Goal: Information Seeking & Learning: Compare options

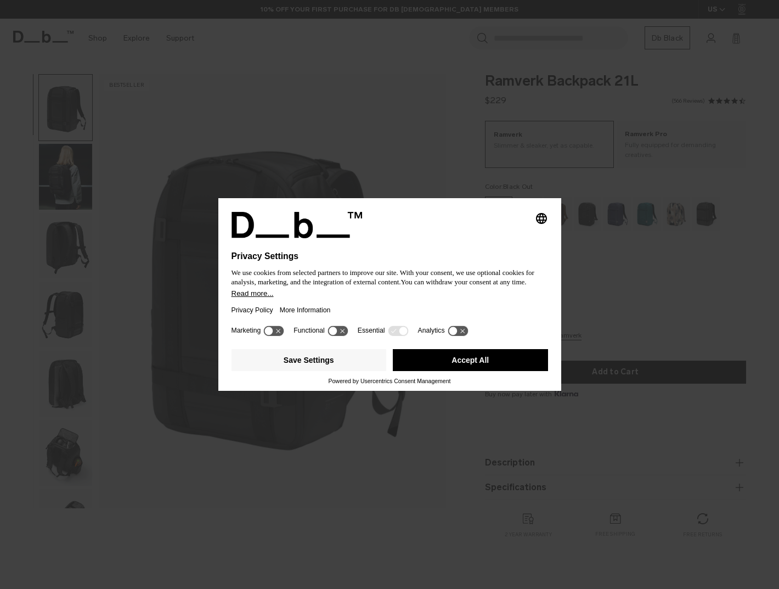
click at [463, 368] on button "Accept All" at bounding box center [470, 360] width 155 height 22
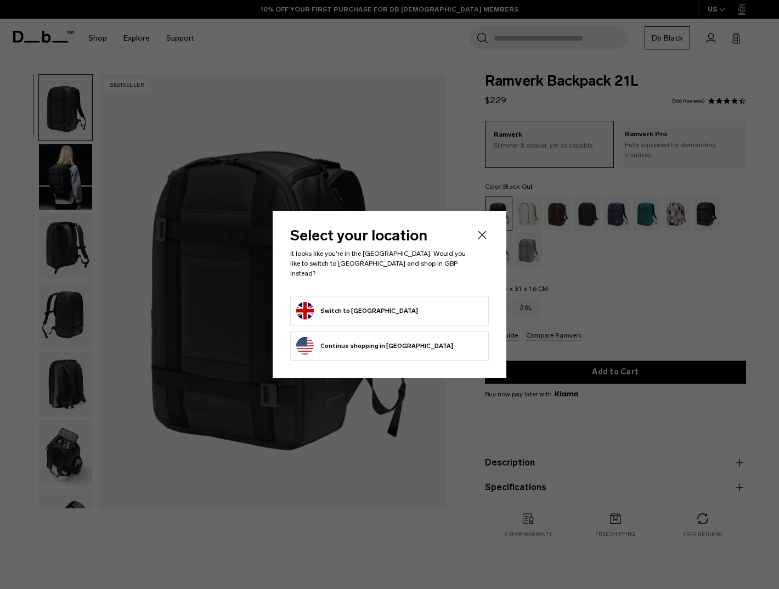
click at [462, 161] on div at bounding box center [389, 294] width 779 height 589
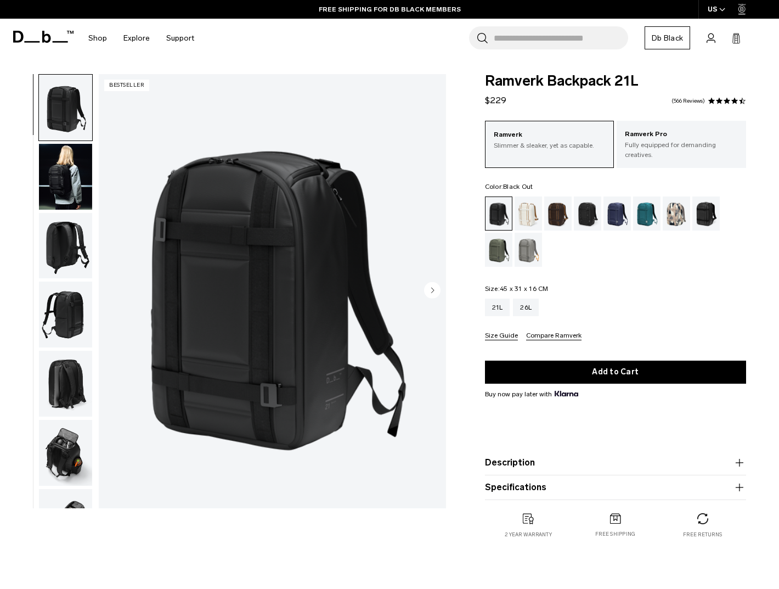
click at [59, 175] on img "button" at bounding box center [65, 177] width 53 height 66
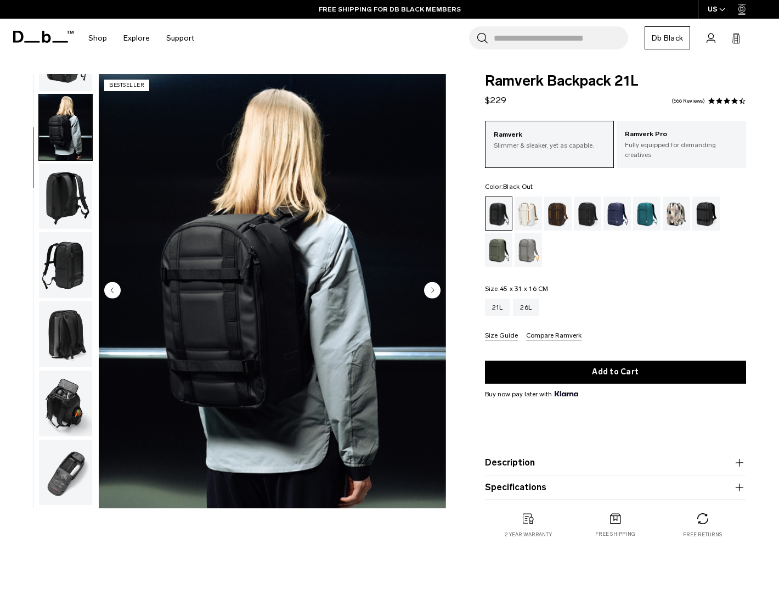
scroll to position [69, 0]
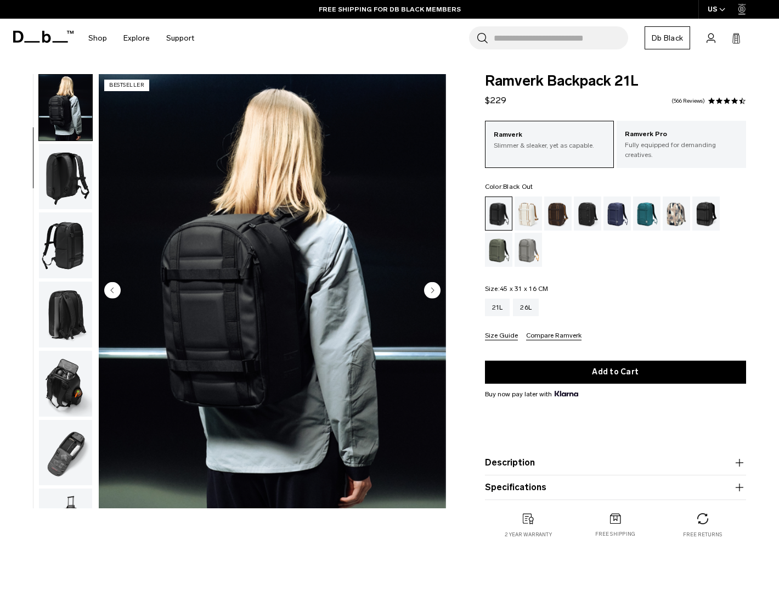
click at [59, 175] on img "button" at bounding box center [65, 177] width 53 height 66
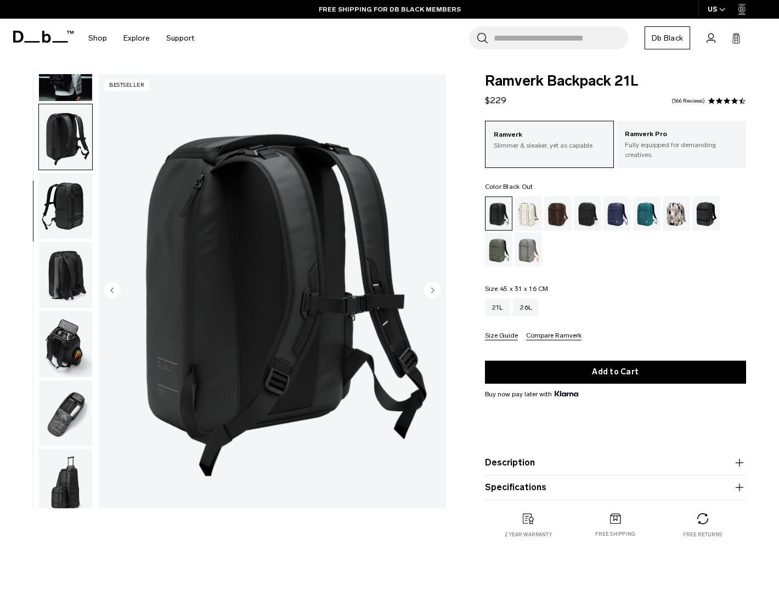
scroll to position [116, 0]
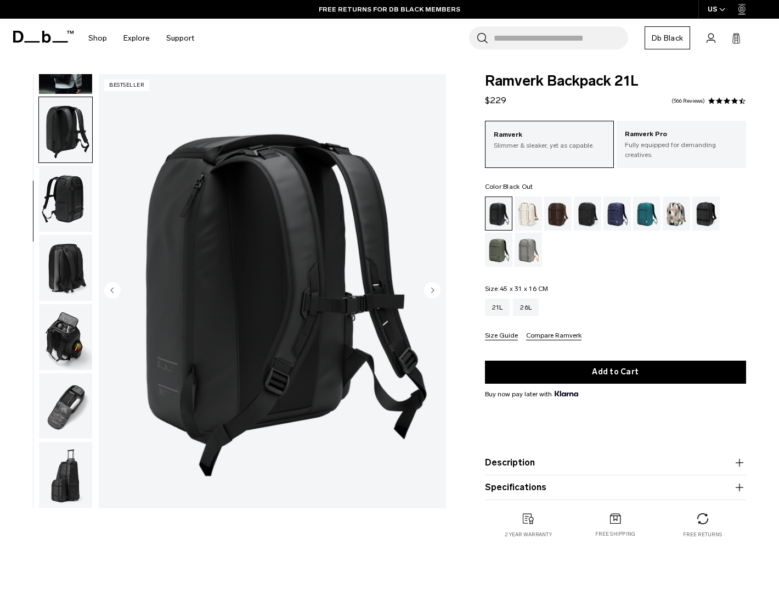
click at [59, 217] on img "button" at bounding box center [65, 199] width 53 height 66
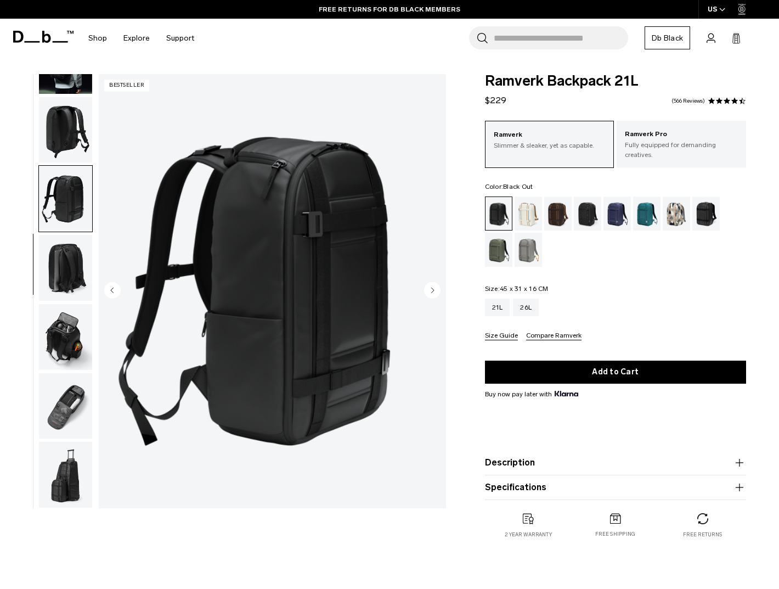
click at [64, 249] on img "button" at bounding box center [65, 268] width 53 height 66
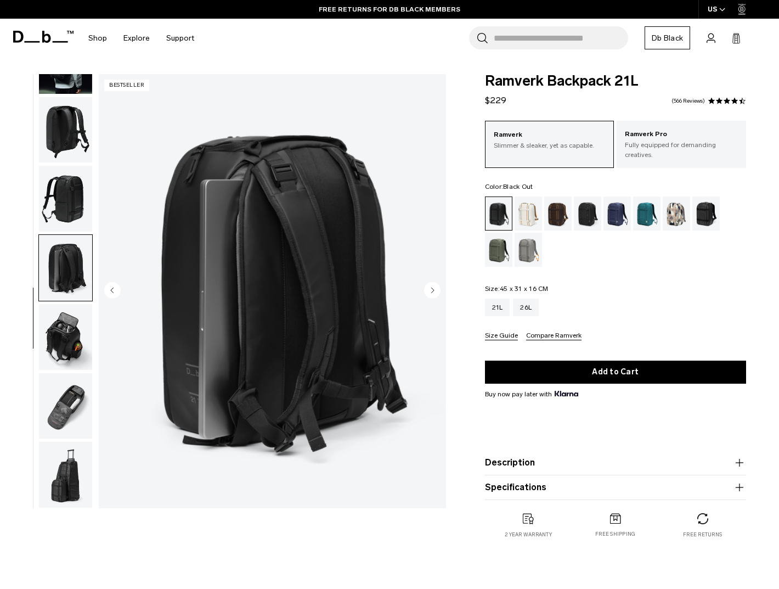
click at [65, 319] on img "button" at bounding box center [65, 337] width 53 height 66
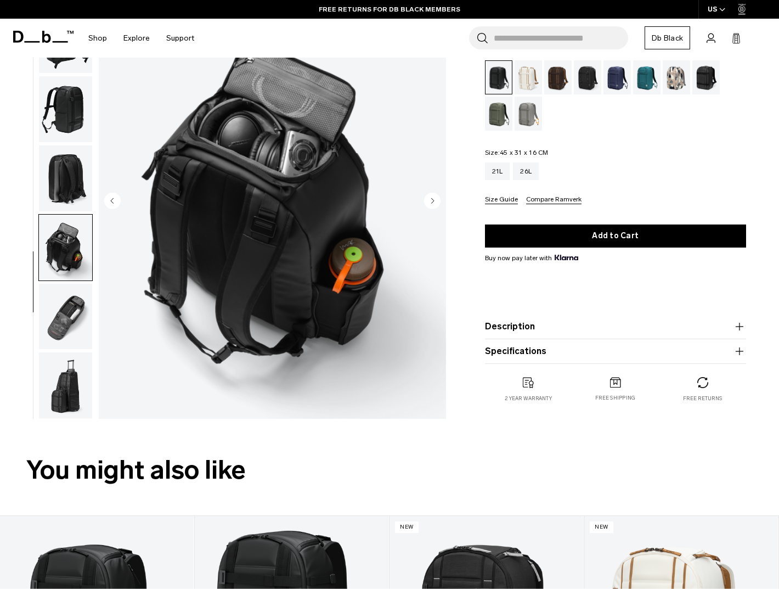
scroll to position [138, 0]
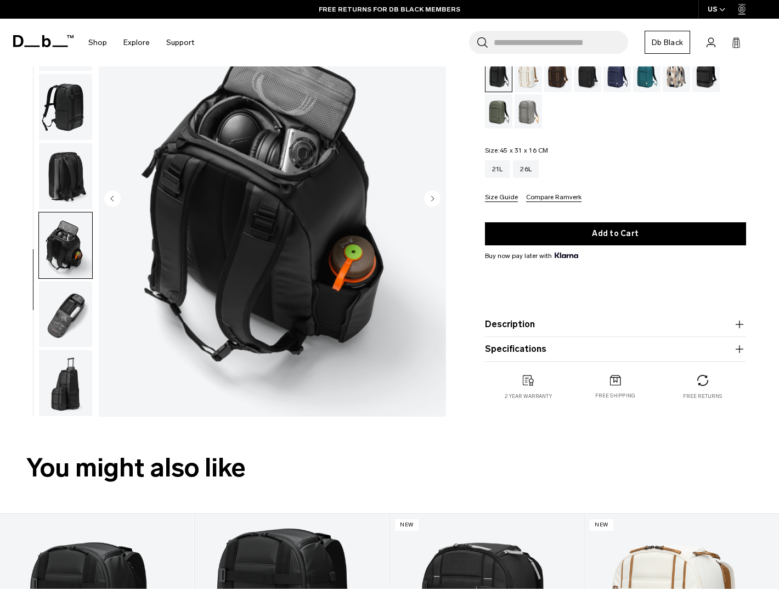
click at [65, 319] on img "button" at bounding box center [65, 314] width 53 height 66
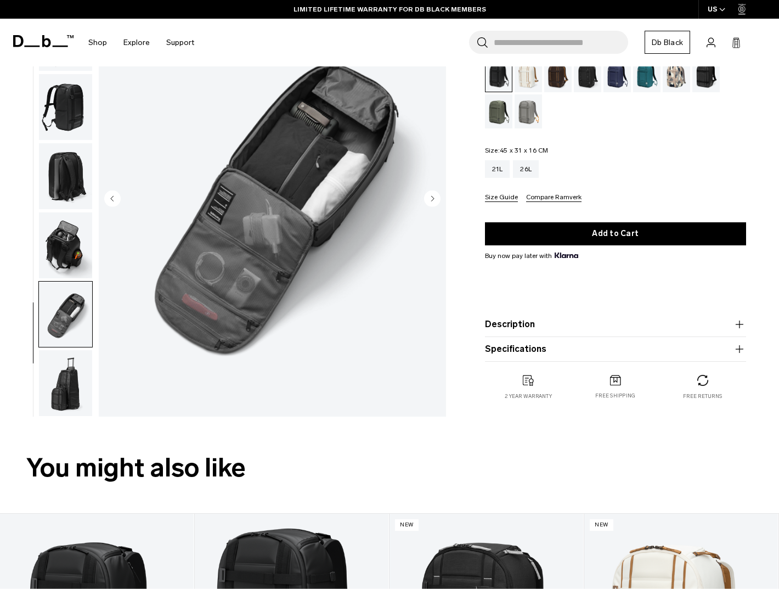
click at [65, 386] on img "button" at bounding box center [65, 383] width 53 height 66
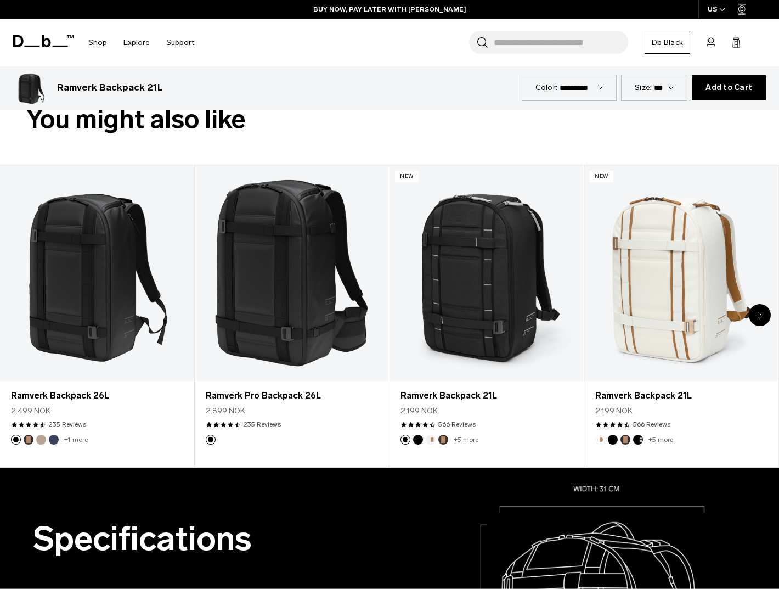
scroll to position [493, 0]
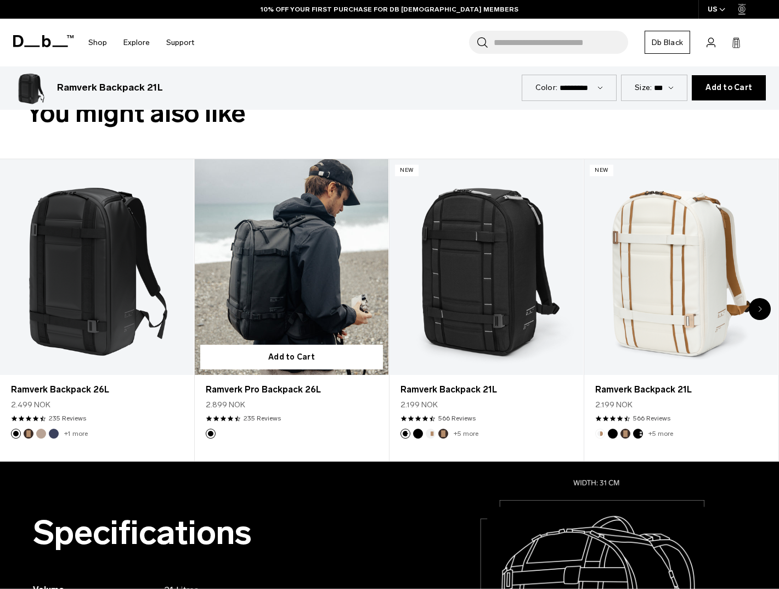
click at [272, 255] on link "Ramverk Pro Backpack 26L" at bounding box center [292, 266] width 194 height 215
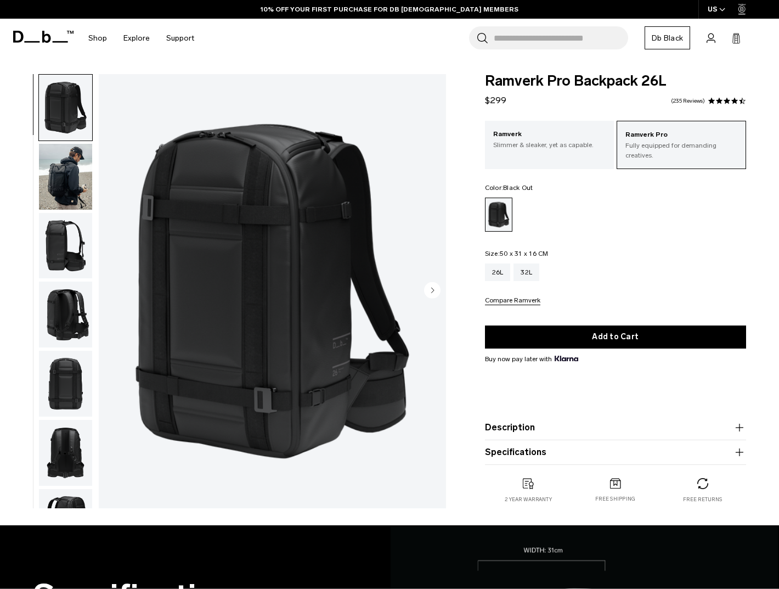
click at [78, 174] on img "button" at bounding box center [65, 177] width 53 height 66
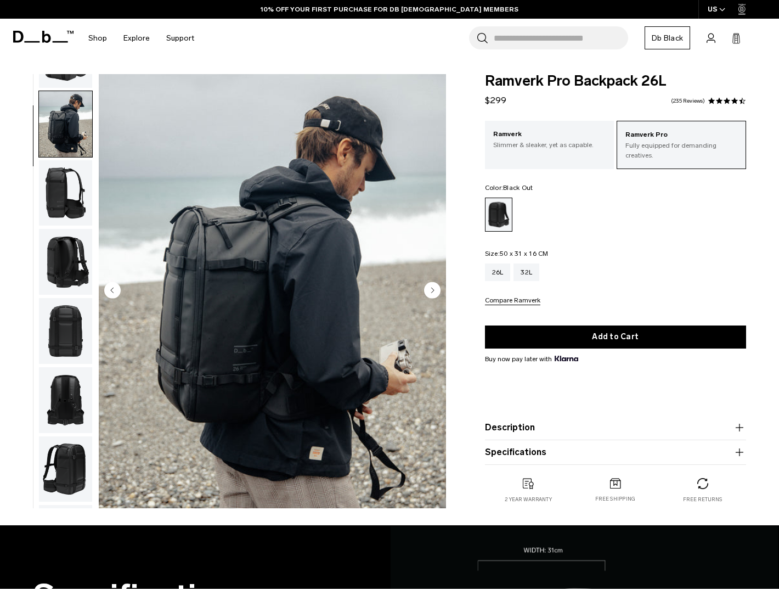
scroll to position [69, 0]
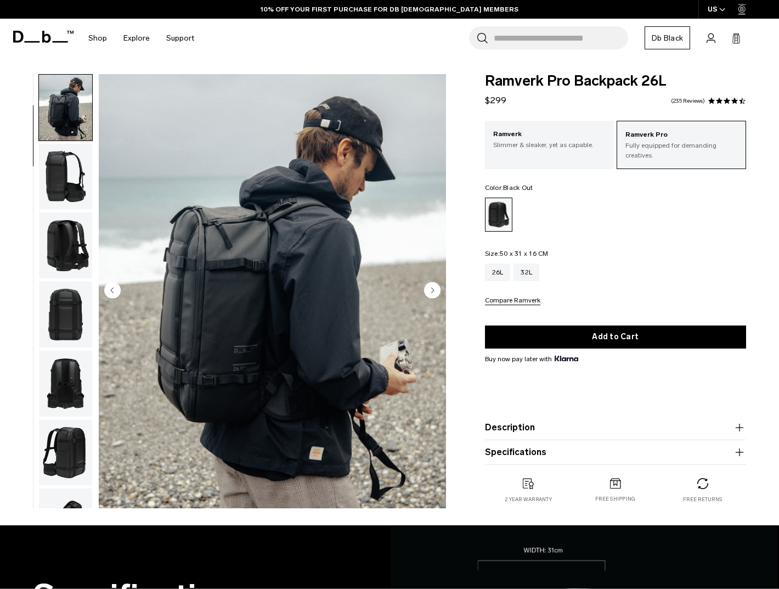
click at [65, 181] on img "button" at bounding box center [65, 177] width 53 height 66
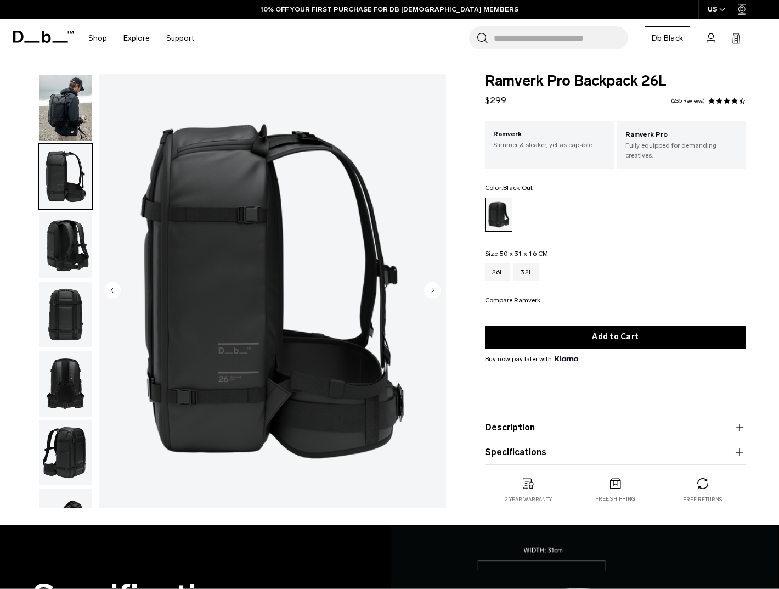
scroll to position [138, 0]
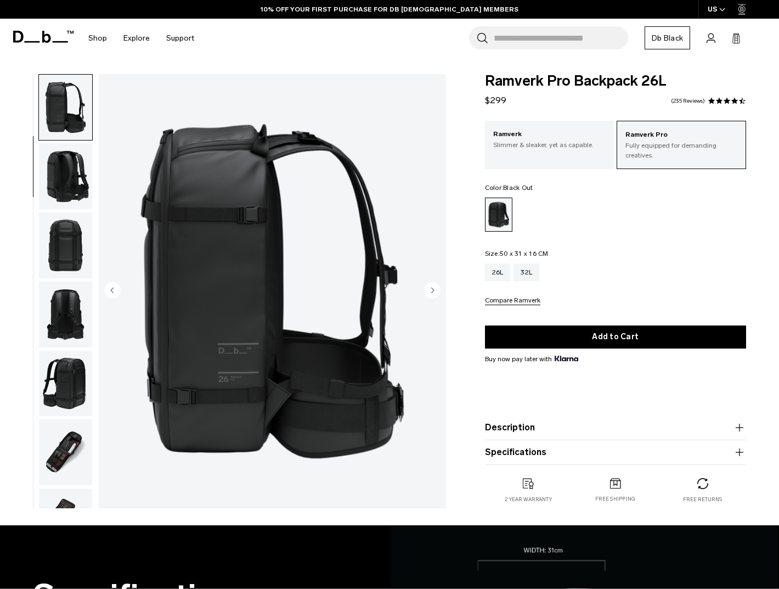
click at [61, 164] on img "button" at bounding box center [65, 176] width 53 height 66
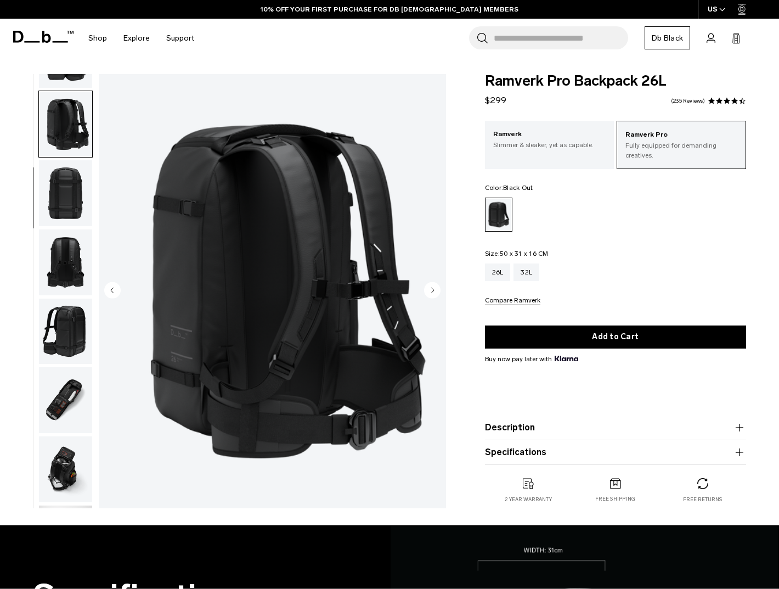
scroll to position [207, 0]
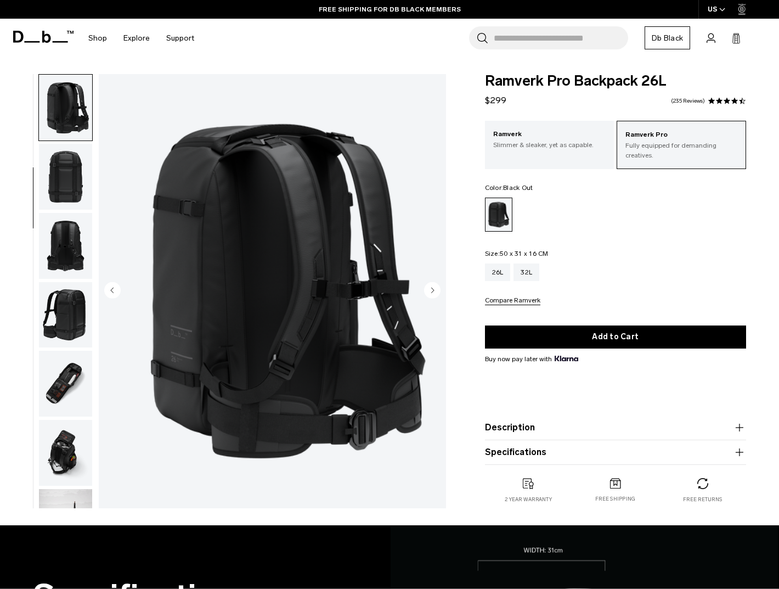
click at [65, 181] on img "button" at bounding box center [65, 177] width 53 height 66
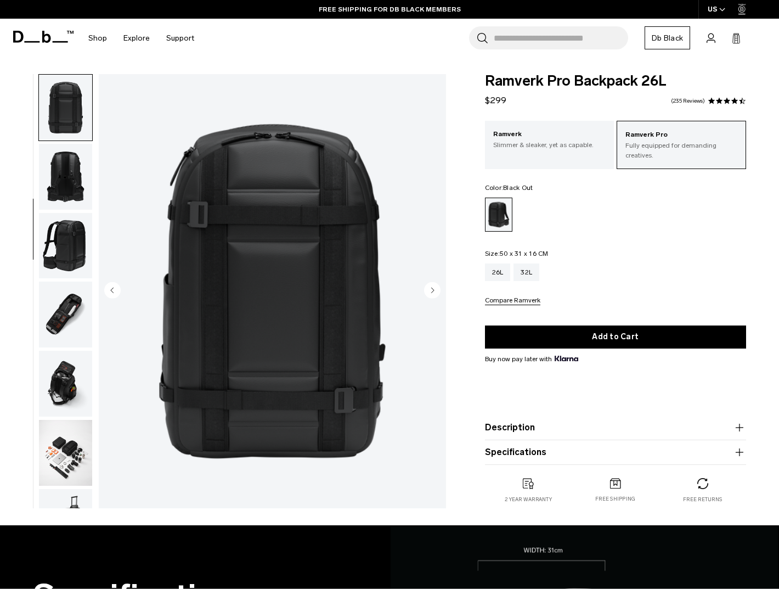
click at [65, 181] on img "button" at bounding box center [65, 177] width 53 height 66
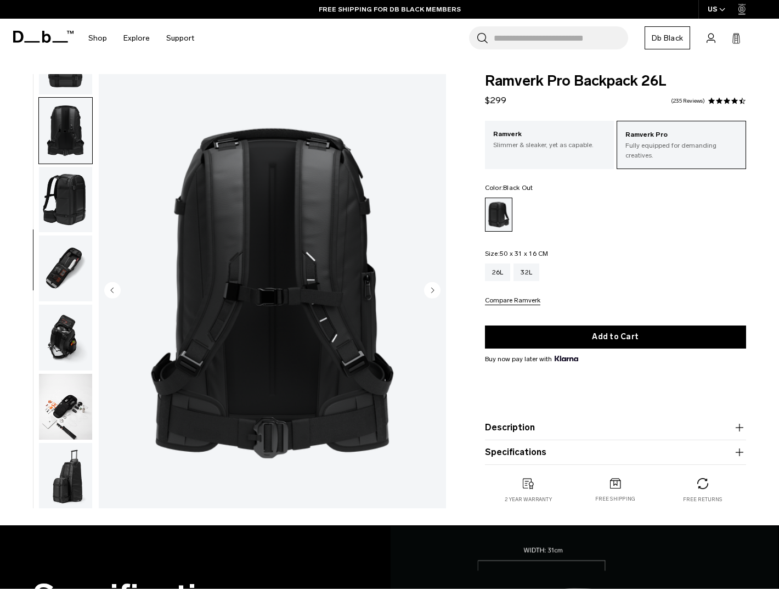
scroll to position [345, 0]
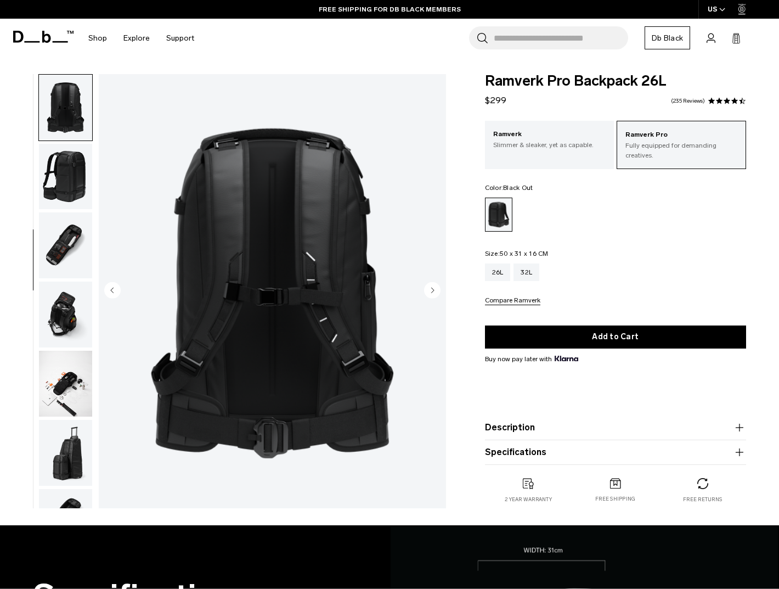
click at [65, 181] on img "button" at bounding box center [65, 177] width 53 height 66
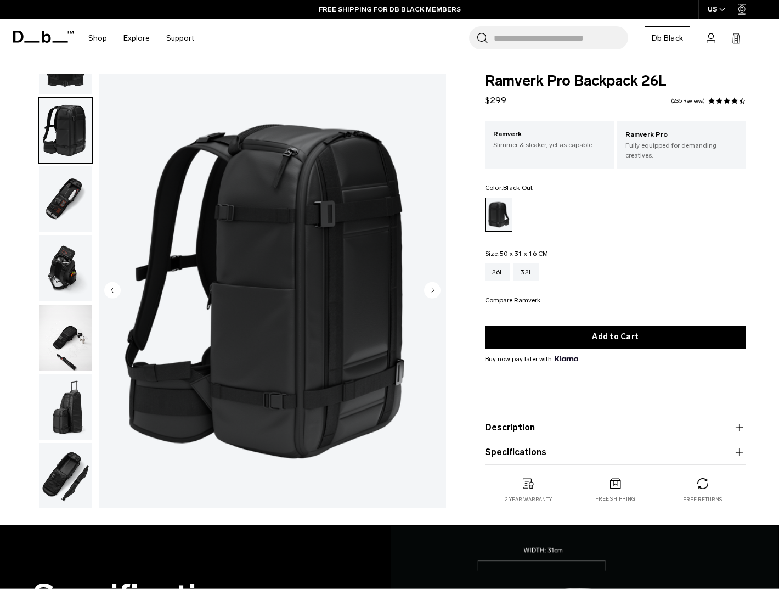
scroll to position [414, 0]
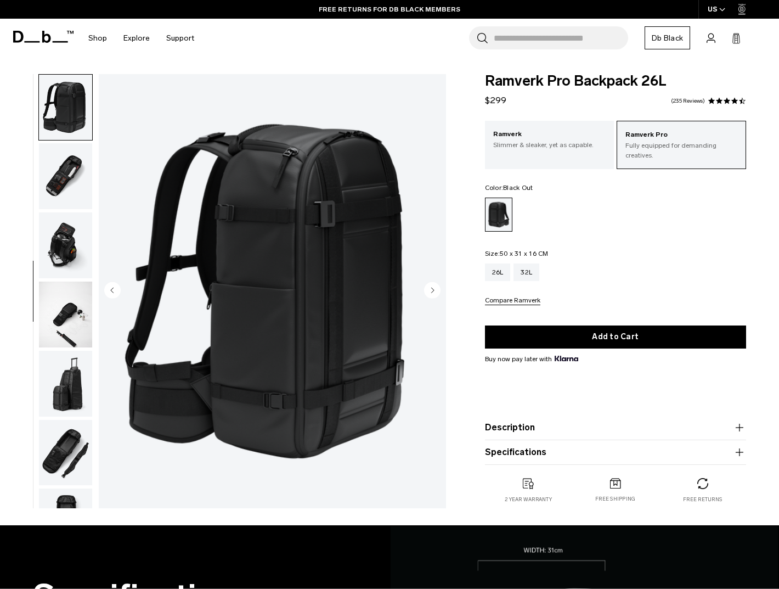
click at [66, 170] on img "button" at bounding box center [65, 176] width 53 height 66
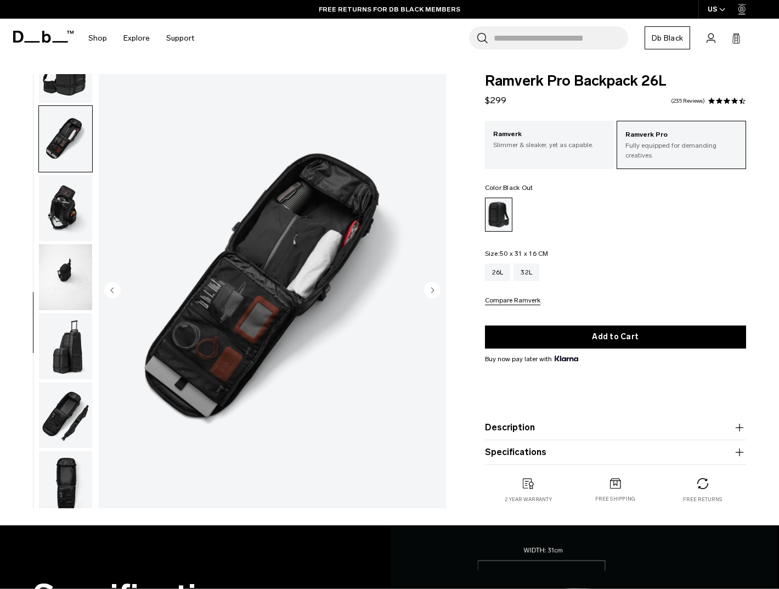
scroll to position [461, 0]
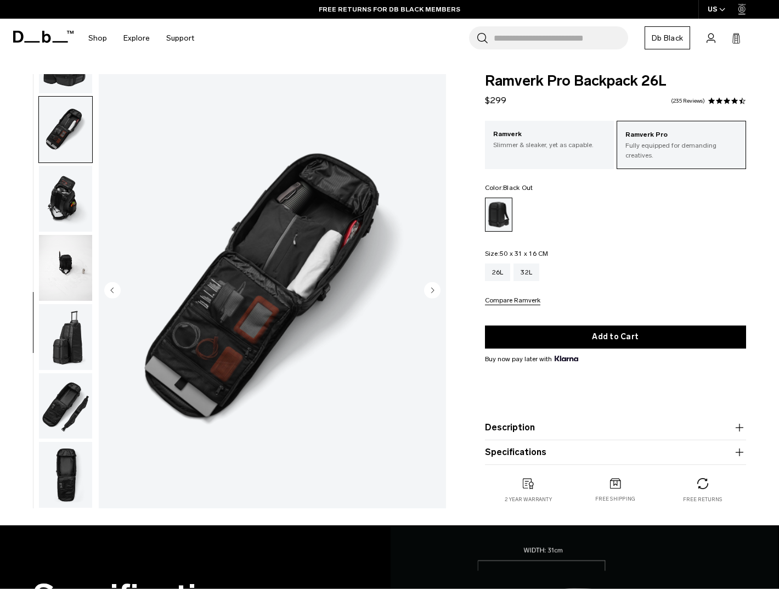
click at [76, 195] on img "button" at bounding box center [65, 199] width 53 height 66
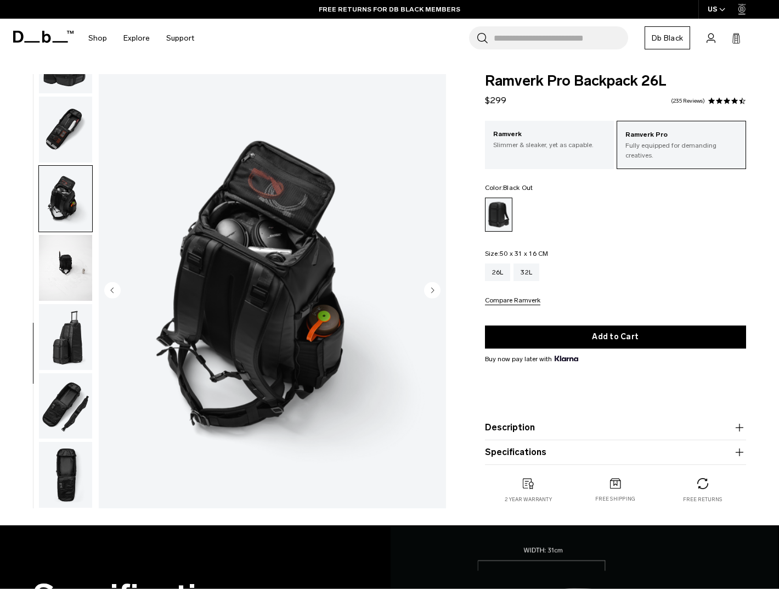
click at [80, 245] on img "button" at bounding box center [65, 268] width 53 height 66
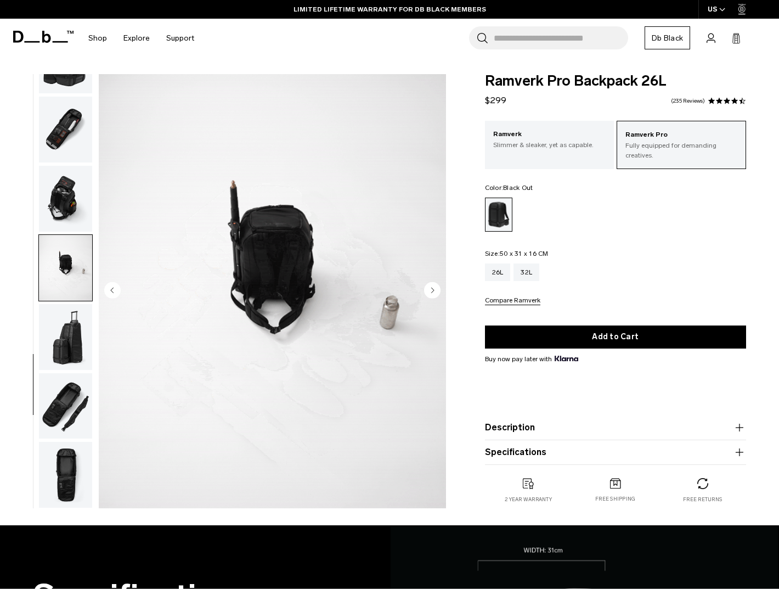
click at [81, 351] on img "button" at bounding box center [65, 337] width 53 height 66
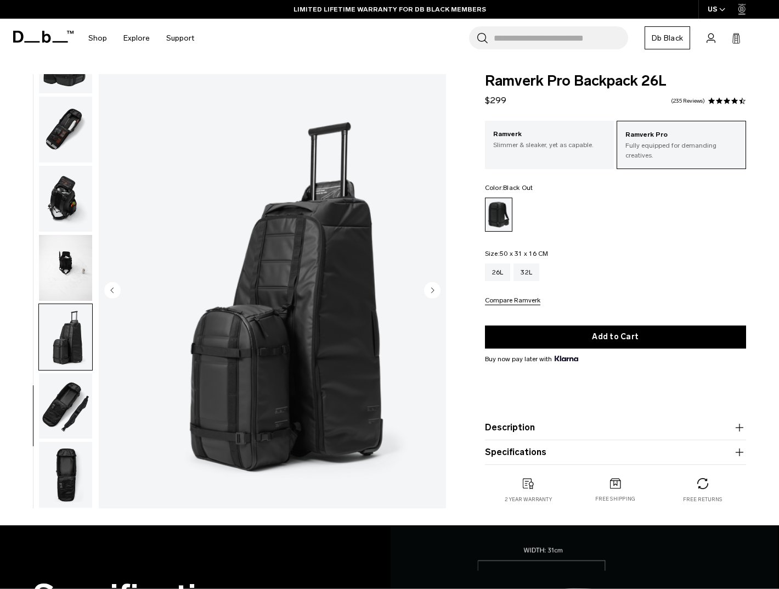
click at [71, 402] on img "button" at bounding box center [65, 406] width 53 height 66
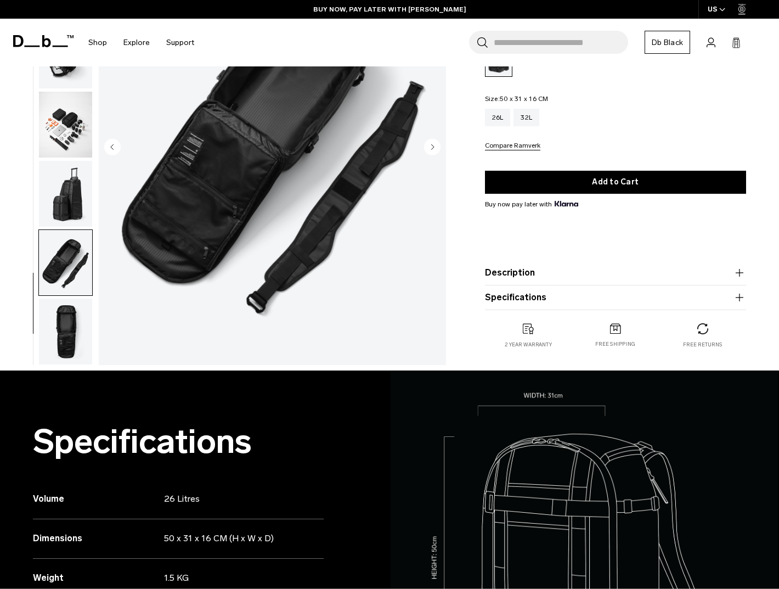
scroll to position [107, 0]
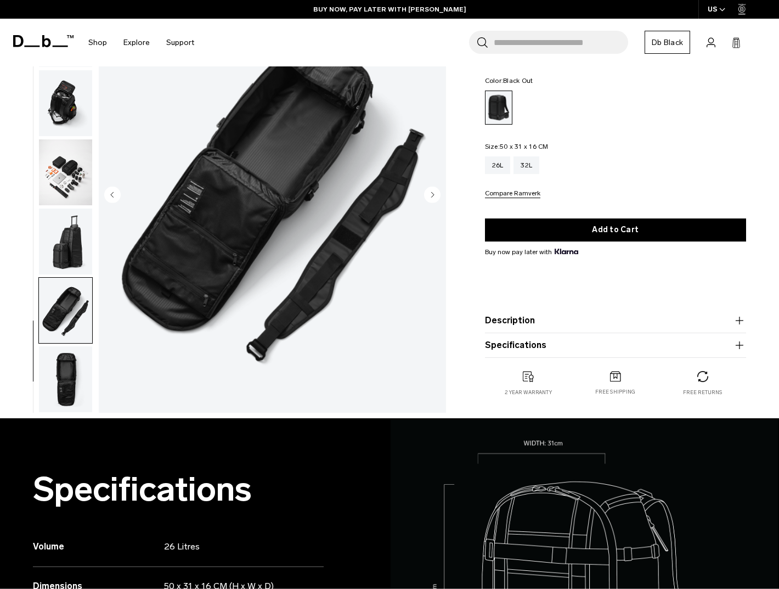
click at [71, 402] on img "button" at bounding box center [65, 379] width 53 height 66
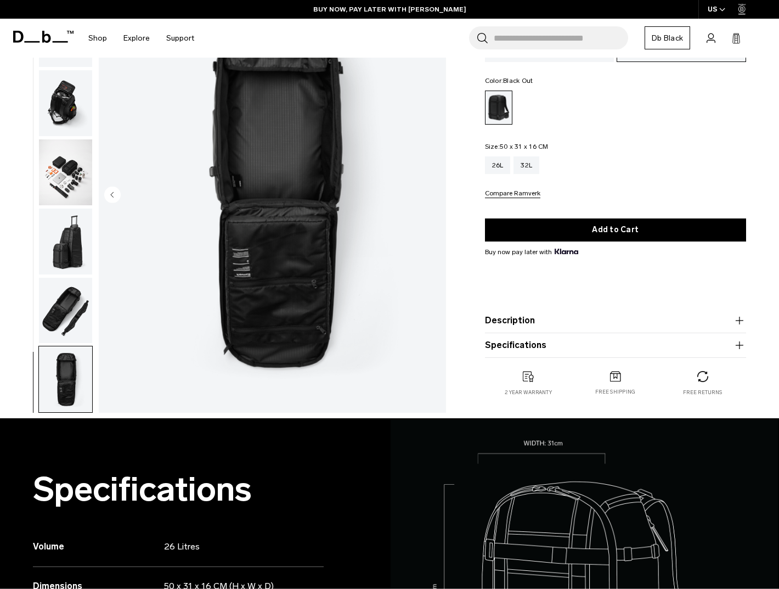
click at [69, 329] on img "button" at bounding box center [65, 310] width 53 height 66
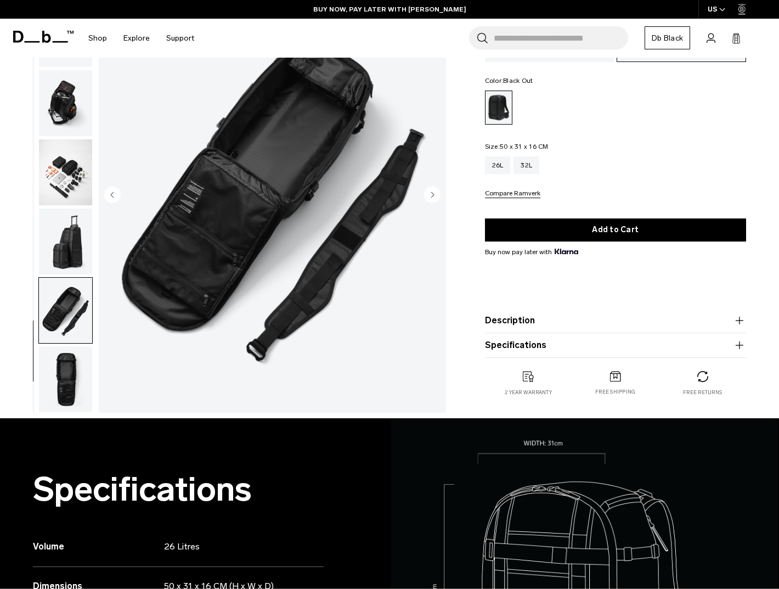
click at [69, 366] on img "button" at bounding box center [65, 379] width 53 height 66
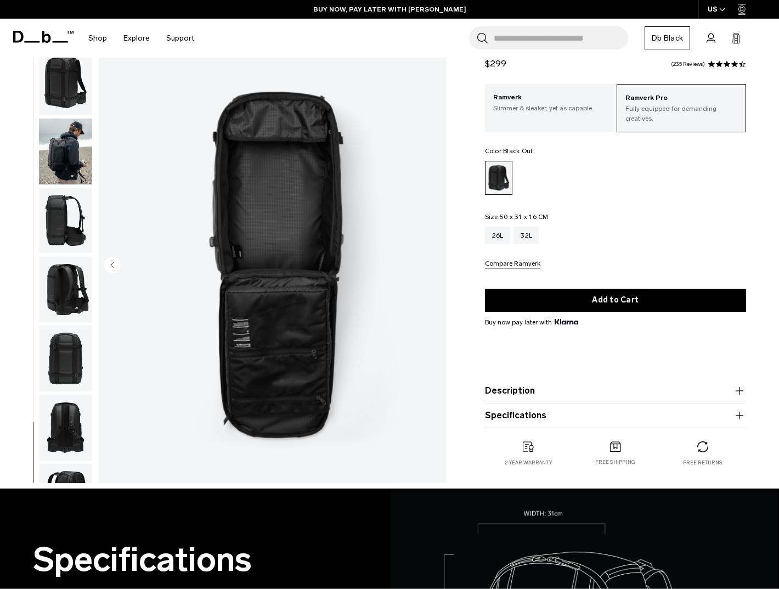
scroll to position [0, 0]
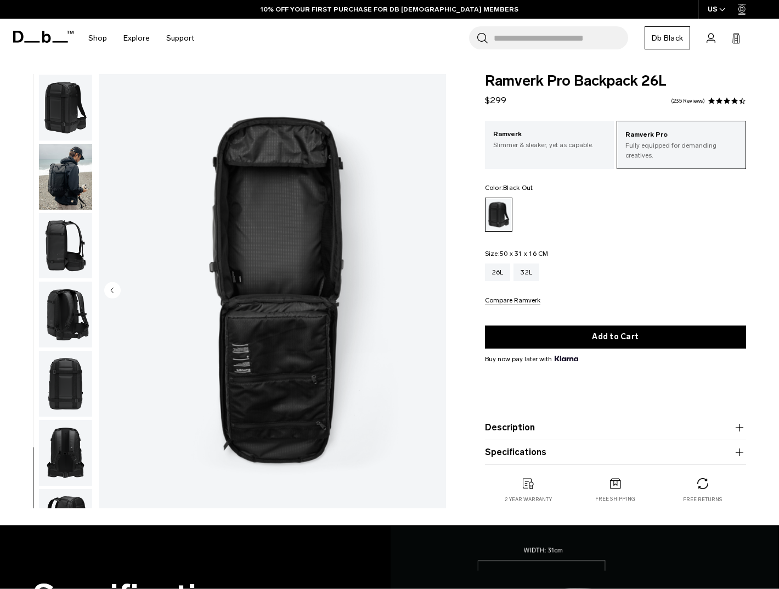
click at [636, 224] on ul at bounding box center [615, 215] width 261 height 34
click at [520, 274] on div "32L" at bounding box center [527, 272] width 26 height 18
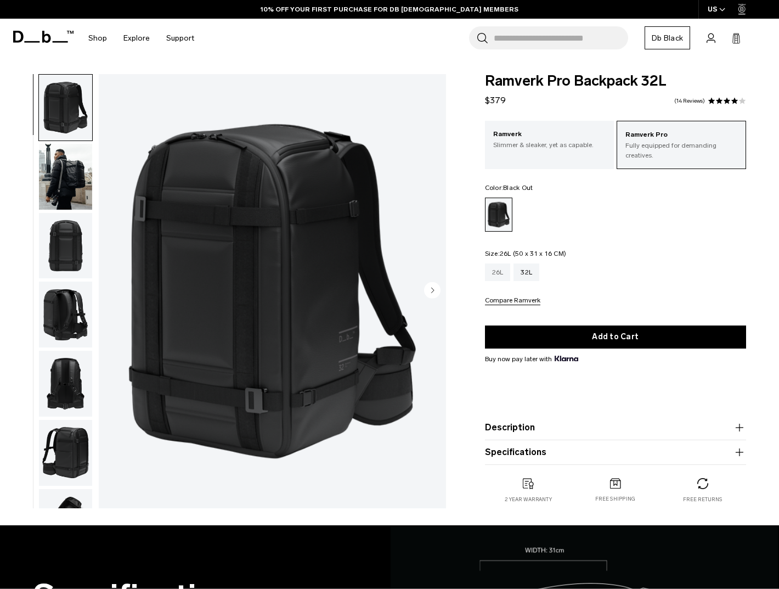
click at [498, 273] on div "26L" at bounding box center [498, 272] width 26 height 18
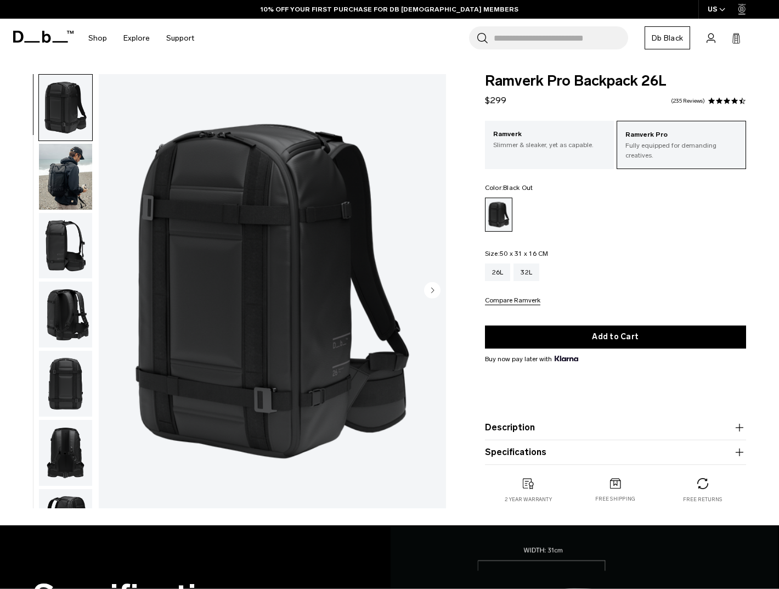
click at [76, 177] on img "button" at bounding box center [65, 177] width 53 height 66
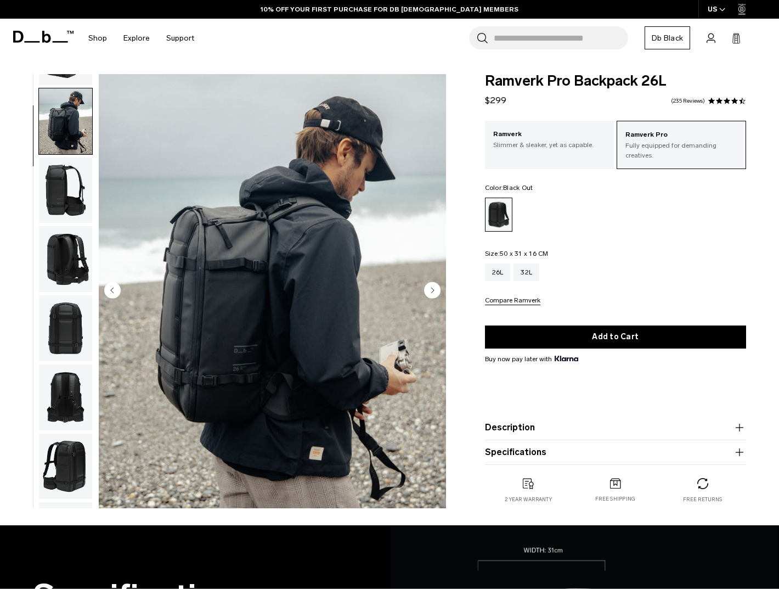
scroll to position [69, 0]
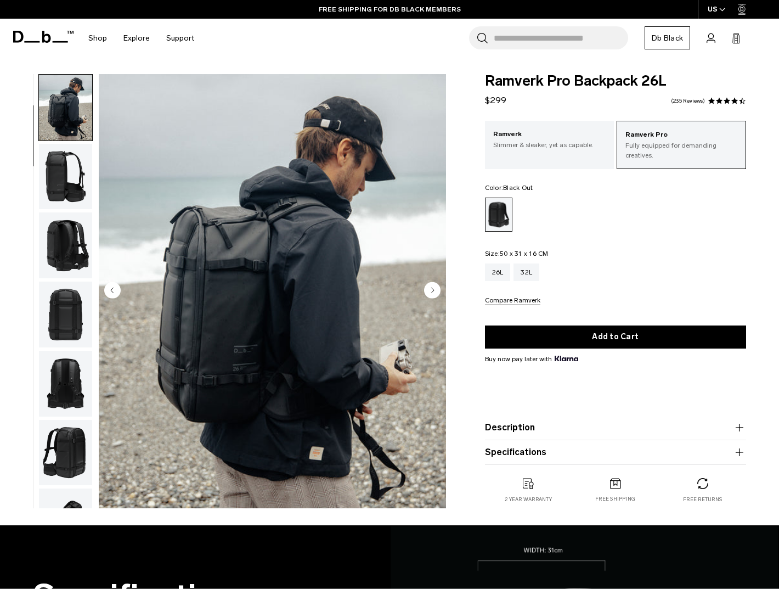
click at [203, 297] on img "2 / 13" at bounding box center [272, 291] width 347 height 434
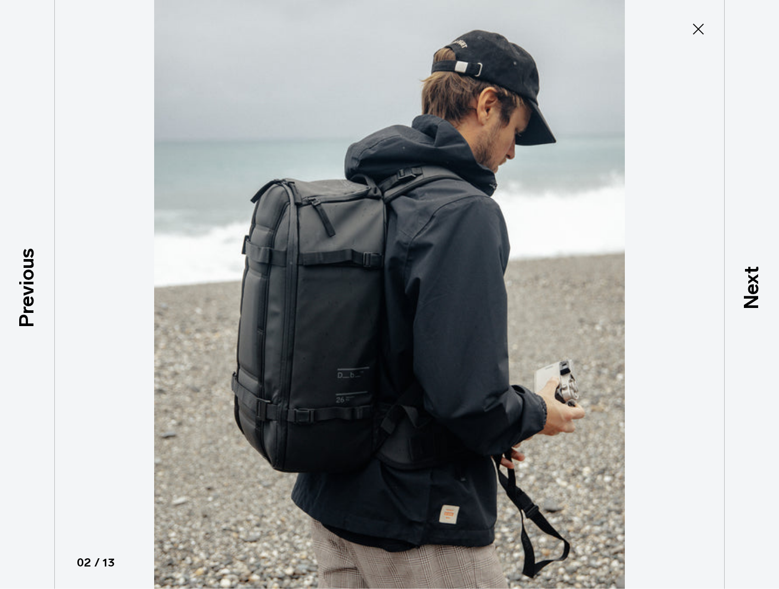
click at [203, 297] on img at bounding box center [390, 294] width 494 height 589
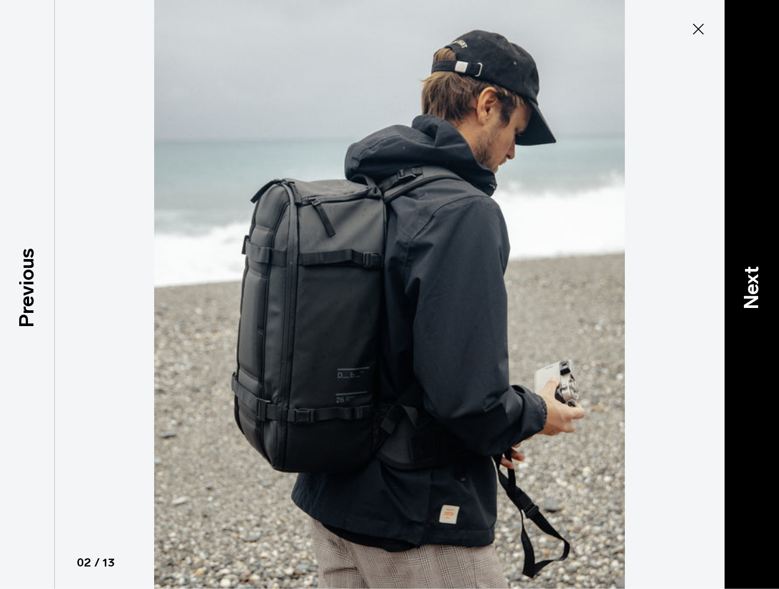
click at [749, 317] on div "Next" at bounding box center [751, 294] width 55 height 589
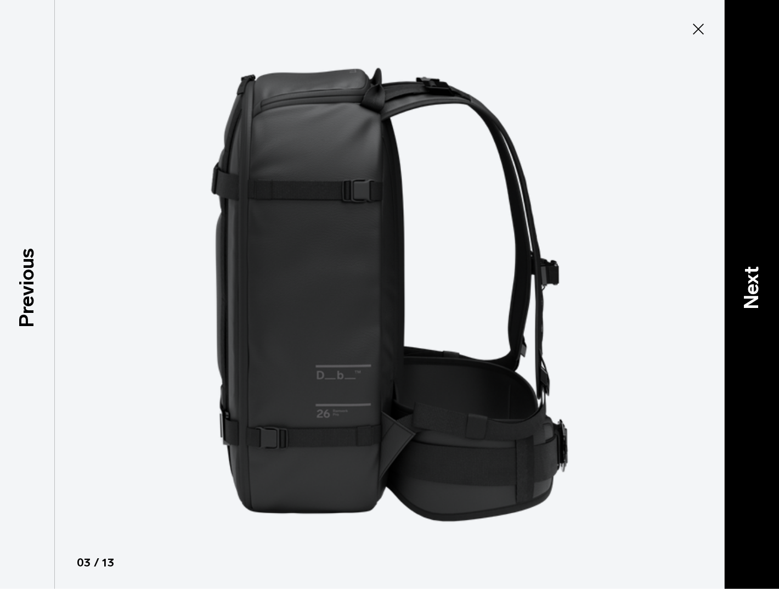
click at [749, 317] on div "Next" at bounding box center [751, 294] width 55 height 589
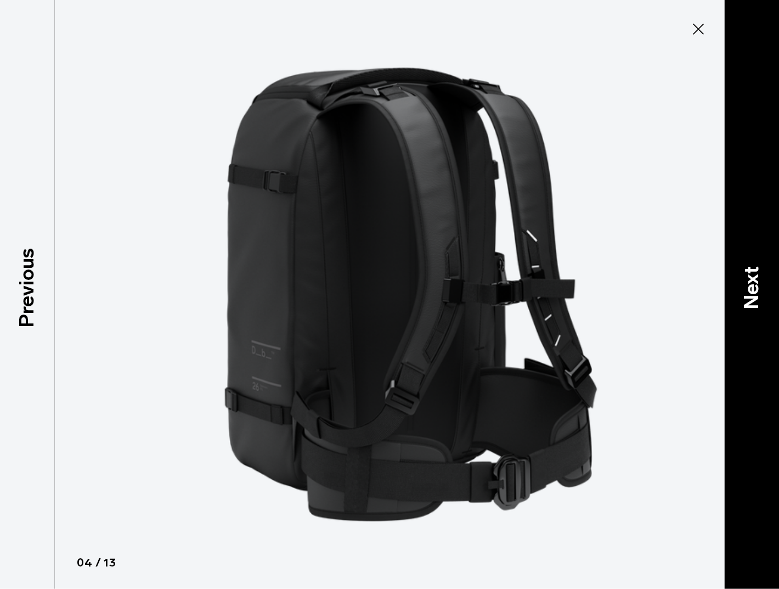
click at [749, 317] on div "Next" at bounding box center [751, 294] width 55 height 589
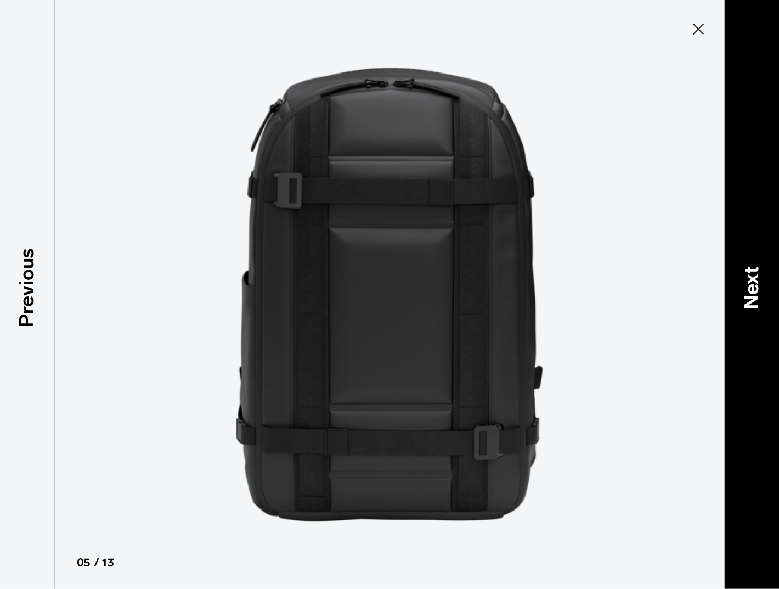
click at [749, 317] on div "Next" at bounding box center [751, 294] width 55 height 589
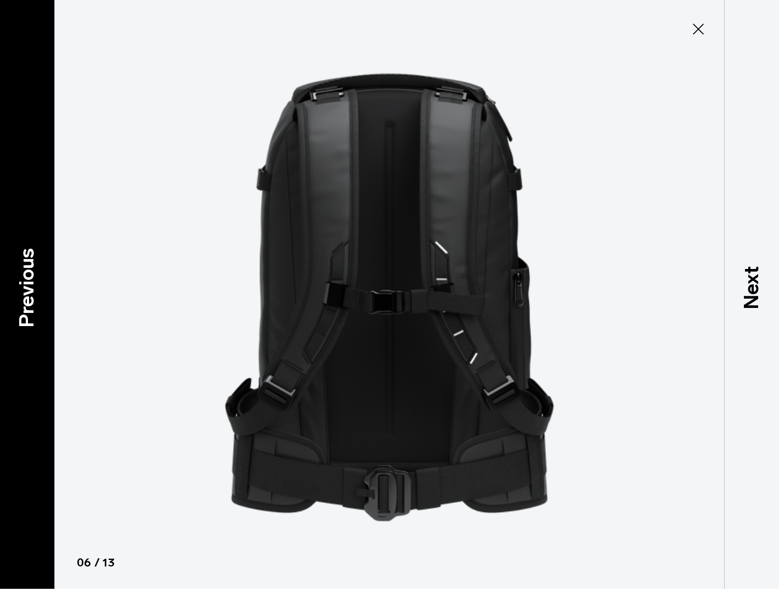
click at [42, 303] on div "Previous" at bounding box center [27, 294] width 55 height 589
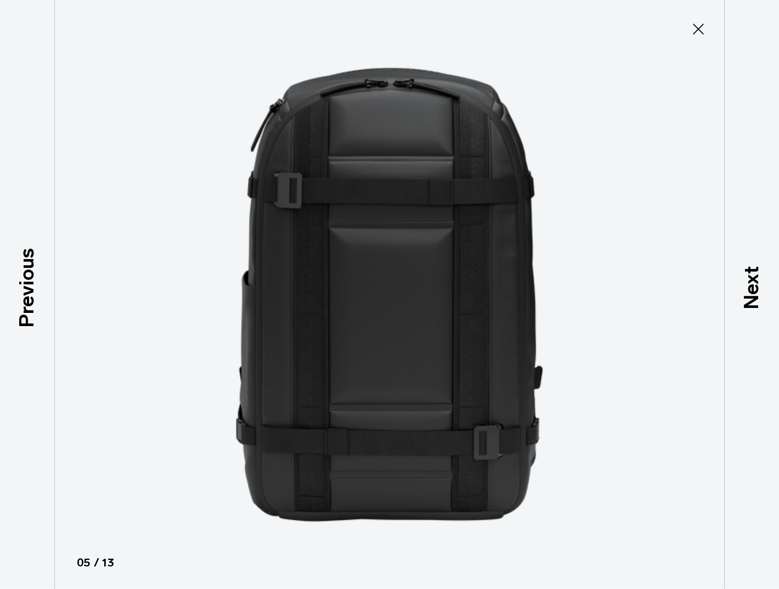
click at [700, 30] on icon at bounding box center [698, 29] width 11 height 11
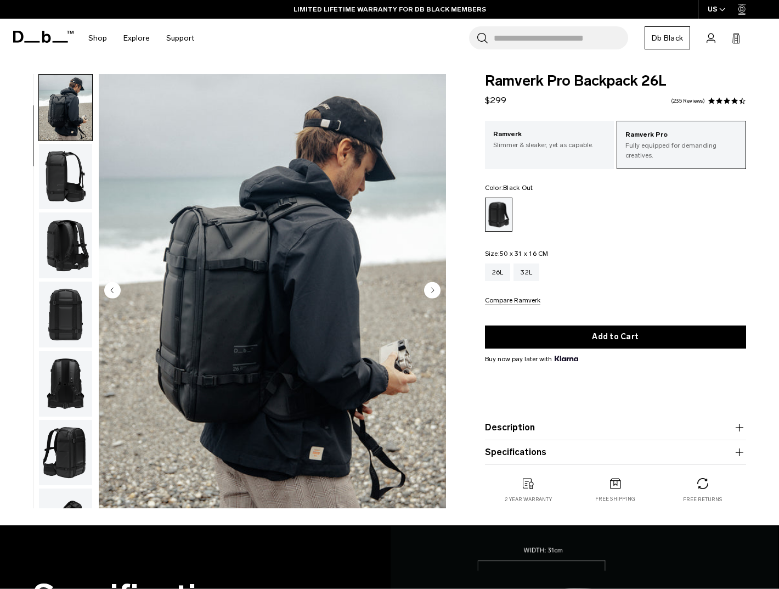
click at [44, 42] on icon at bounding box center [46, 37] width 9 height 12
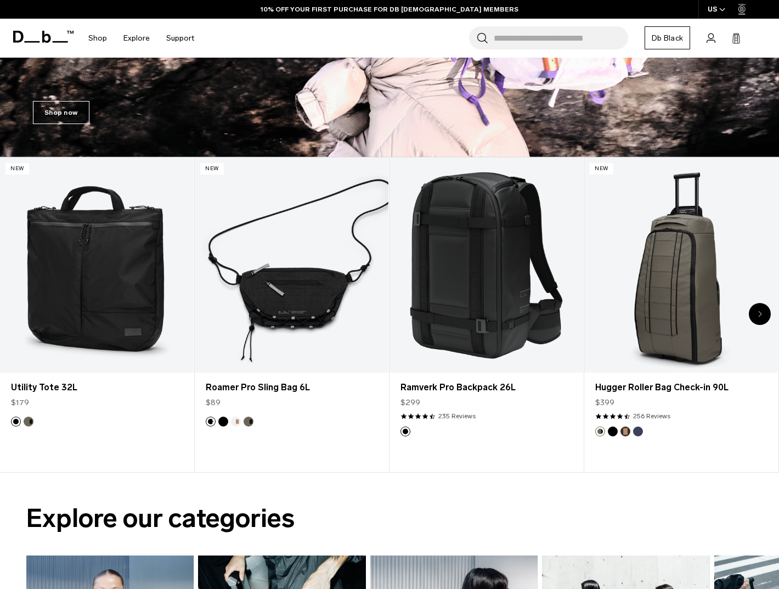
scroll to position [327, 0]
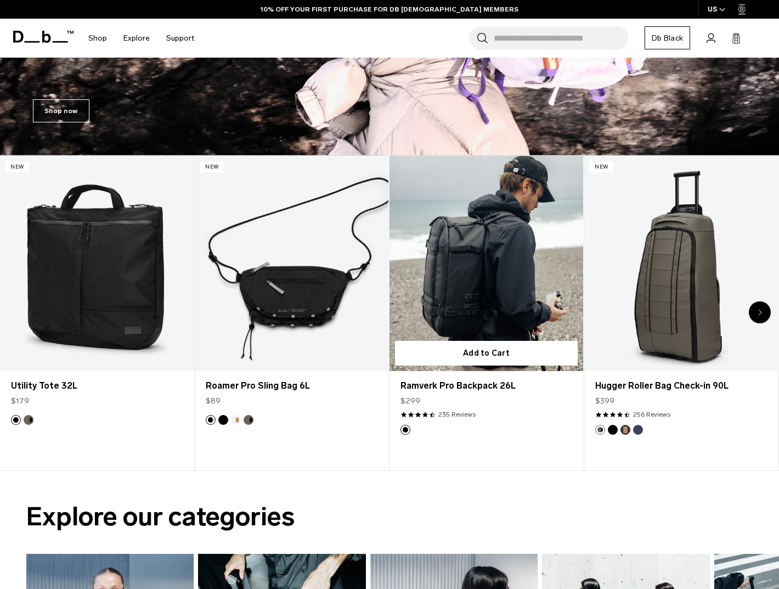
click at [493, 289] on link "Ramverk Pro Backpack 26L" at bounding box center [487, 263] width 194 height 215
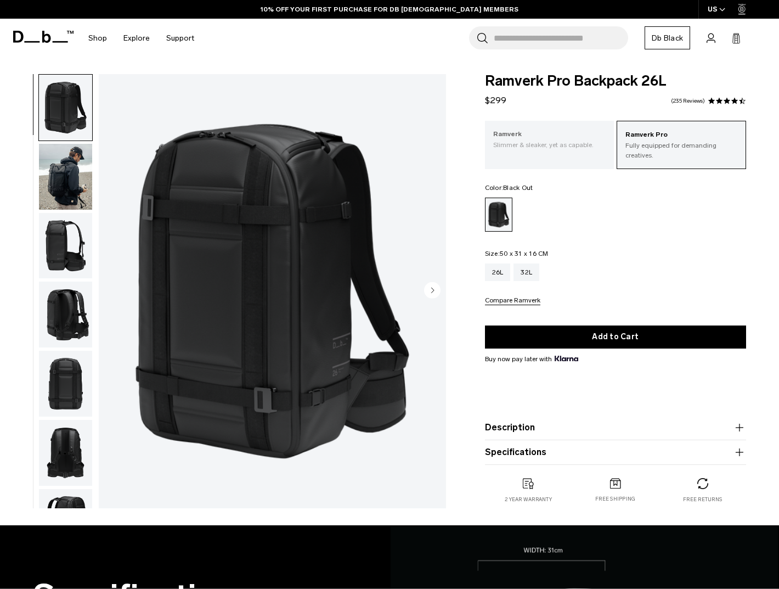
click at [558, 154] on div "Ramverk Slimmer & sleaker, yet as capable." at bounding box center [550, 139] width 130 height 37
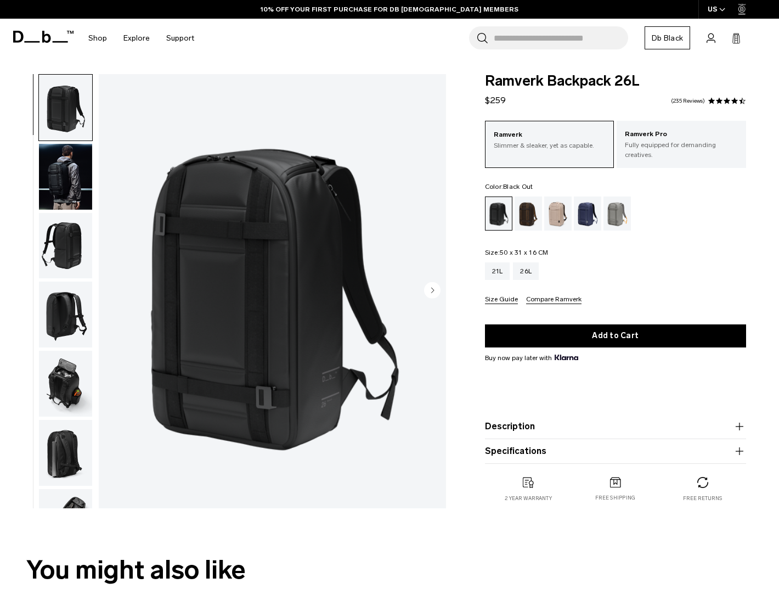
click at [45, 321] on img "button" at bounding box center [65, 315] width 53 height 66
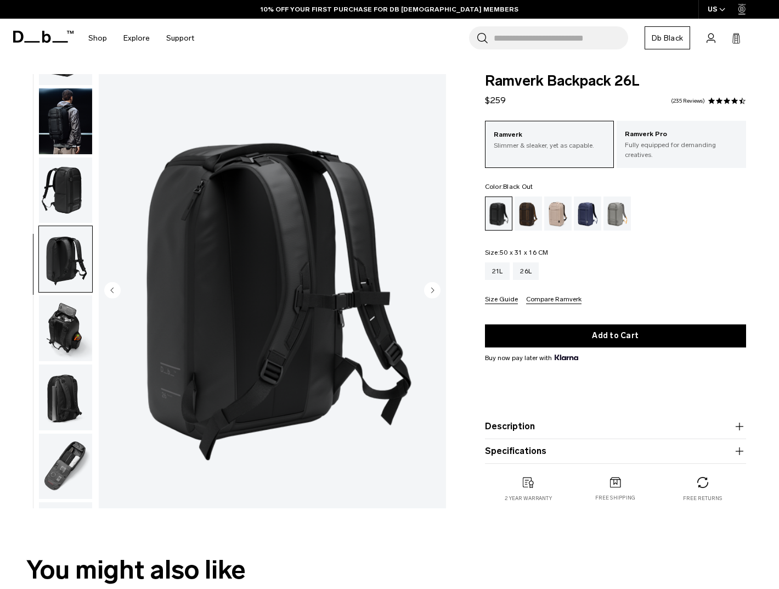
scroll to position [116, 0]
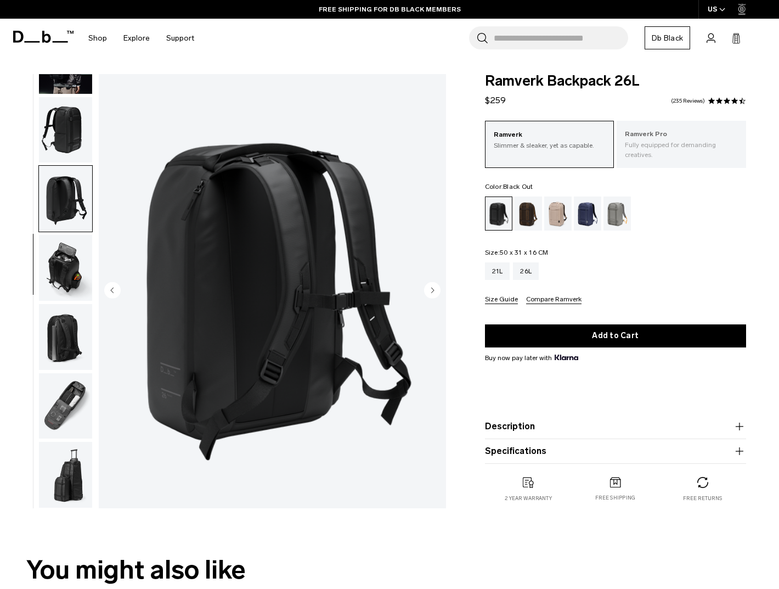
click at [680, 159] on p "Fully equipped for demanding creatives." at bounding box center [681, 150] width 113 height 20
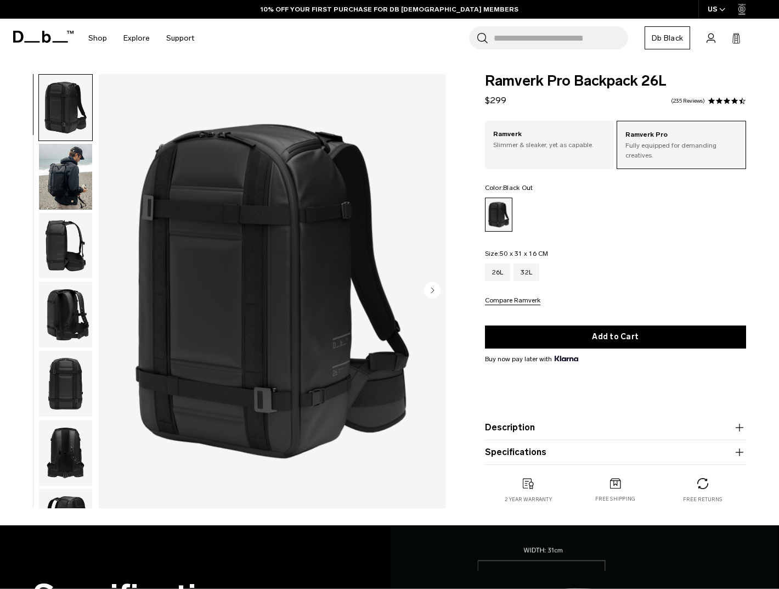
click at [82, 323] on img "button" at bounding box center [65, 315] width 53 height 66
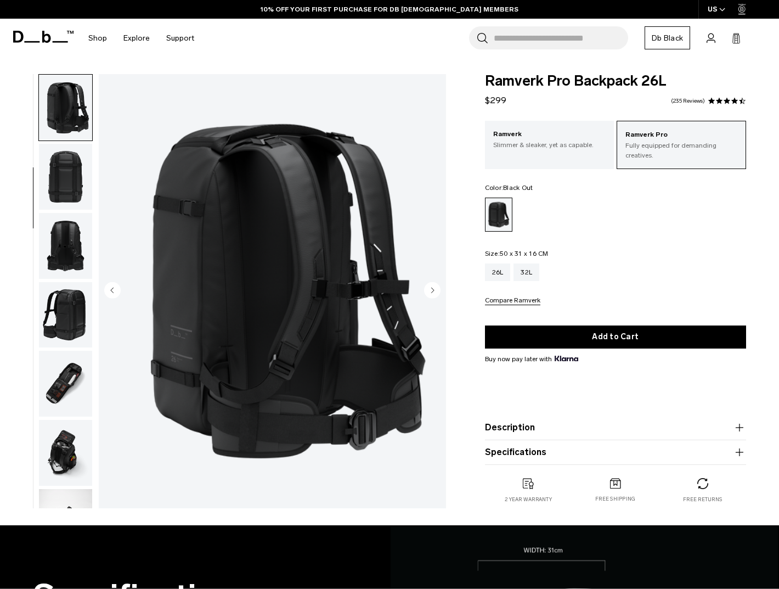
click at [61, 171] on img "button" at bounding box center [65, 177] width 53 height 66
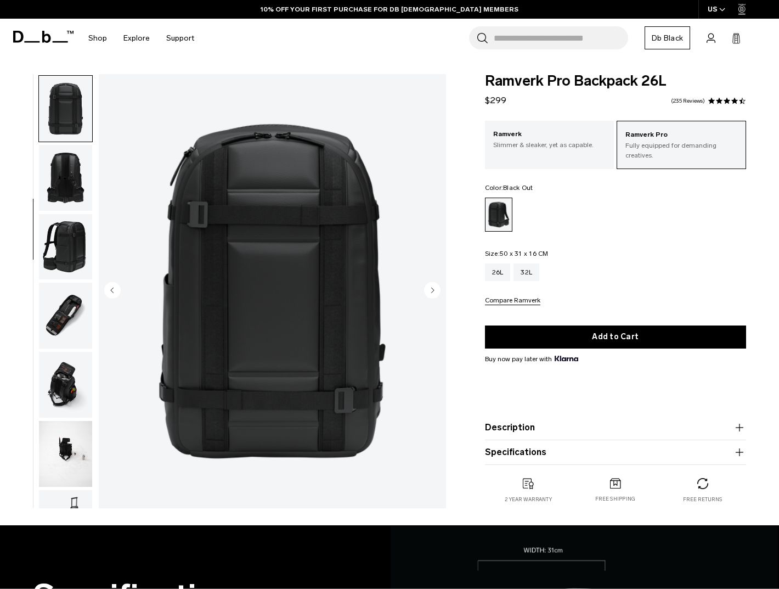
scroll to position [276, 0]
click at [591, 254] on fieldset "Size: 50 x 31 x 16 CM Out of stock 26L 32L Compare Ramverk" at bounding box center [615, 277] width 261 height 55
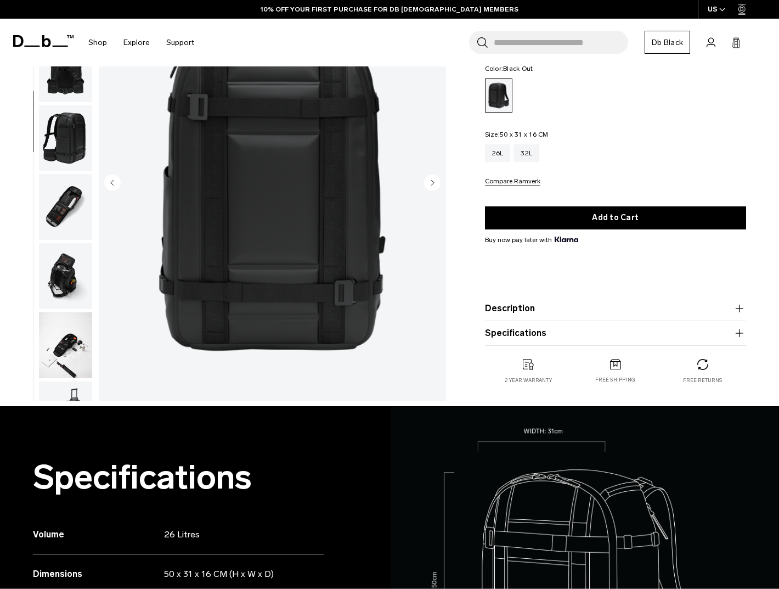
scroll to position [0, 0]
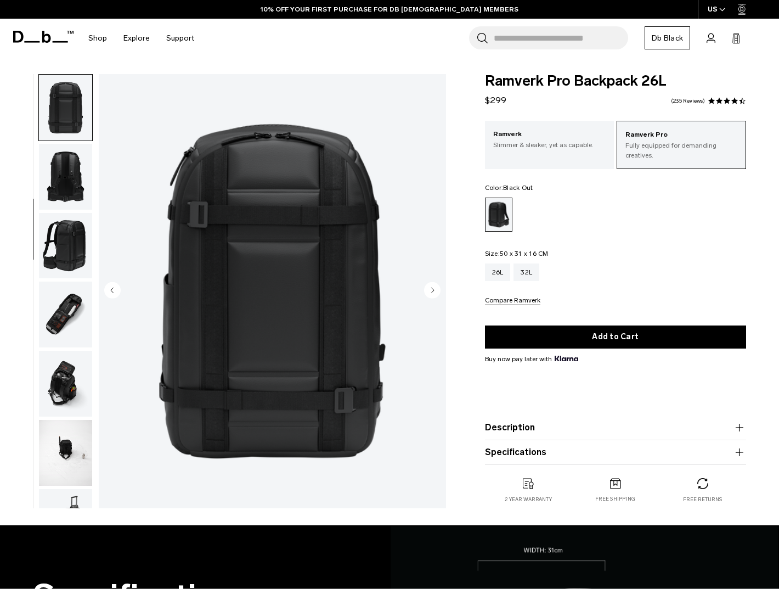
click at [80, 175] on img "button" at bounding box center [65, 177] width 53 height 66
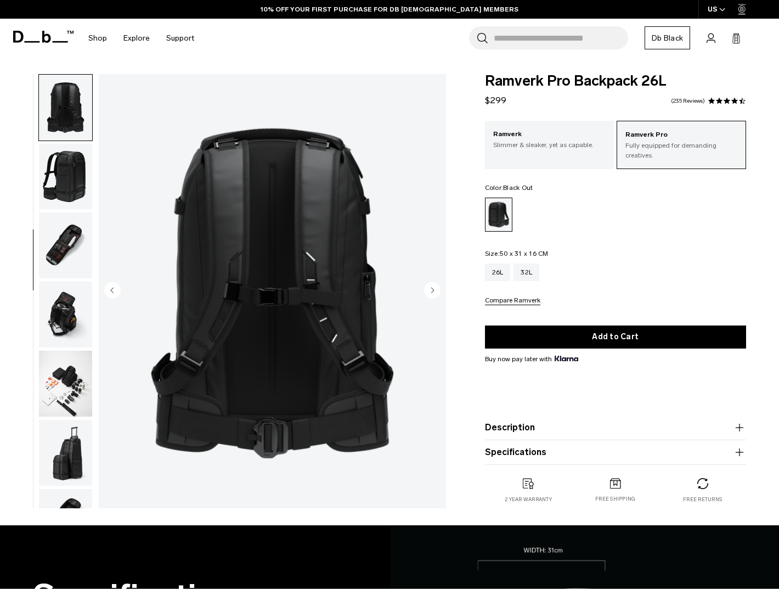
click at [75, 239] on img "button" at bounding box center [65, 245] width 53 height 66
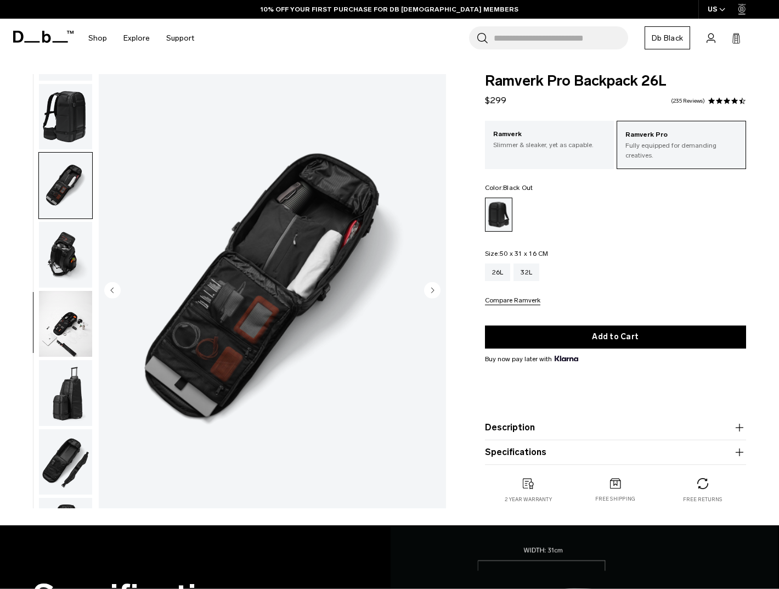
scroll to position [461, 0]
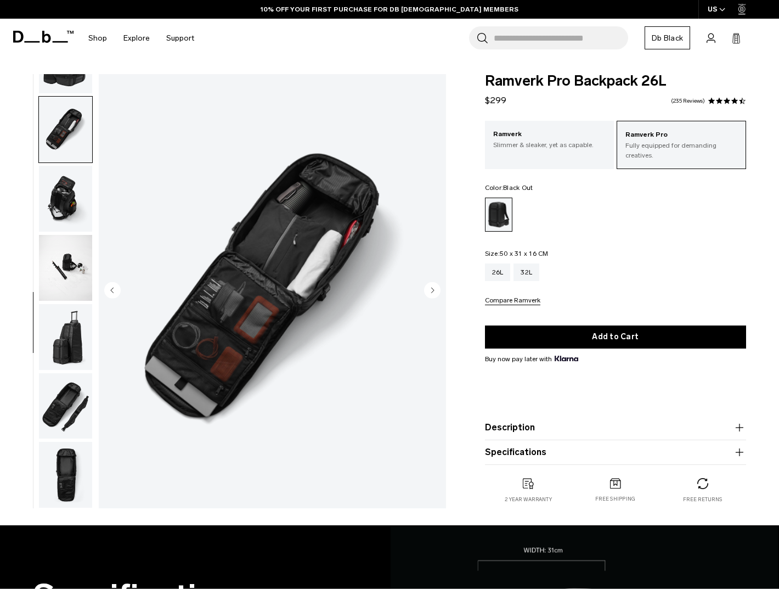
click at [75, 239] on img "button" at bounding box center [65, 268] width 53 height 66
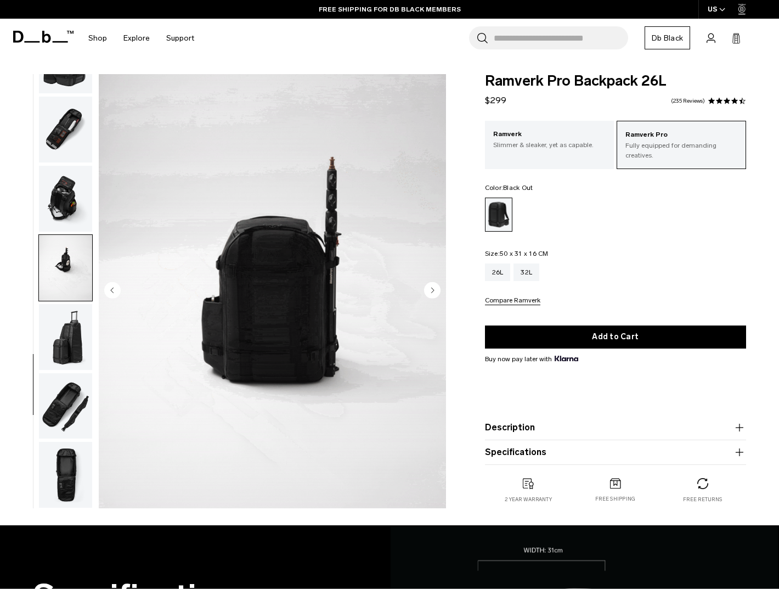
click at [73, 344] on img "button" at bounding box center [65, 337] width 53 height 66
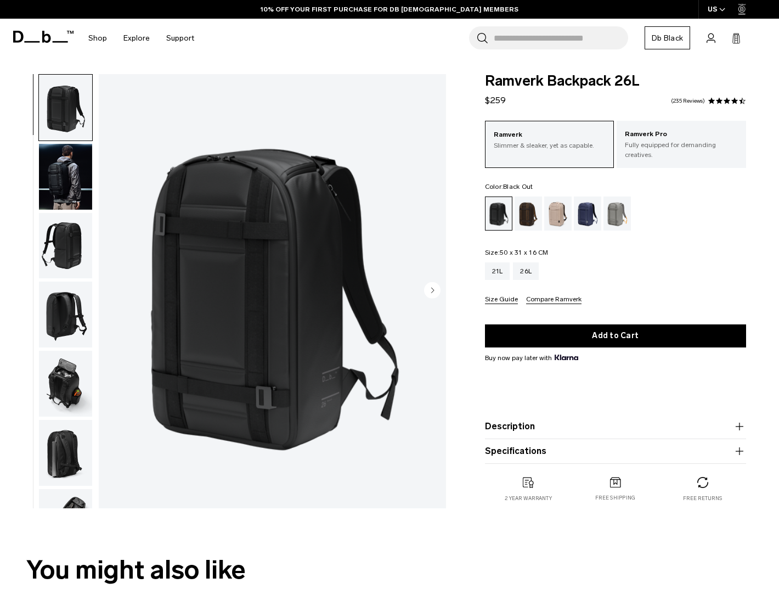
click at [554, 209] on div "Fogbow Beige" at bounding box center [558, 213] width 28 height 34
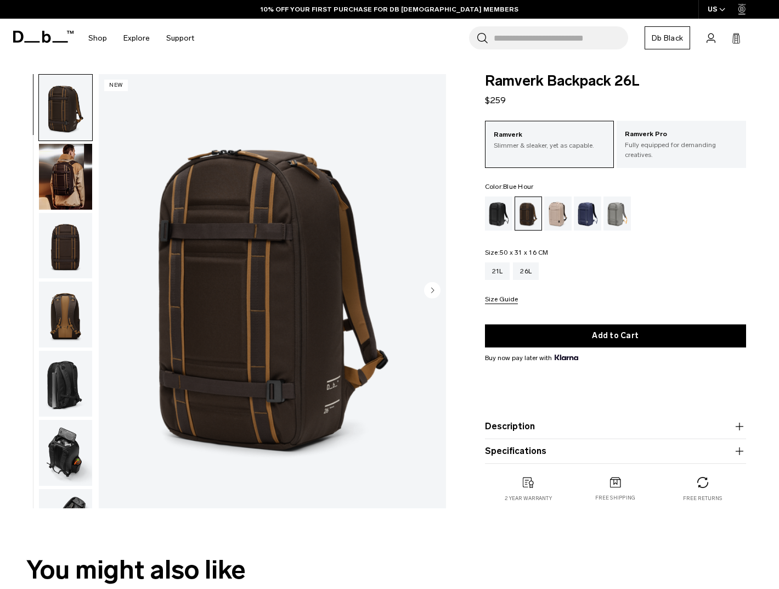
click at [584, 213] on div "Blue Hour" at bounding box center [588, 213] width 28 height 34
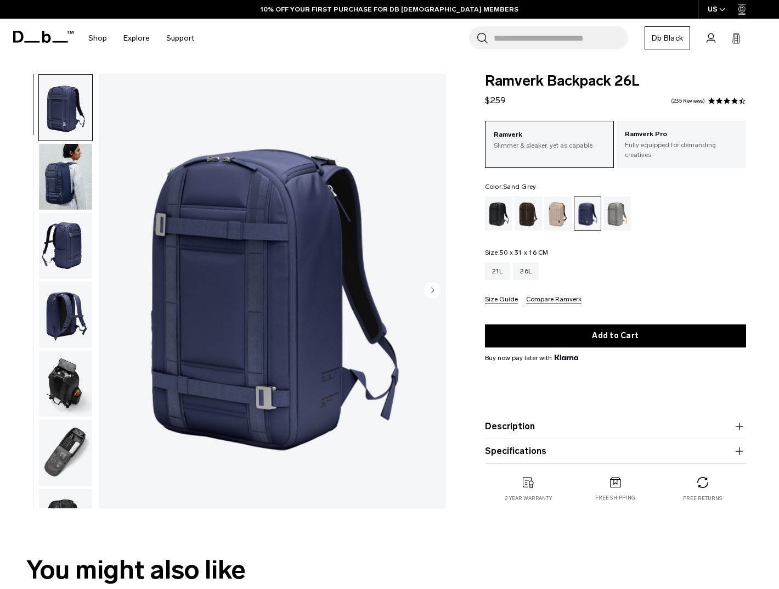
click at [617, 211] on div "Sand Grey" at bounding box center [618, 213] width 28 height 34
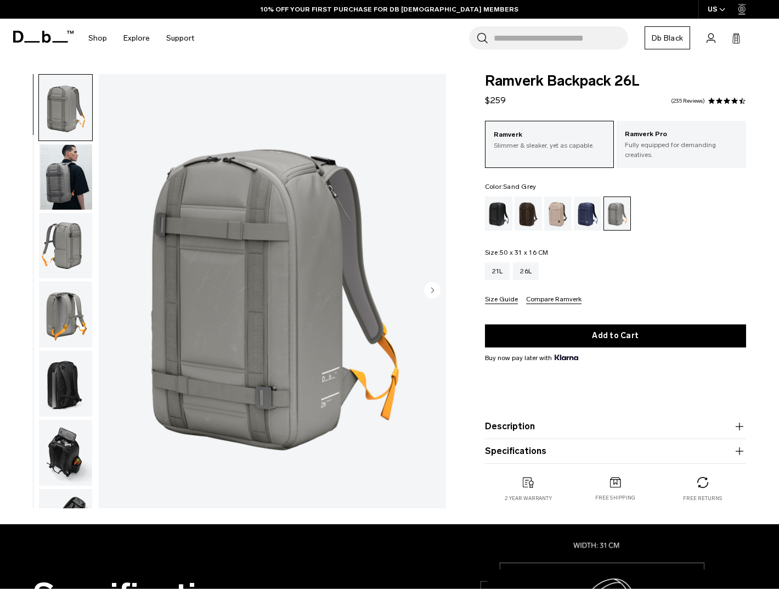
click at [72, 178] on img "button" at bounding box center [65, 177] width 53 height 66
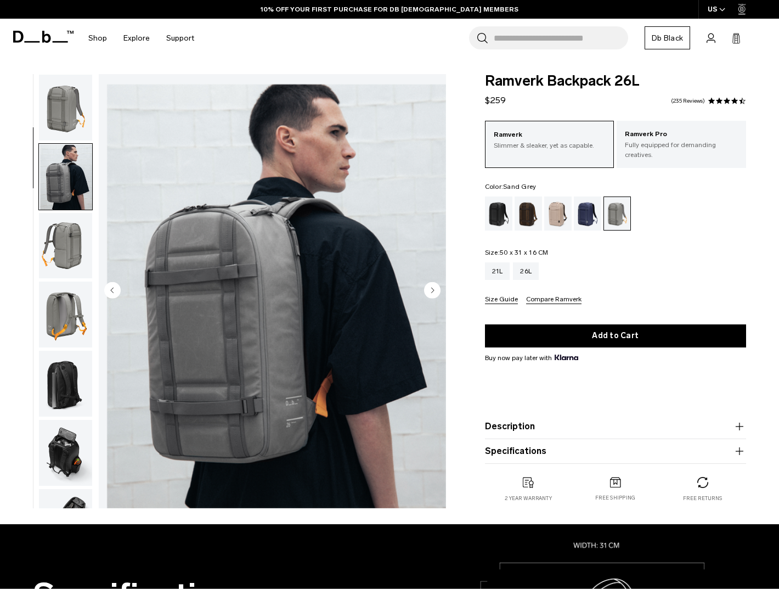
click at [69, 249] on img "button" at bounding box center [65, 246] width 53 height 66
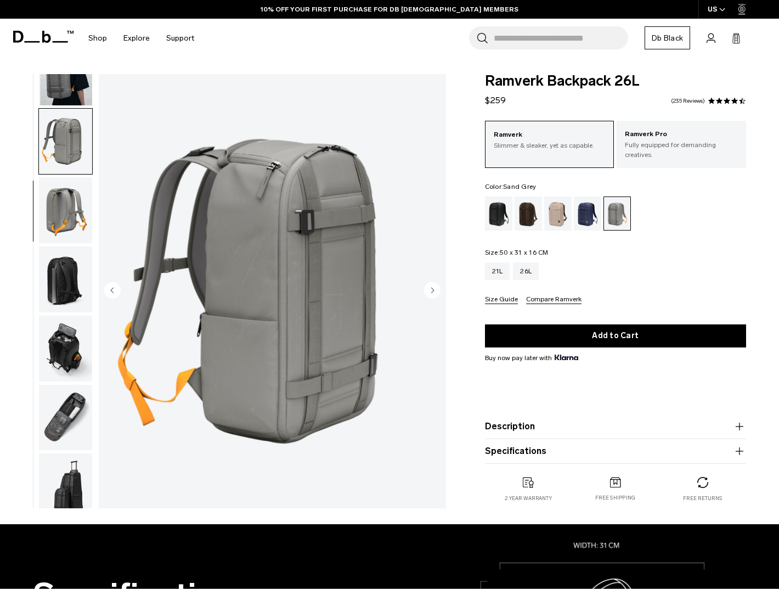
scroll to position [116, 0]
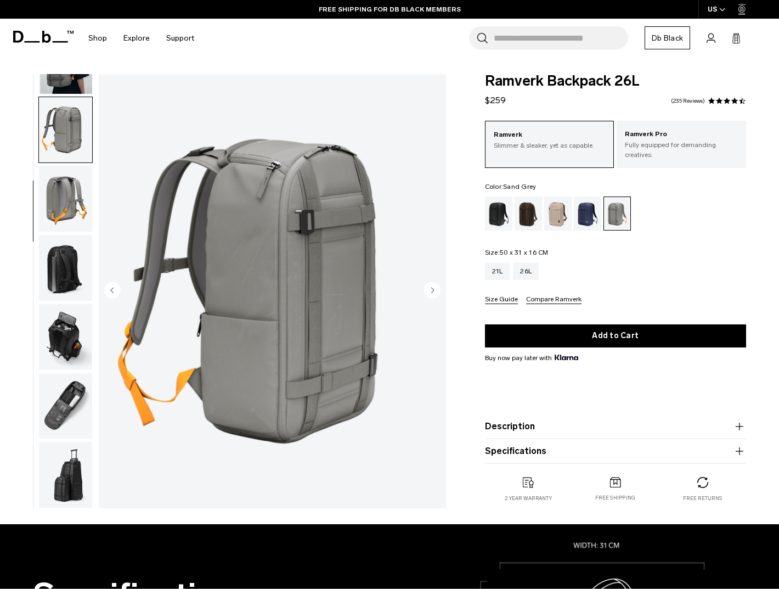
click at [74, 184] on img "button" at bounding box center [65, 199] width 53 height 66
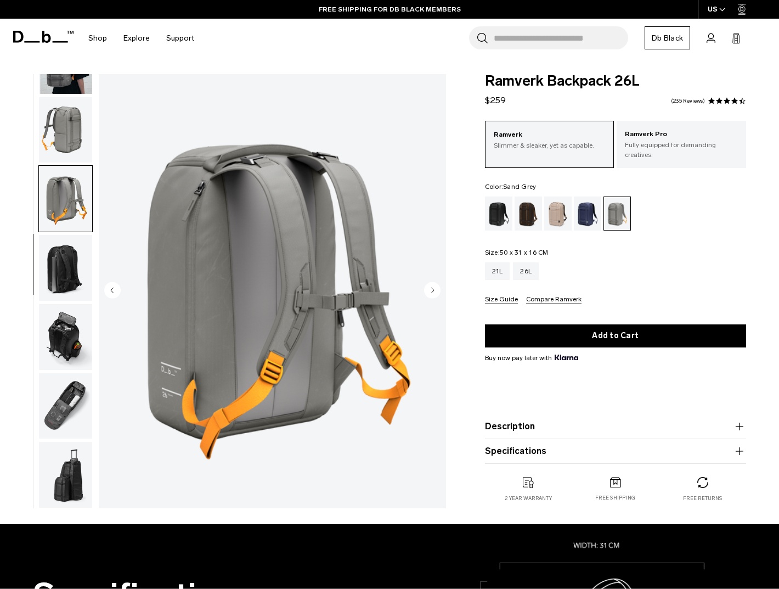
scroll to position [0, 0]
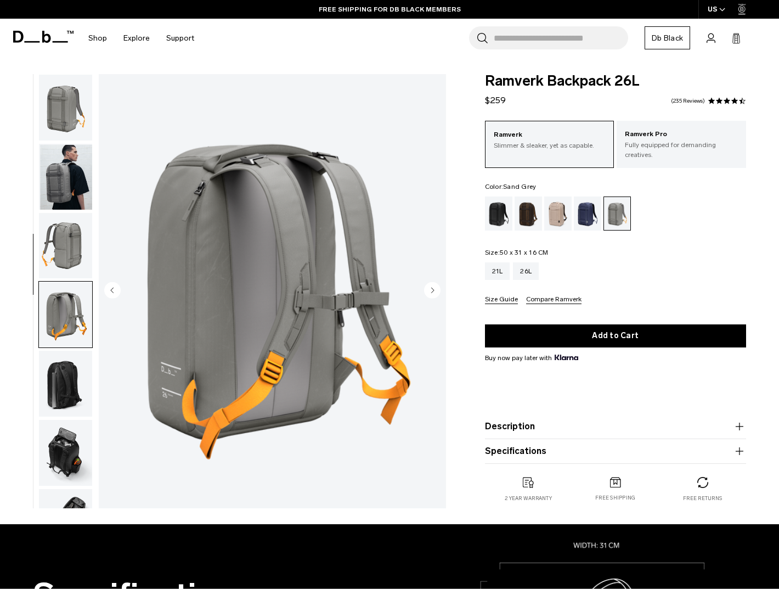
click at [66, 102] on img "button" at bounding box center [65, 108] width 53 height 66
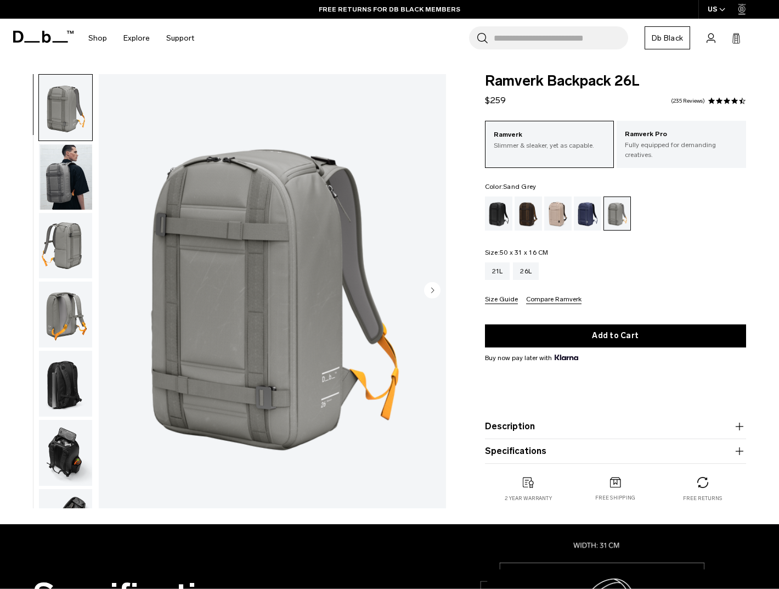
click at [64, 159] on img "button" at bounding box center [65, 177] width 53 height 66
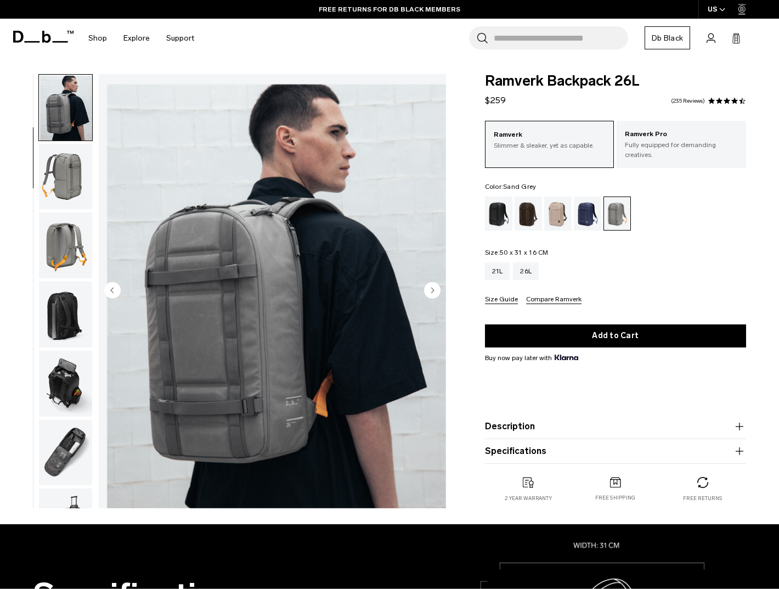
click at [64, 239] on img "button" at bounding box center [65, 245] width 53 height 66
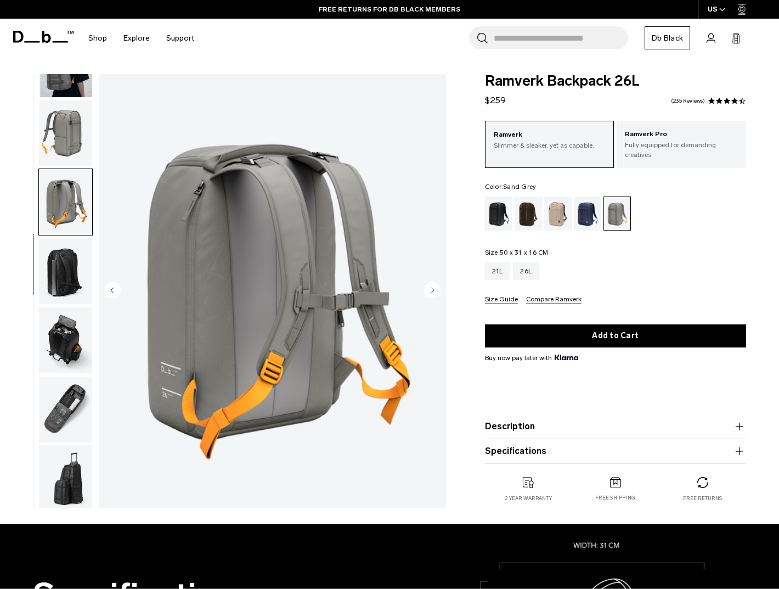
scroll to position [116, 0]
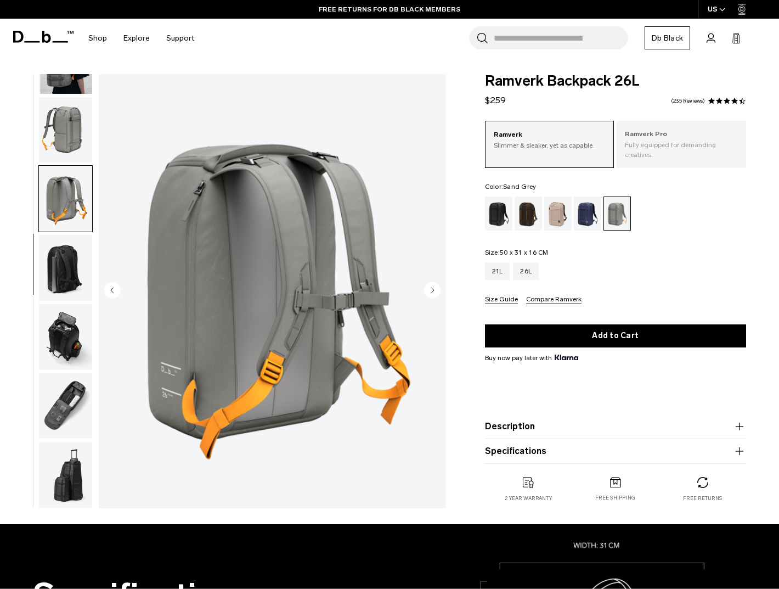
click at [643, 135] on p "Ramverk Pro" at bounding box center [681, 134] width 113 height 11
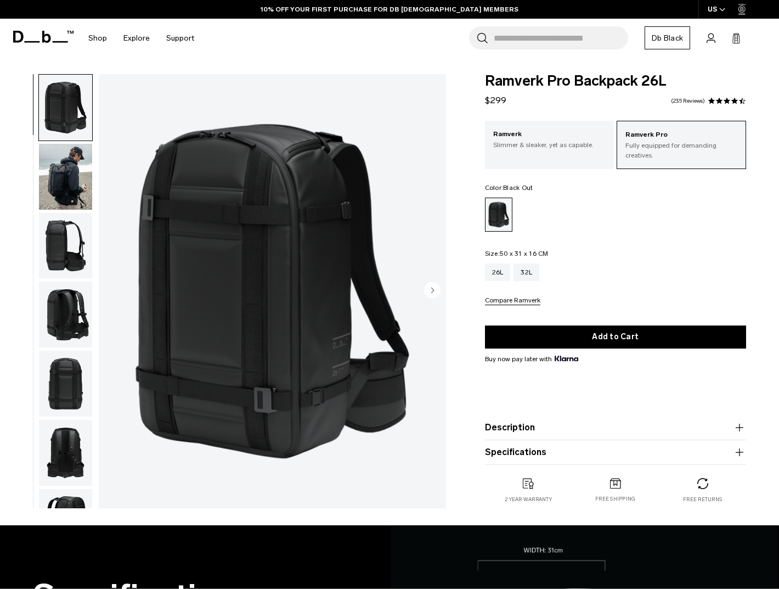
click at [75, 248] on img "button" at bounding box center [65, 246] width 53 height 66
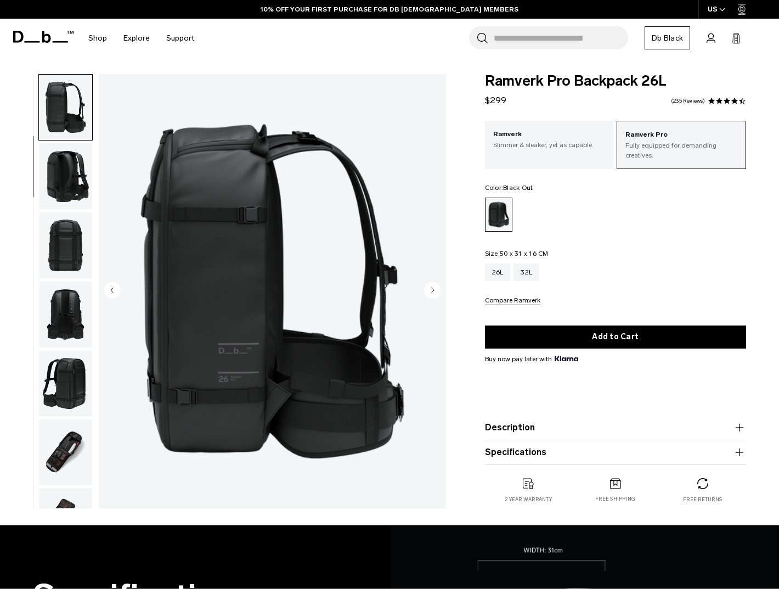
click at [64, 206] on img "button" at bounding box center [65, 176] width 53 height 66
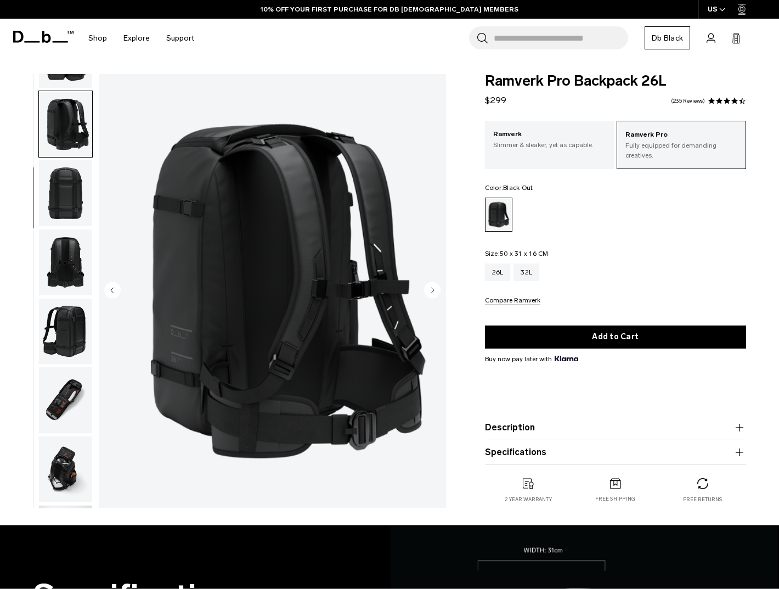
scroll to position [207, 0]
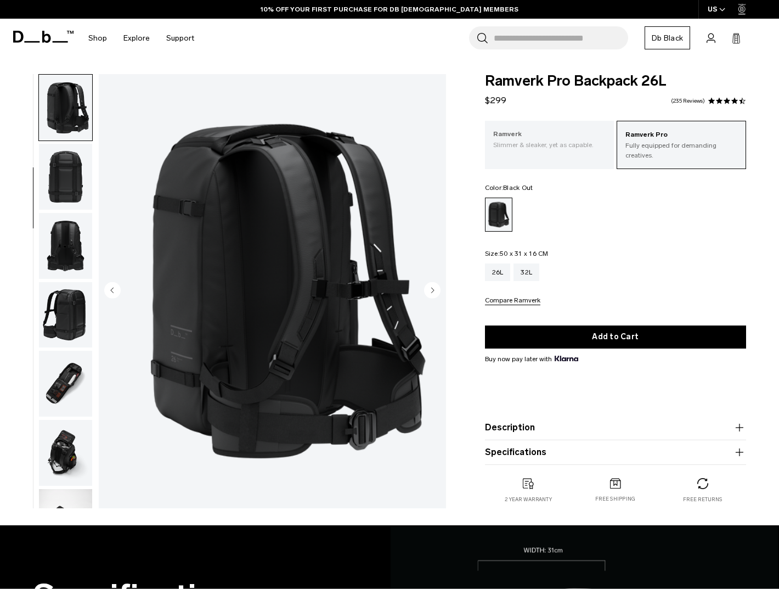
click at [549, 142] on p "Slimmer & sleaker, yet as capable." at bounding box center [549, 145] width 113 height 10
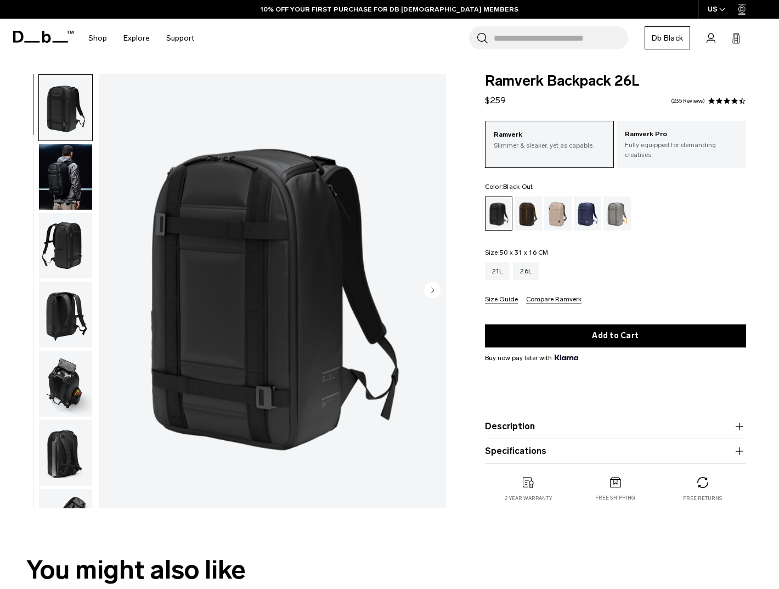
click at [52, 115] on img "button" at bounding box center [65, 108] width 53 height 66
click at [55, 218] on img "button" at bounding box center [65, 246] width 53 height 66
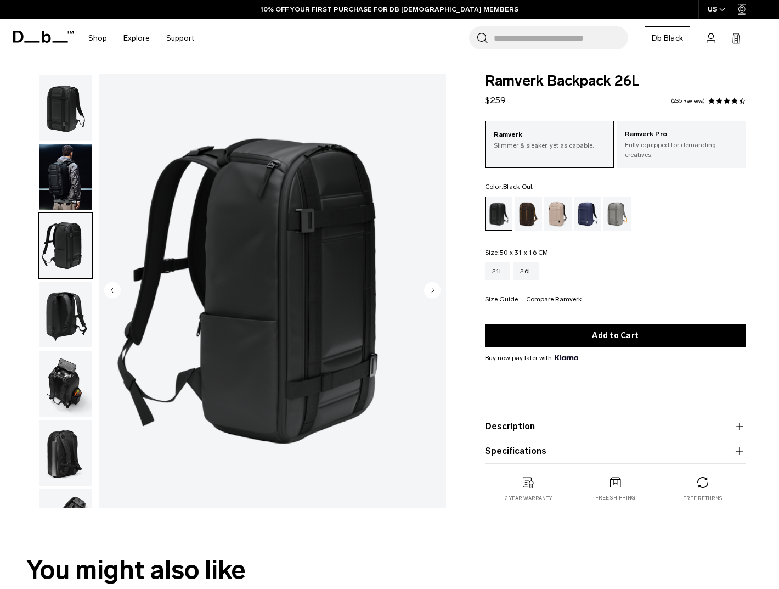
scroll to position [116, 0]
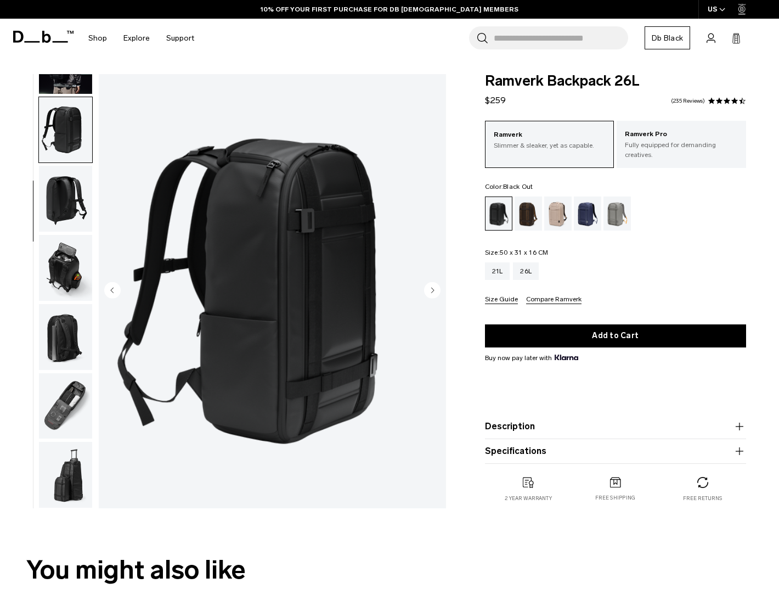
click at [57, 251] on img "button" at bounding box center [65, 268] width 53 height 66
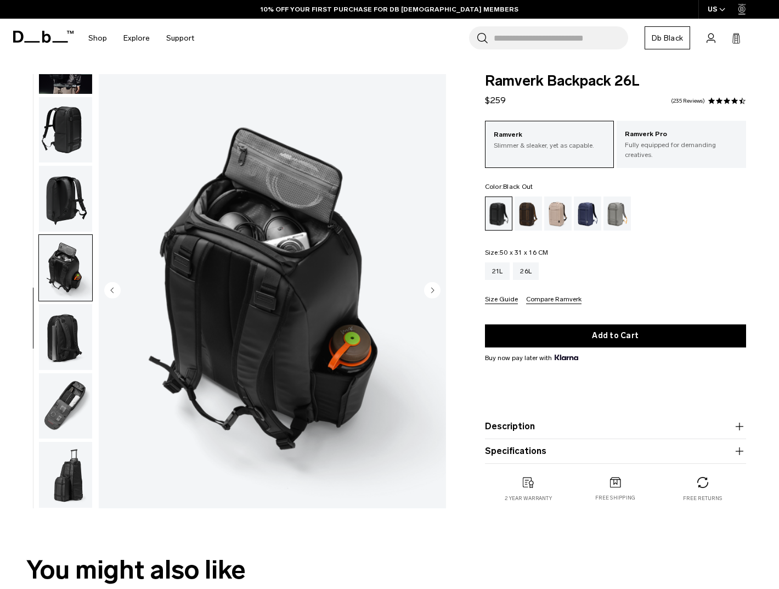
click at [57, 308] on img "button" at bounding box center [65, 337] width 53 height 66
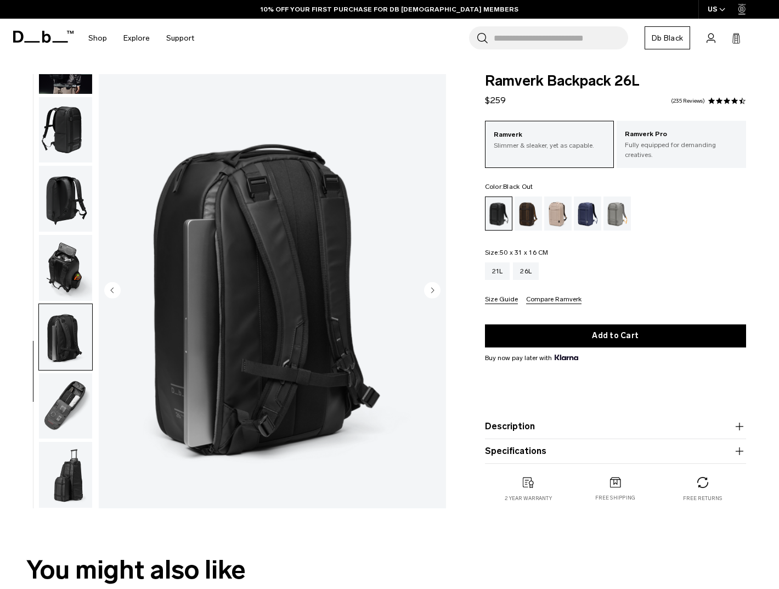
click at [64, 414] on img "button" at bounding box center [65, 406] width 53 height 66
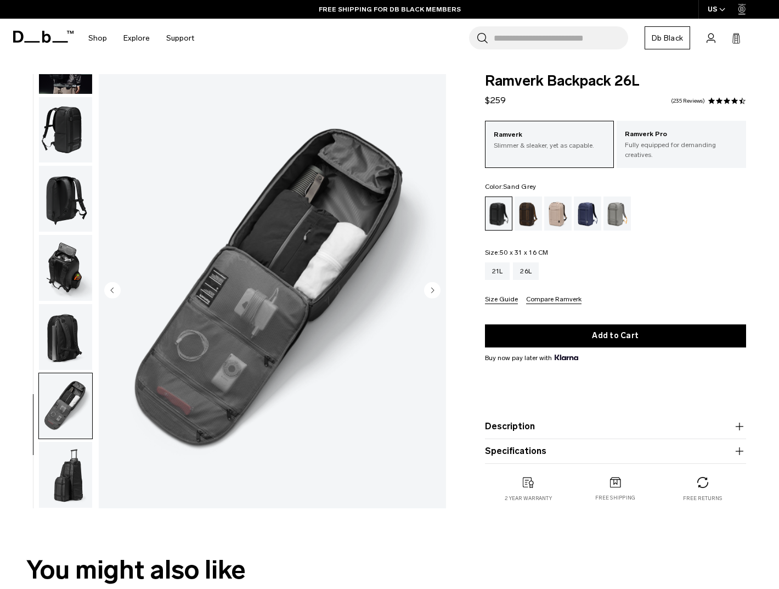
click at [618, 213] on div "Sand Grey" at bounding box center [618, 213] width 28 height 34
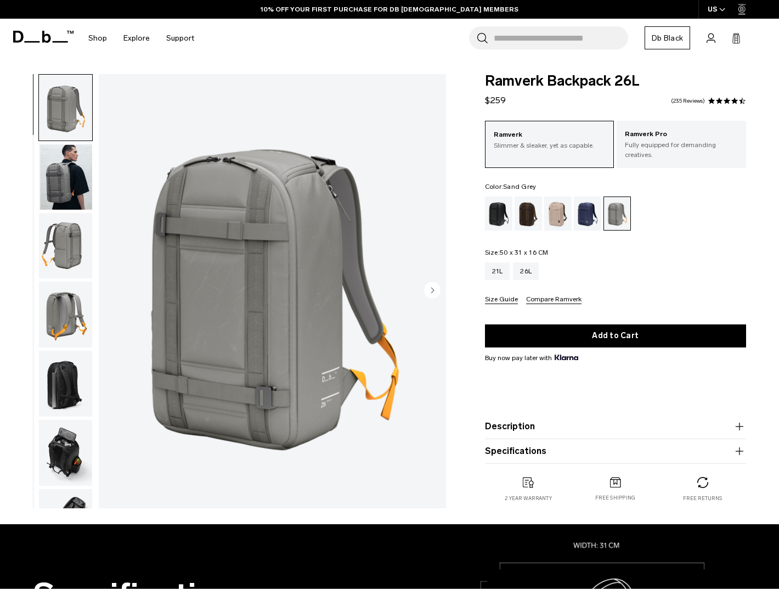
click at [227, 306] on img "1 / 8" at bounding box center [272, 291] width 347 height 434
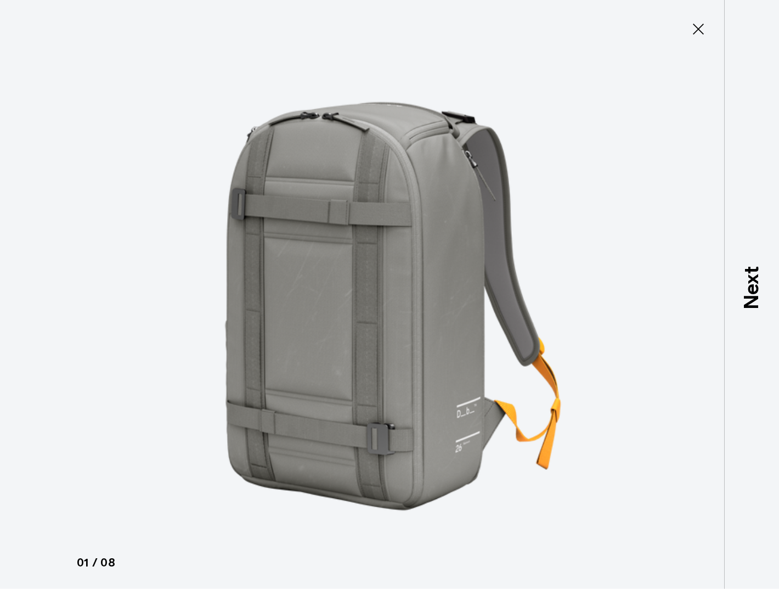
click at [355, 305] on img at bounding box center [390, 294] width 494 height 589
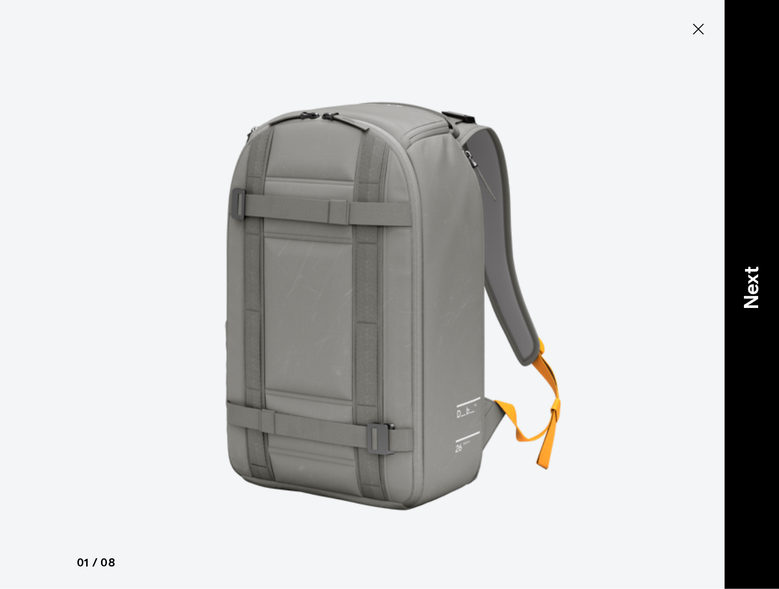
click at [762, 290] on p "Next" at bounding box center [752, 287] width 30 height 43
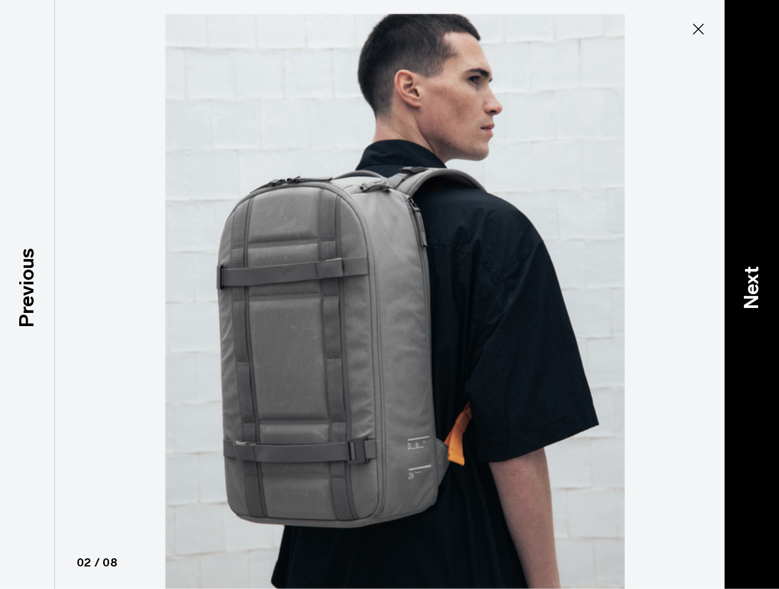
click at [762, 290] on p "Next" at bounding box center [752, 287] width 30 height 43
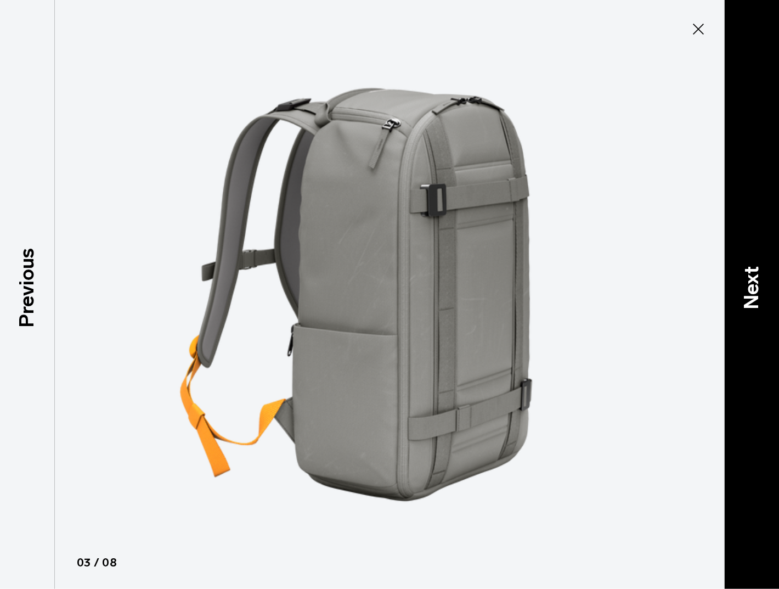
click at [762, 290] on p "Next" at bounding box center [752, 287] width 30 height 43
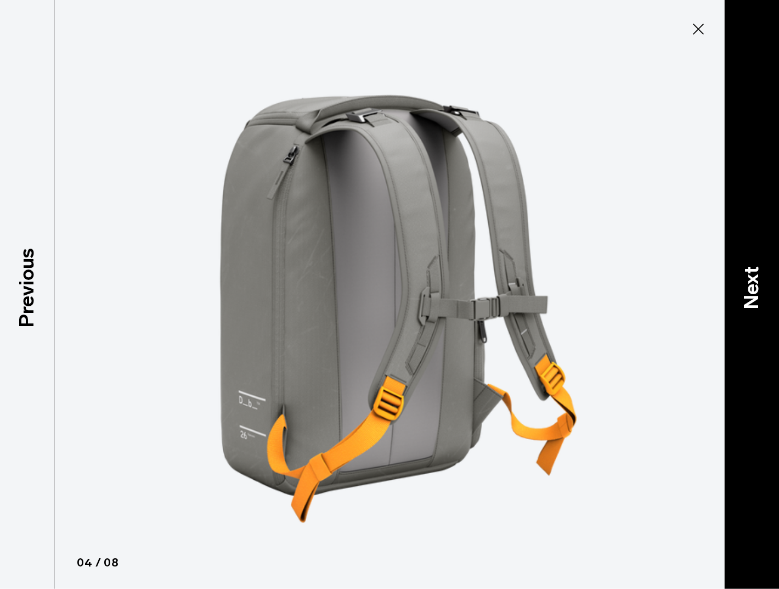
click at [762, 290] on p "Next" at bounding box center [752, 287] width 30 height 43
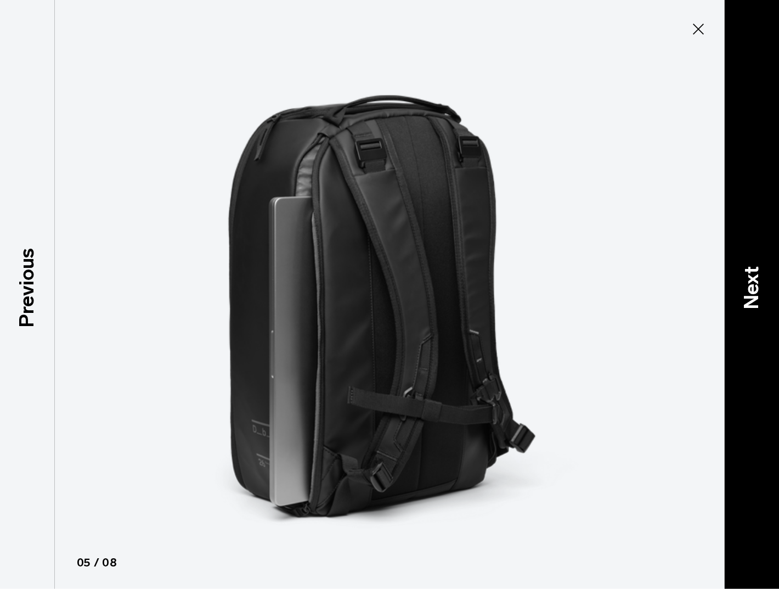
click at [762, 290] on p "Next" at bounding box center [752, 287] width 30 height 43
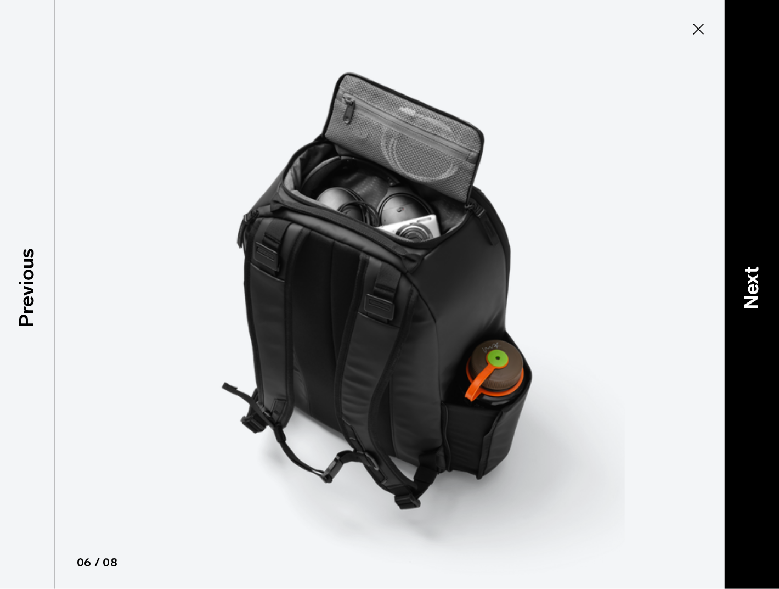
click at [762, 290] on p "Next" at bounding box center [752, 287] width 30 height 43
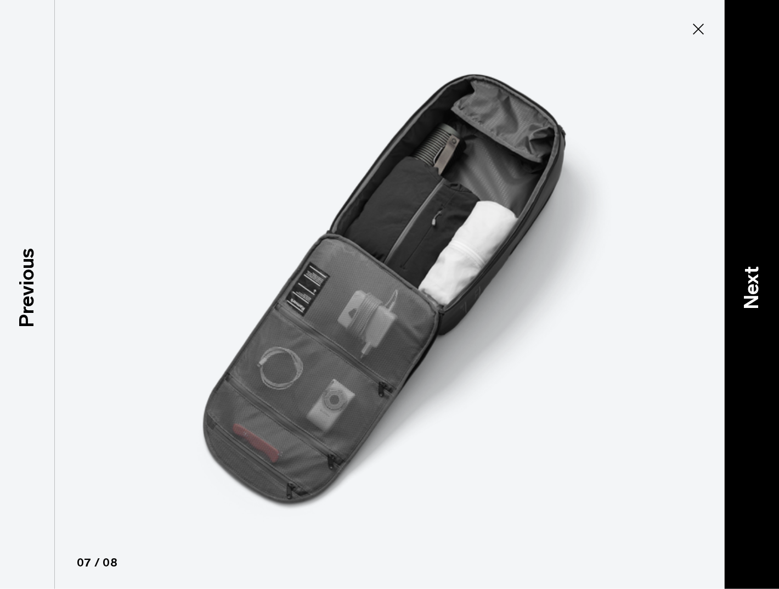
click at [762, 290] on p "Next" at bounding box center [752, 287] width 30 height 43
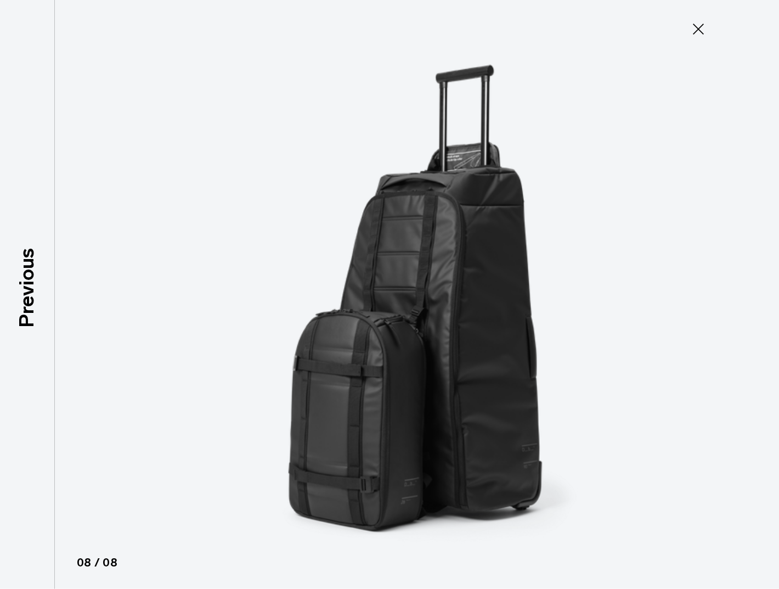
click at [762, 290] on div at bounding box center [389, 294] width 779 height 589
click at [698, 30] on icon at bounding box center [699, 29] width 18 height 18
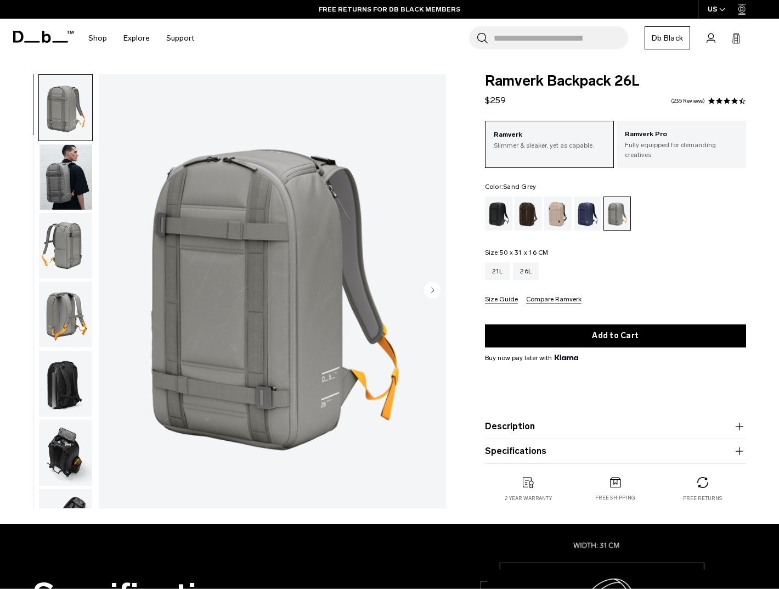
click at [653, 266] on div "21L 26L" at bounding box center [615, 271] width 261 height 18
click at [69, 151] on img "button" at bounding box center [65, 177] width 53 height 66
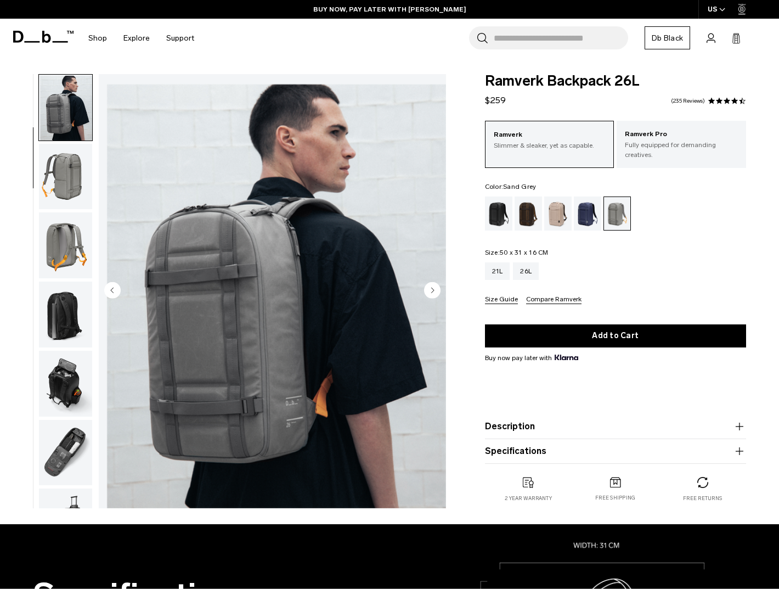
click at [59, 192] on img "button" at bounding box center [65, 177] width 53 height 66
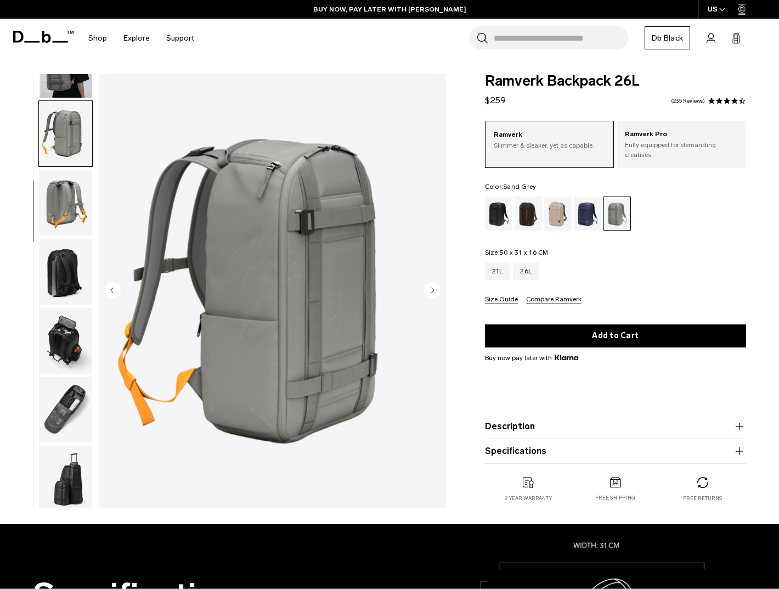
scroll to position [116, 0]
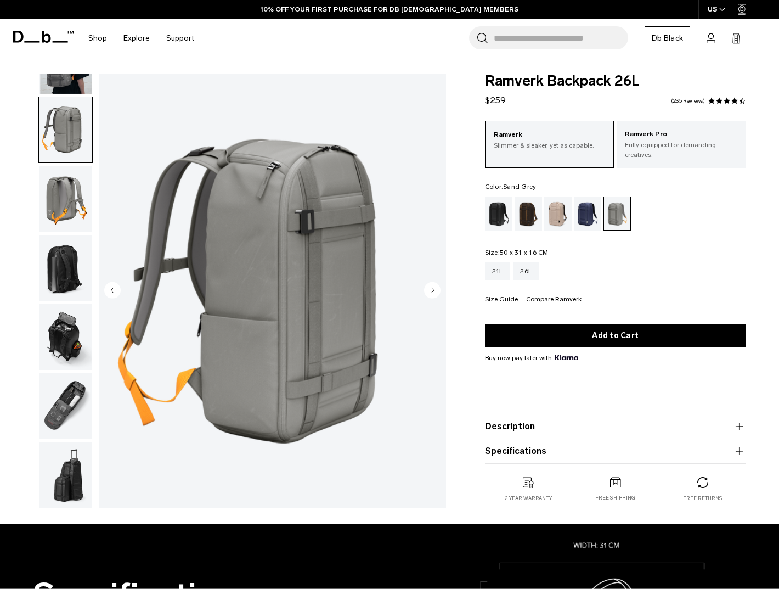
click at [65, 202] on img "button" at bounding box center [65, 199] width 53 height 66
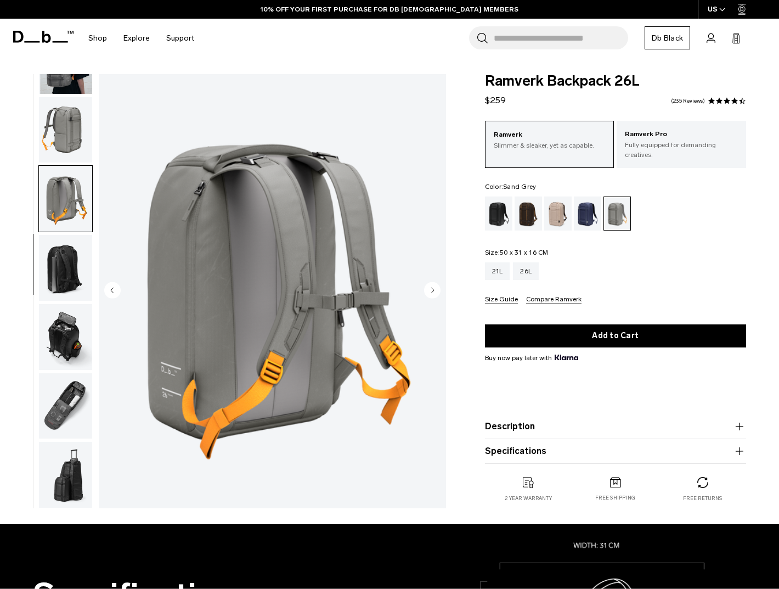
click at [59, 143] on img "button" at bounding box center [65, 130] width 53 height 66
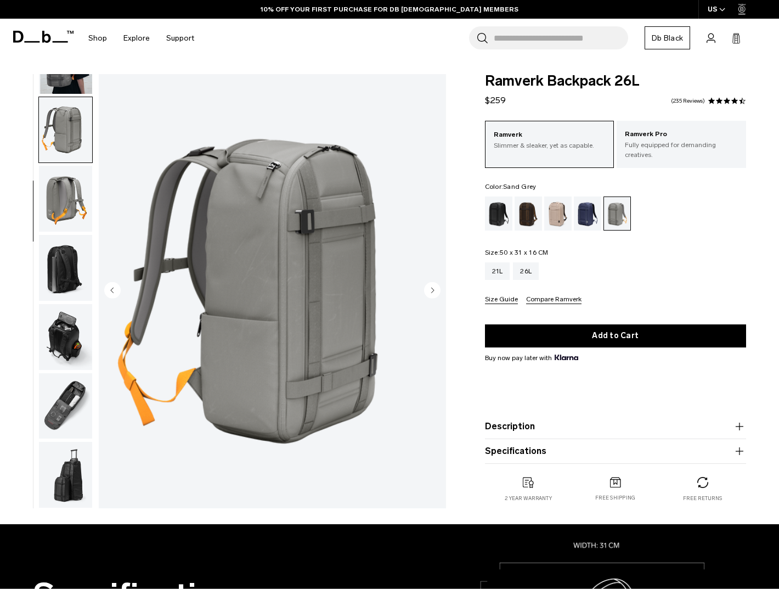
click at [58, 256] on img "button" at bounding box center [65, 268] width 53 height 66
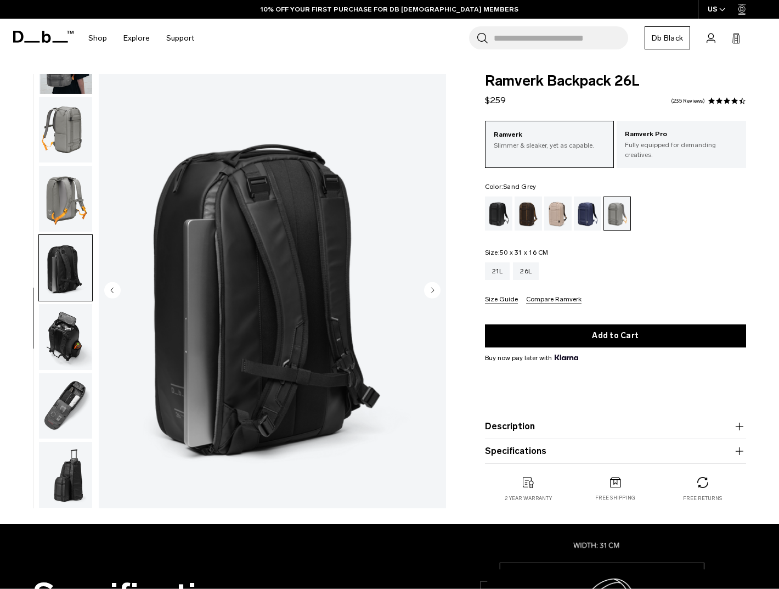
click at [77, 345] on img "button" at bounding box center [65, 337] width 53 height 66
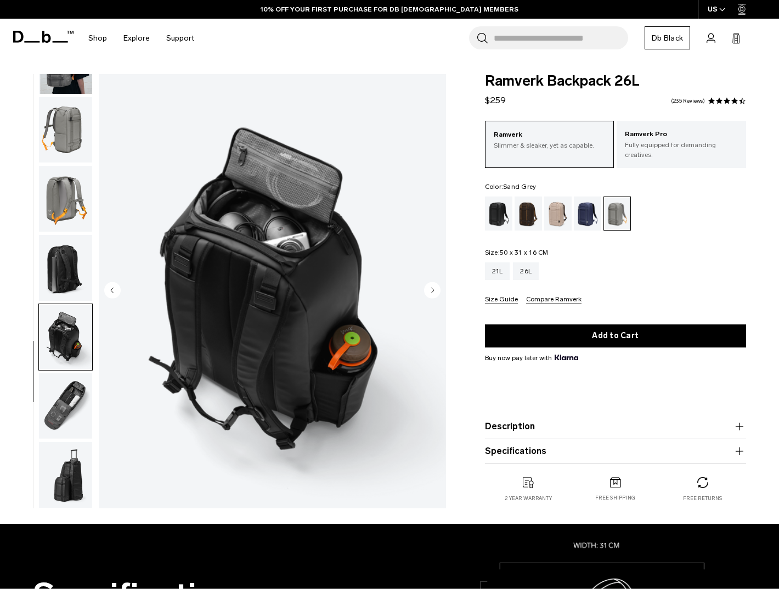
click at [65, 393] on img "button" at bounding box center [65, 406] width 53 height 66
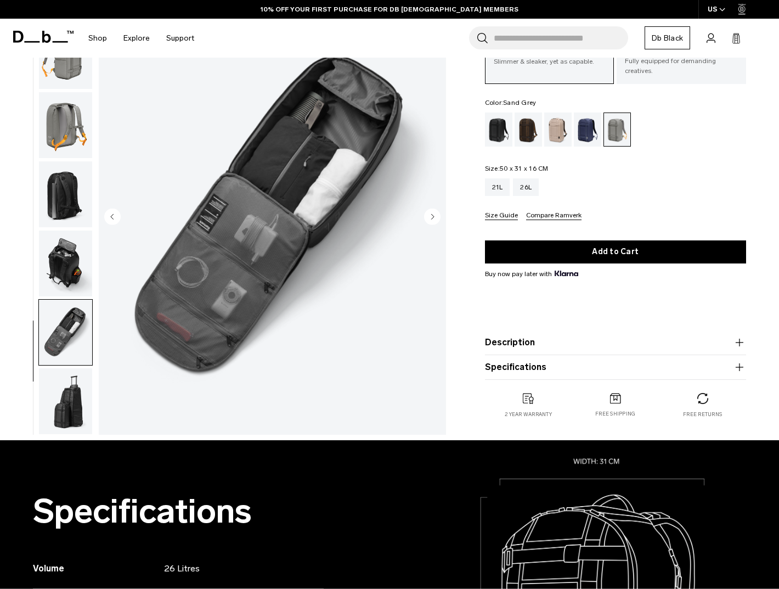
scroll to position [85, 0]
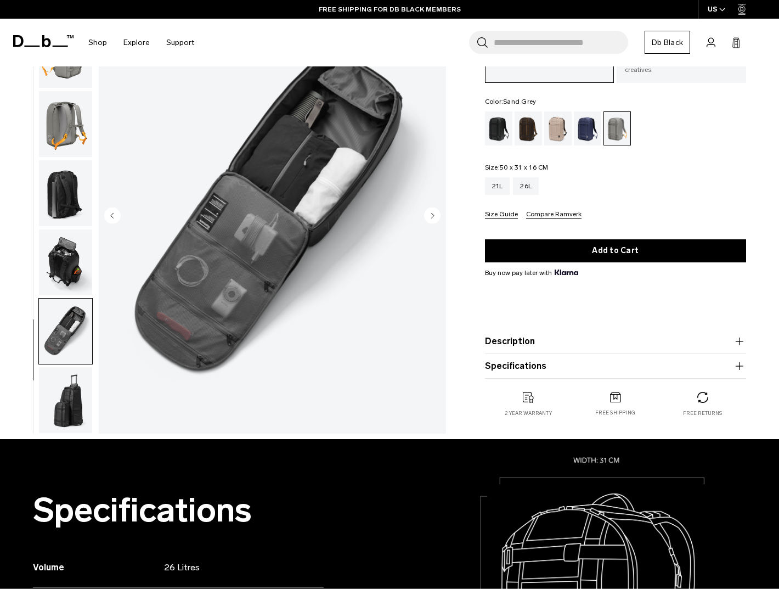
click at [70, 407] on img "button" at bounding box center [65, 400] width 53 height 66
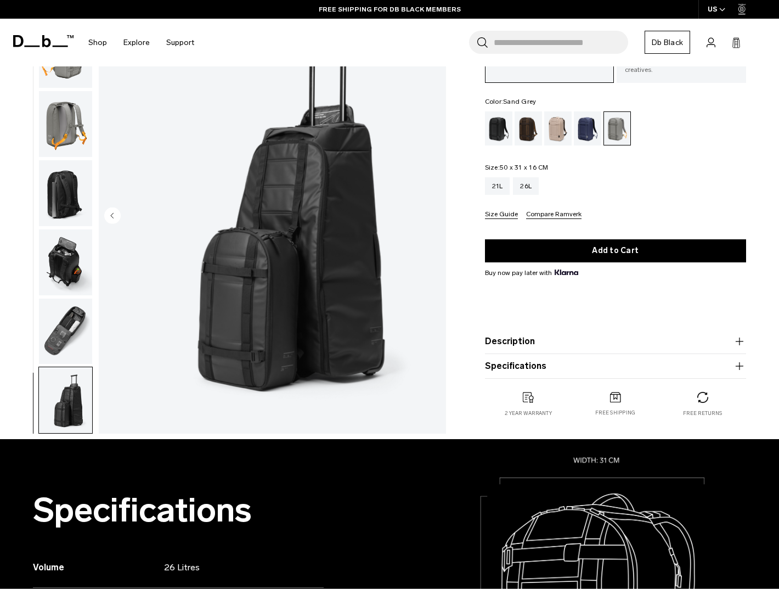
scroll to position [0, 0]
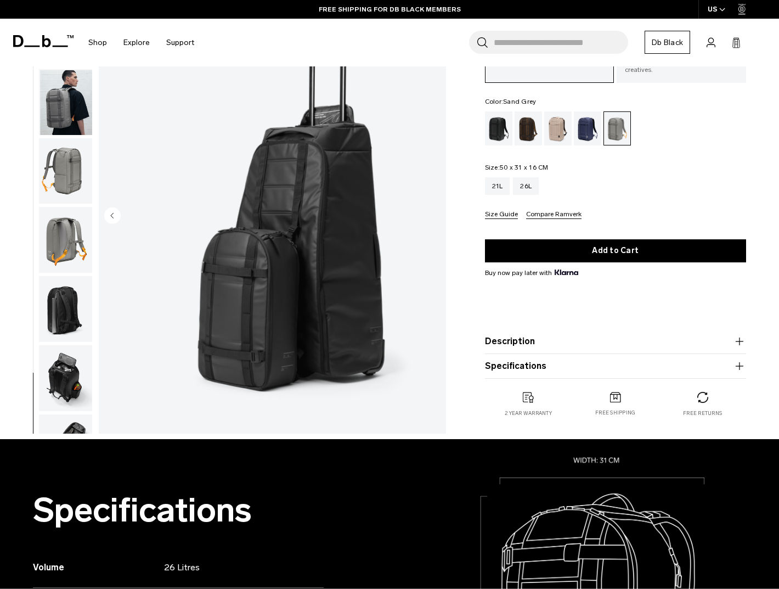
click at [66, 122] on img "button" at bounding box center [65, 102] width 53 height 66
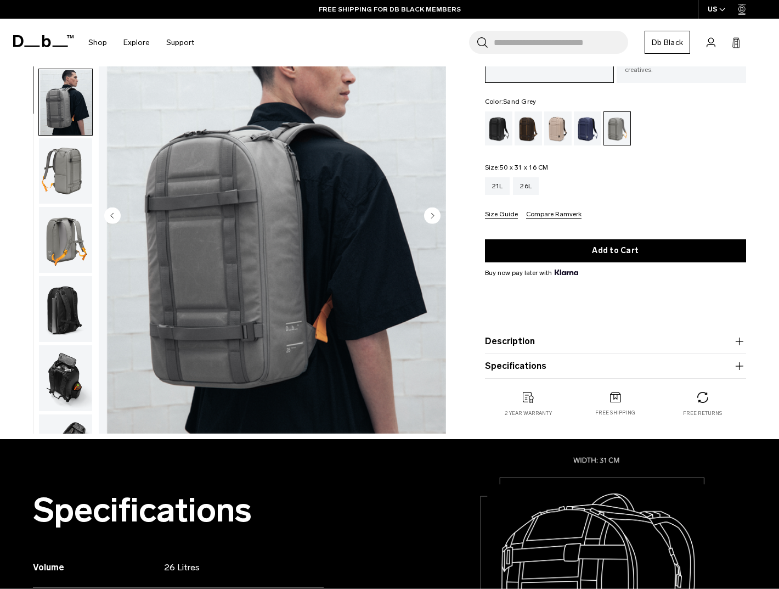
click at [59, 140] on img "button" at bounding box center [65, 171] width 53 height 66
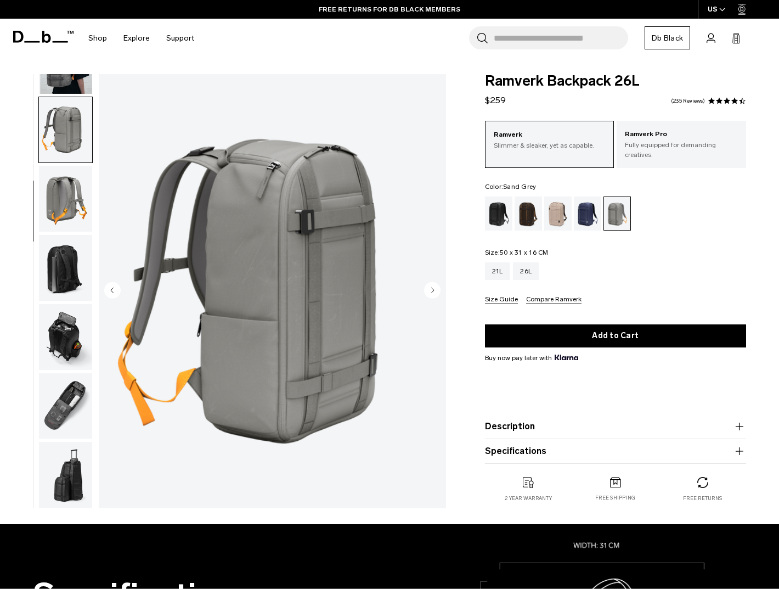
click at [651, 252] on fieldset "Size: 50 x 31 x 16 CM Out of stock 21L 26L Size Guide Compare Ramverk" at bounding box center [615, 276] width 261 height 55
click at [491, 211] on div "Black Out" at bounding box center [499, 213] width 28 height 34
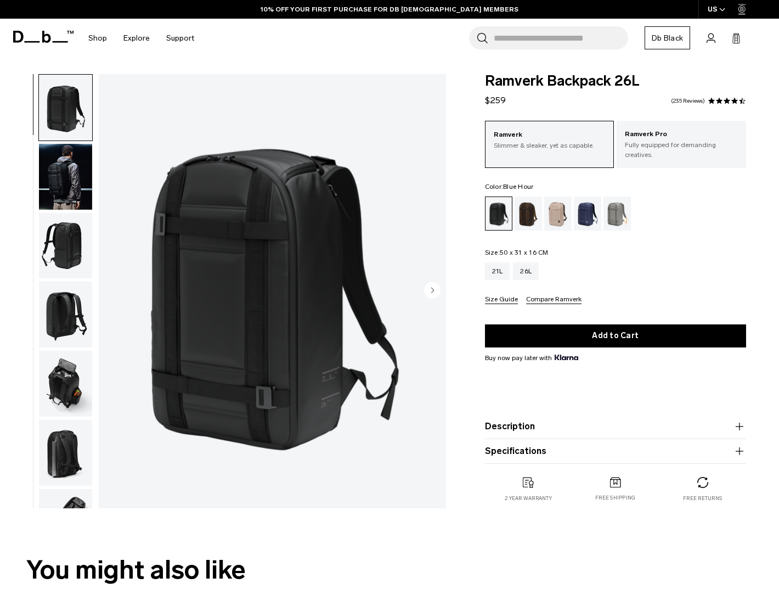
click at [589, 209] on div "Blue Hour" at bounding box center [588, 213] width 28 height 34
click at [72, 185] on img "button" at bounding box center [65, 177] width 53 height 66
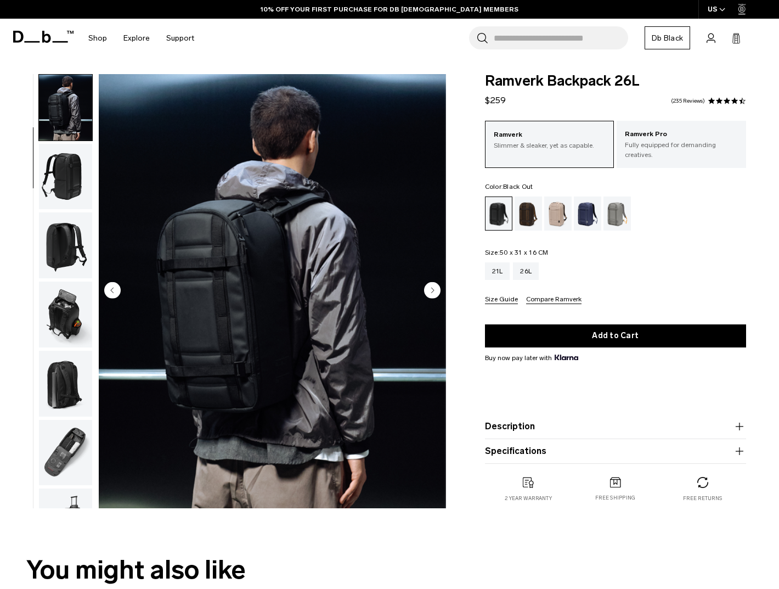
click at [70, 229] on img "button" at bounding box center [65, 245] width 53 height 66
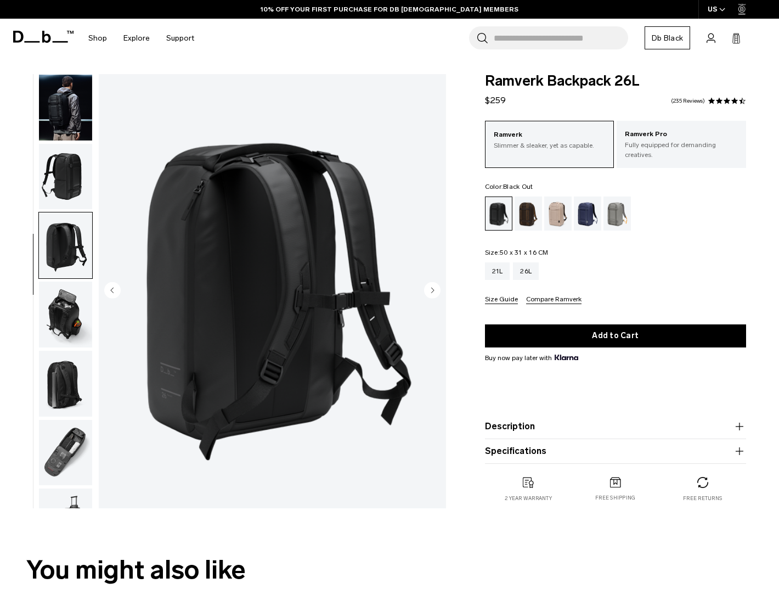
scroll to position [116, 0]
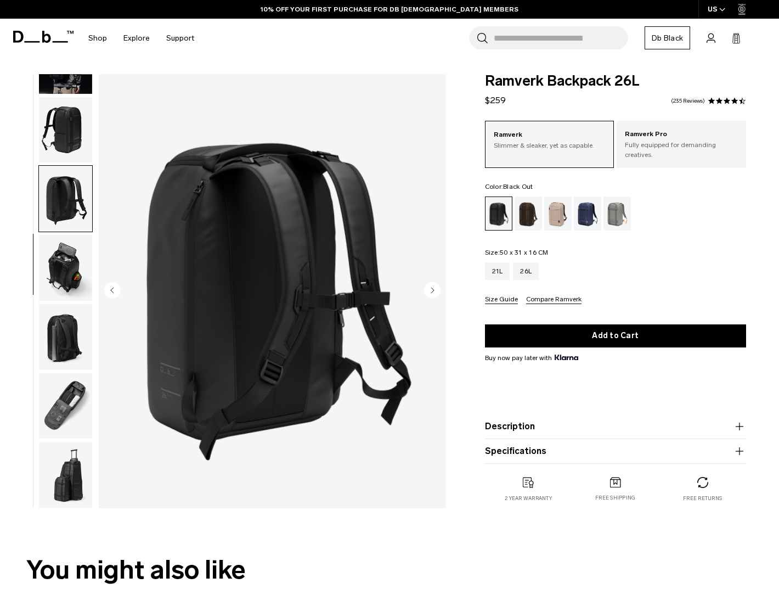
click at [71, 272] on img "button" at bounding box center [65, 268] width 53 height 66
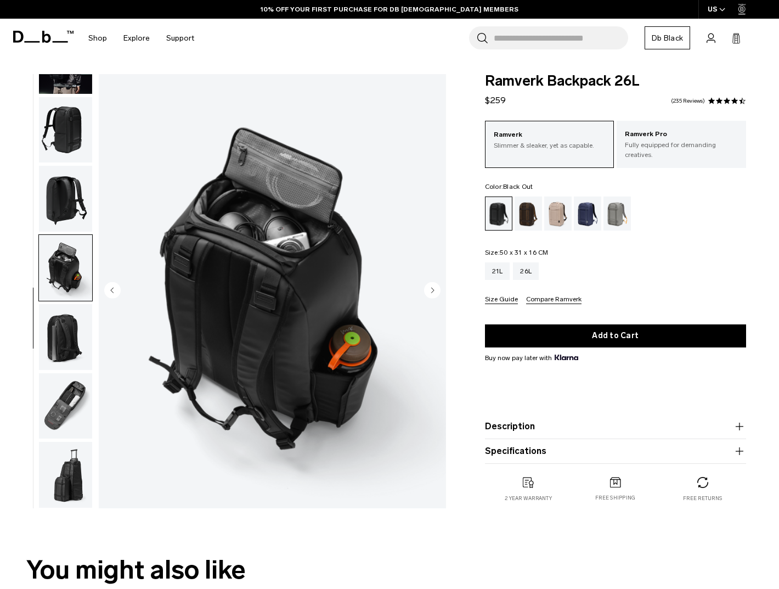
click at [66, 185] on img "button" at bounding box center [65, 199] width 53 height 66
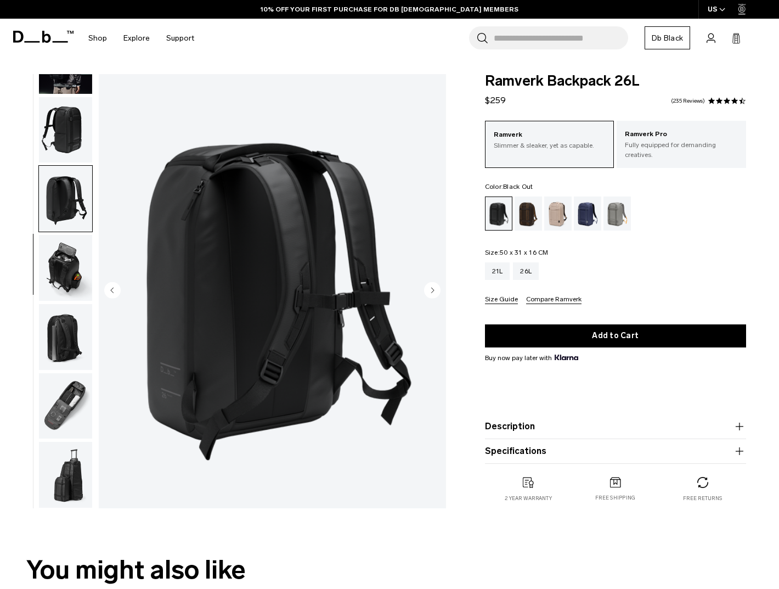
click at [66, 261] on img "button" at bounding box center [65, 268] width 53 height 66
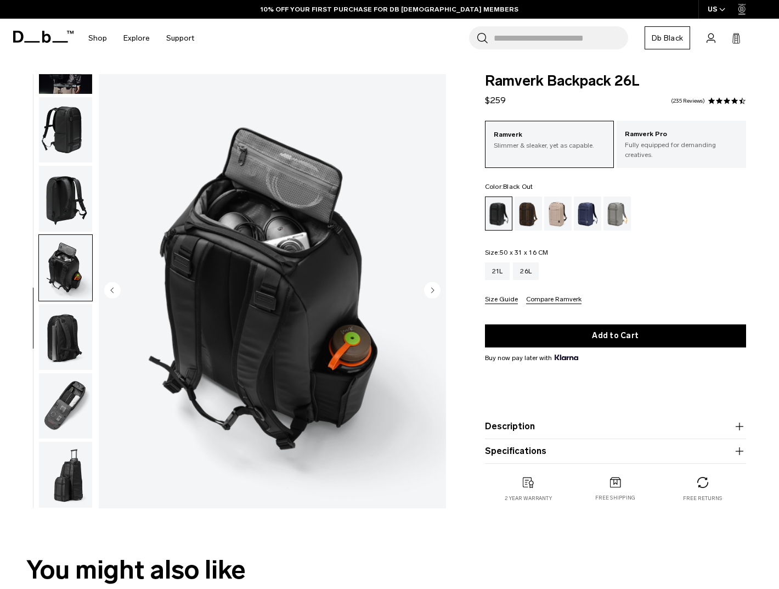
click at [68, 315] on img "button" at bounding box center [65, 337] width 53 height 66
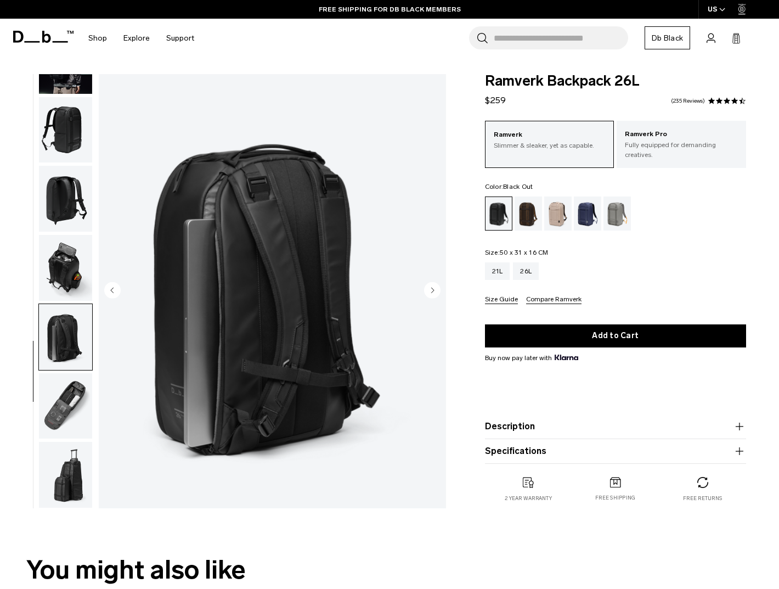
click at [68, 430] on img "button" at bounding box center [65, 406] width 53 height 66
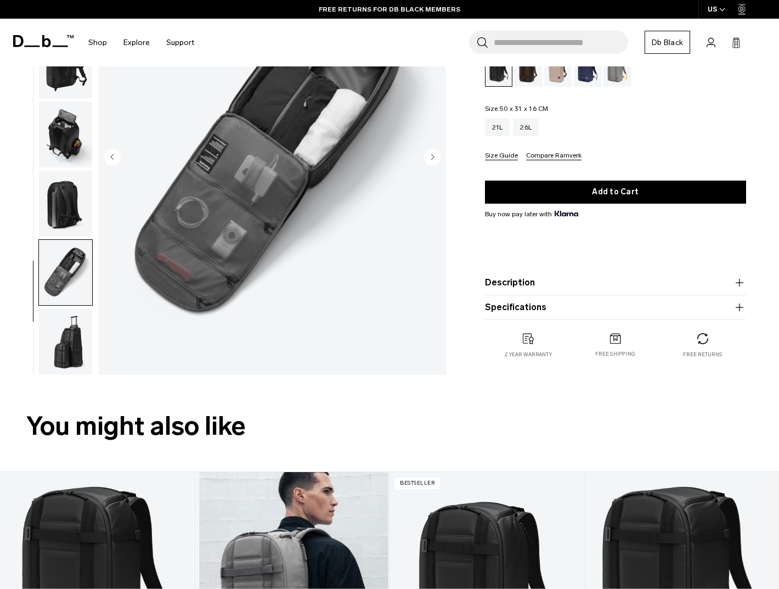
scroll to position [0, 0]
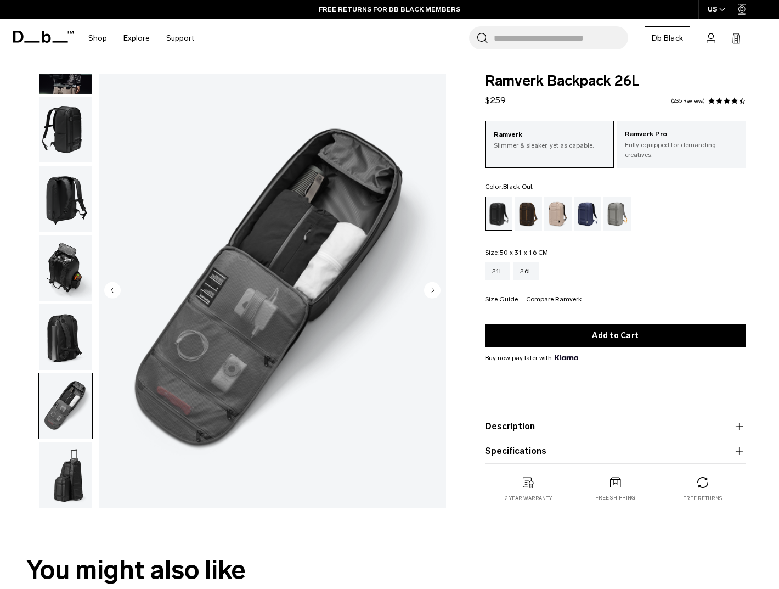
click at [656, 259] on fieldset "Size: 50 x 31 x 16 CM Out of stock 21L 26L Size Guide Compare Ramverk" at bounding box center [615, 276] width 261 height 55
click at [77, 131] on img "button" at bounding box center [65, 130] width 53 height 66
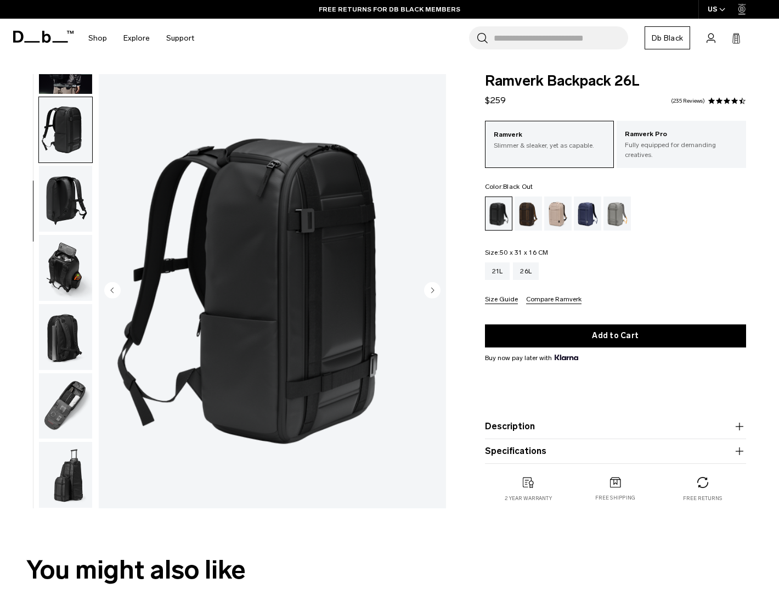
click at [75, 186] on img "button" at bounding box center [65, 199] width 53 height 66
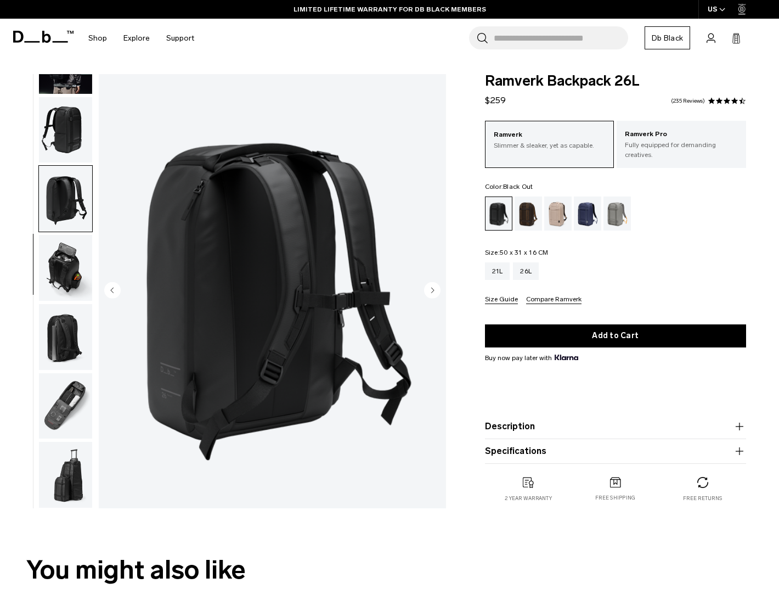
click at [76, 257] on img "button" at bounding box center [65, 268] width 53 height 66
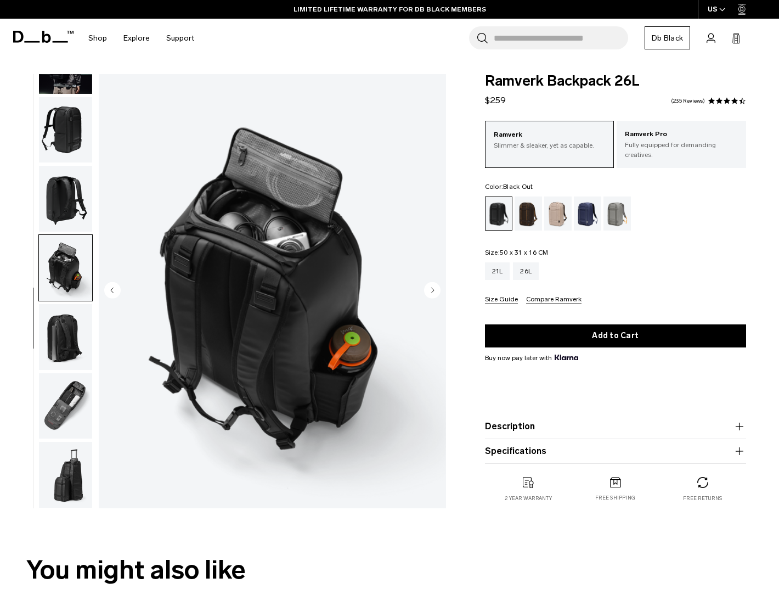
click at [66, 342] on img "button" at bounding box center [65, 337] width 53 height 66
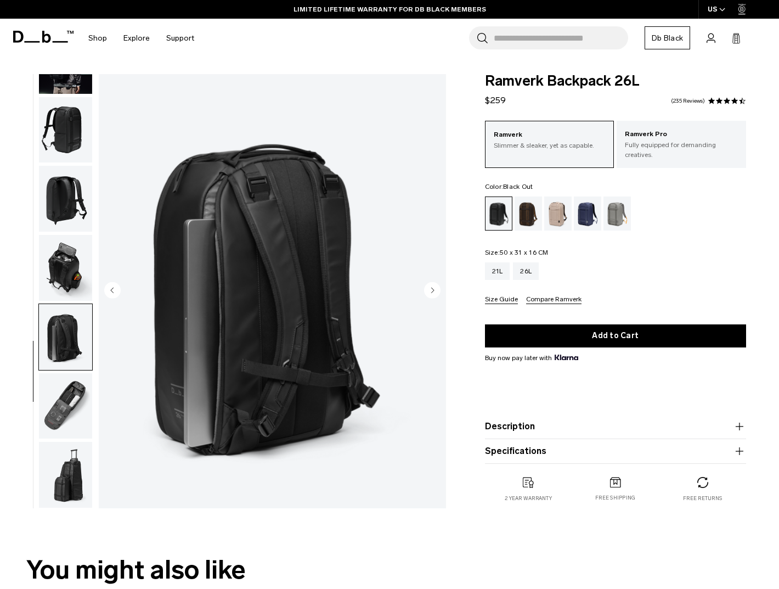
click at [70, 397] on img "button" at bounding box center [65, 406] width 53 height 66
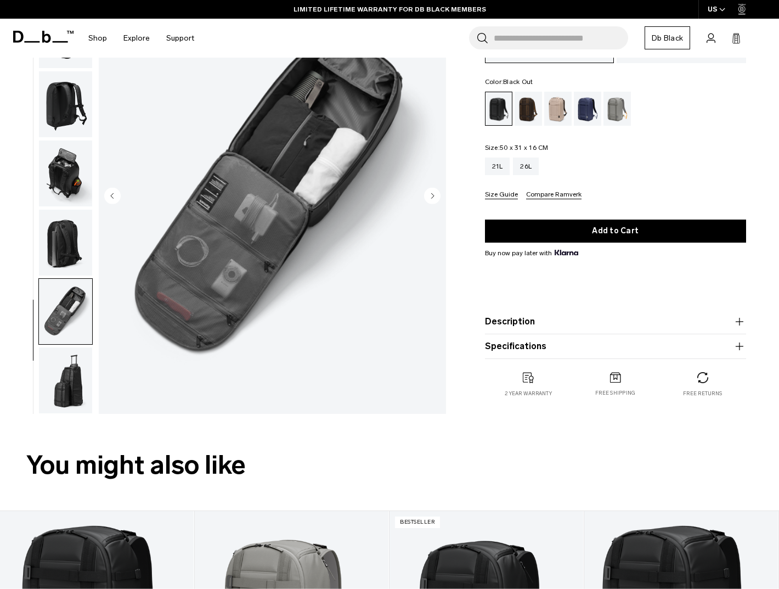
scroll to position [128, 0]
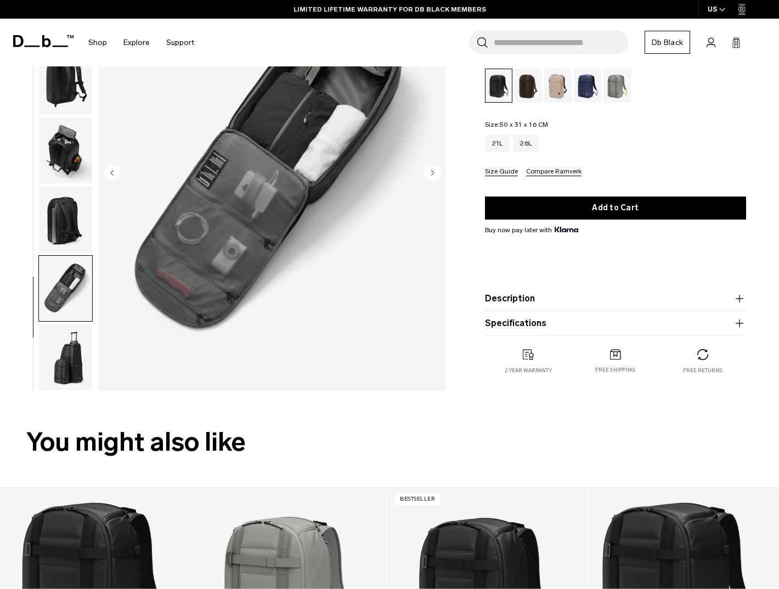
click at [68, 344] on img "button" at bounding box center [65, 357] width 53 height 66
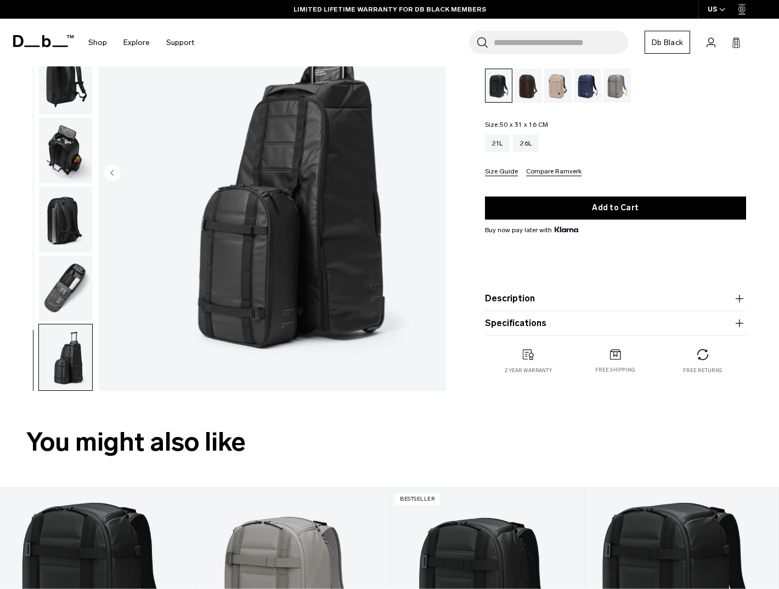
scroll to position [0, 0]
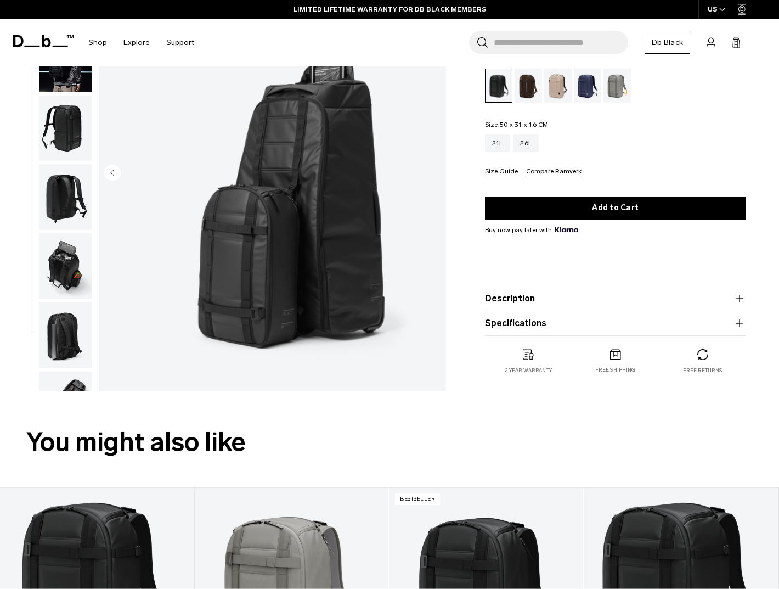
click at [68, 241] on img "button" at bounding box center [65, 266] width 53 height 66
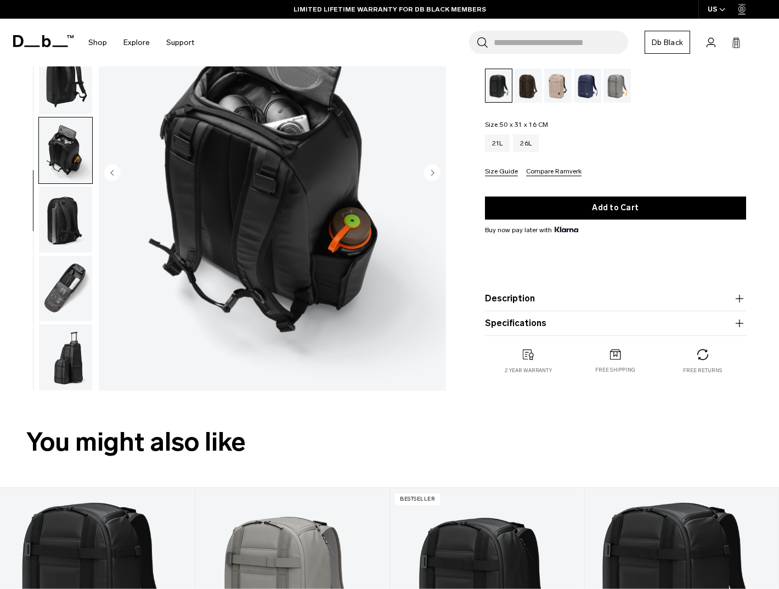
scroll to position [116, 0]
click at [64, 201] on img "button" at bounding box center [65, 220] width 53 height 66
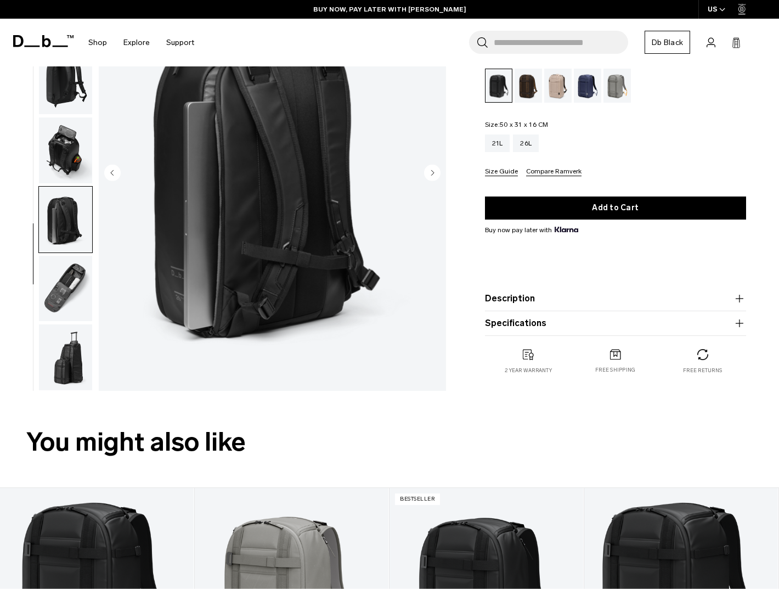
click at [69, 279] on img "button" at bounding box center [65, 288] width 53 height 66
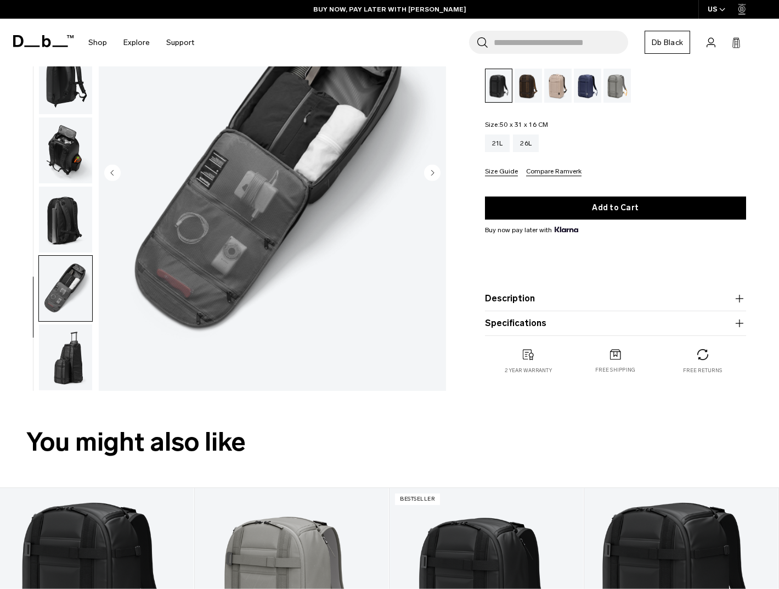
click at [69, 338] on img "button" at bounding box center [65, 357] width 53 height 66
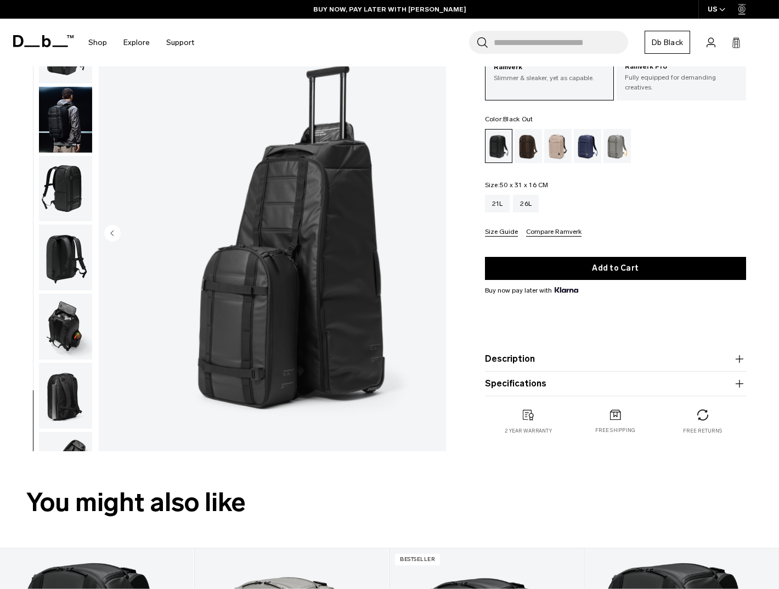
scroll to position [0, 0]
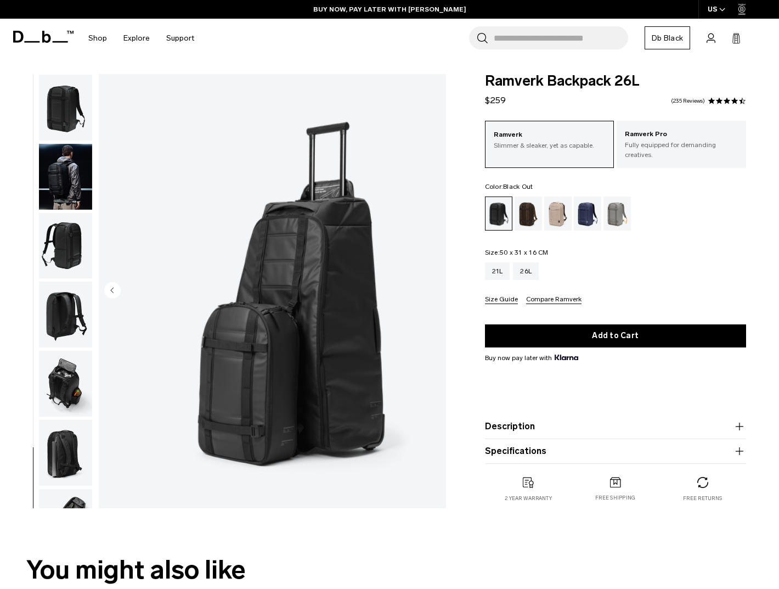
click at [76, 160] on img "button" at bounding box center [65, 177] width 53 height 66
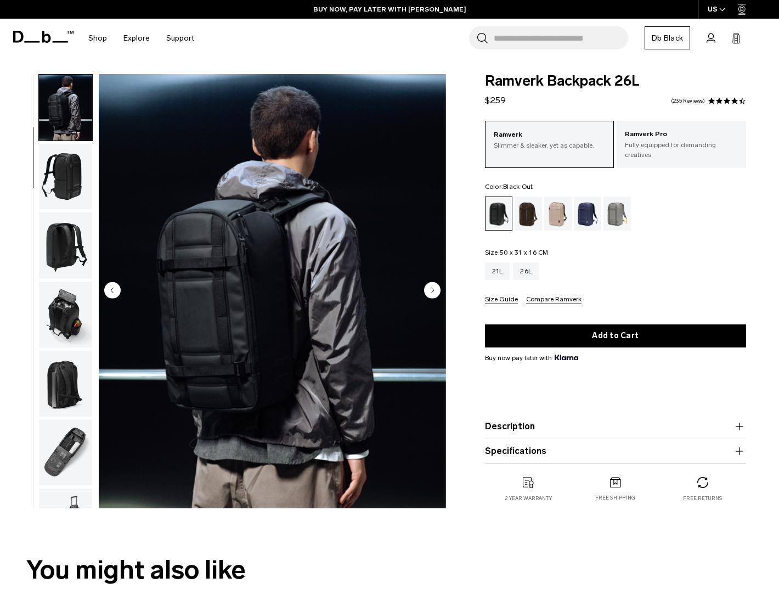
click at [58, 184] on img "button" at bounding box center [65, 177] width 53 height 66
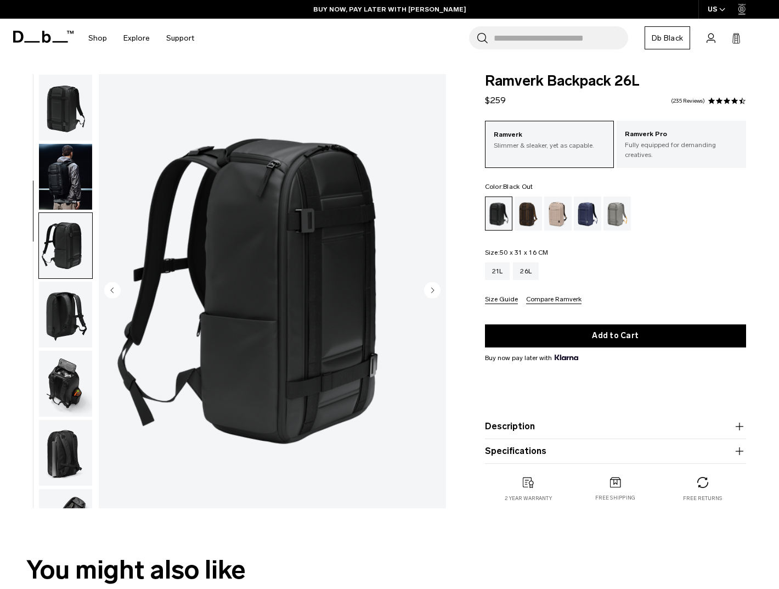
click at [64, 103] on img "button" at bounding box center [65, 108] width 53 height 66
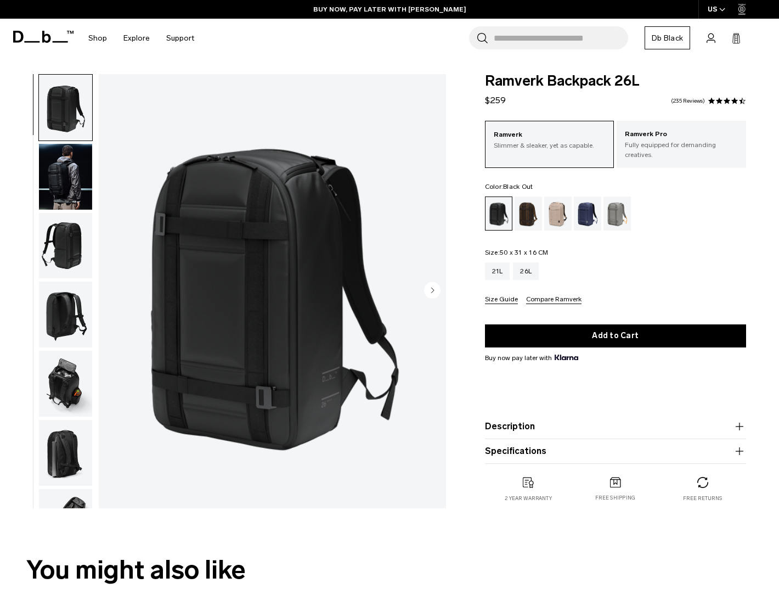
click at [66, 185] on img "button" at bounding box center [65, 177] width 53 height 66
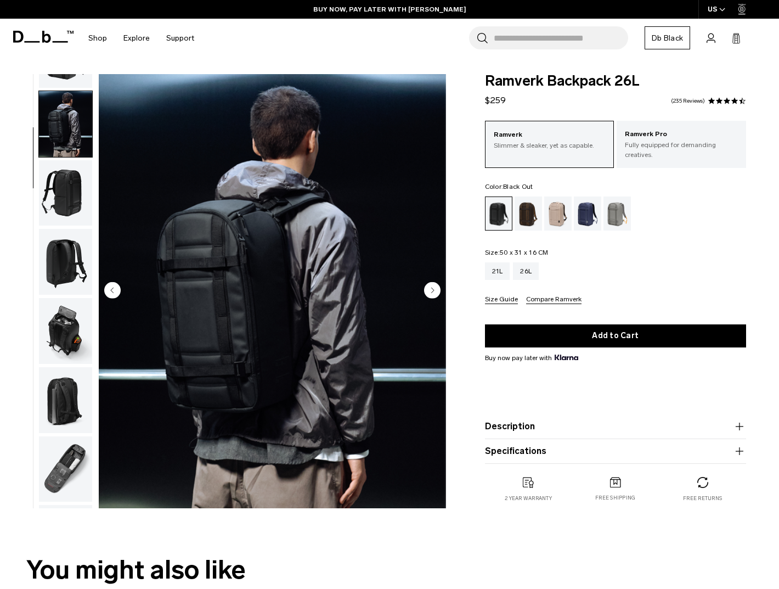
scroll to position [69, 0]
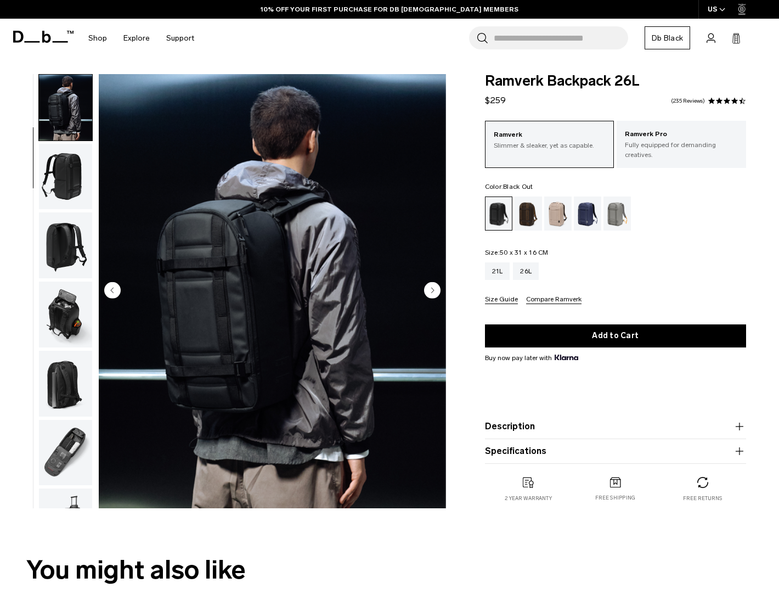
click at [69, 183] on img "button" at bounding box center [65, 177] width 53 height 66
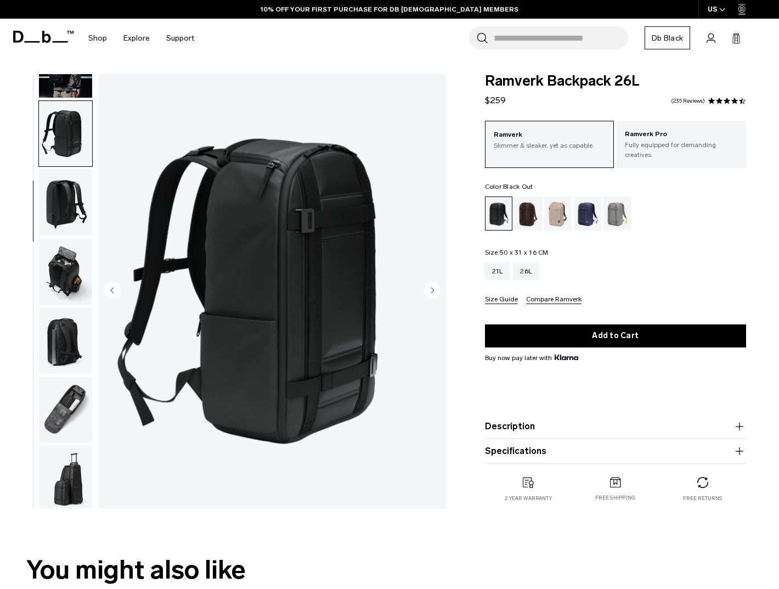
scroll to position [116, 0]
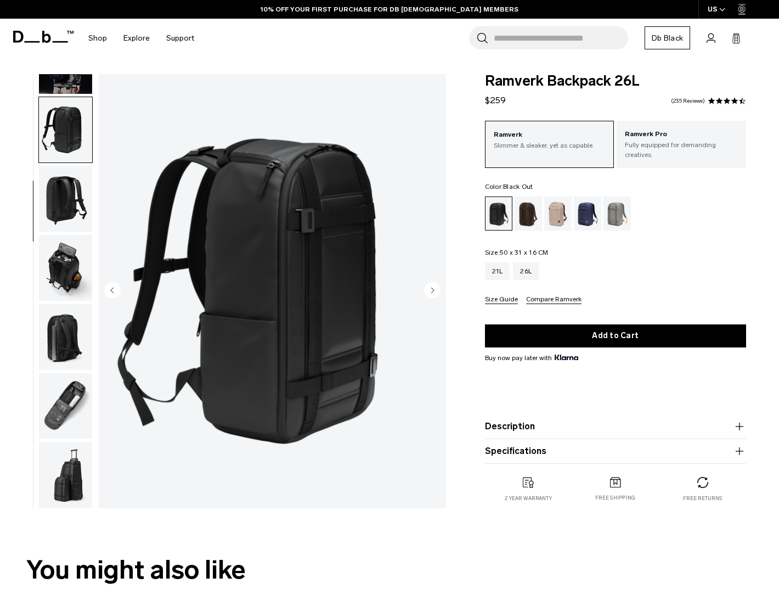
click at [66, 217] on img "button" at bounding box center [65, 199] width 53 height 66
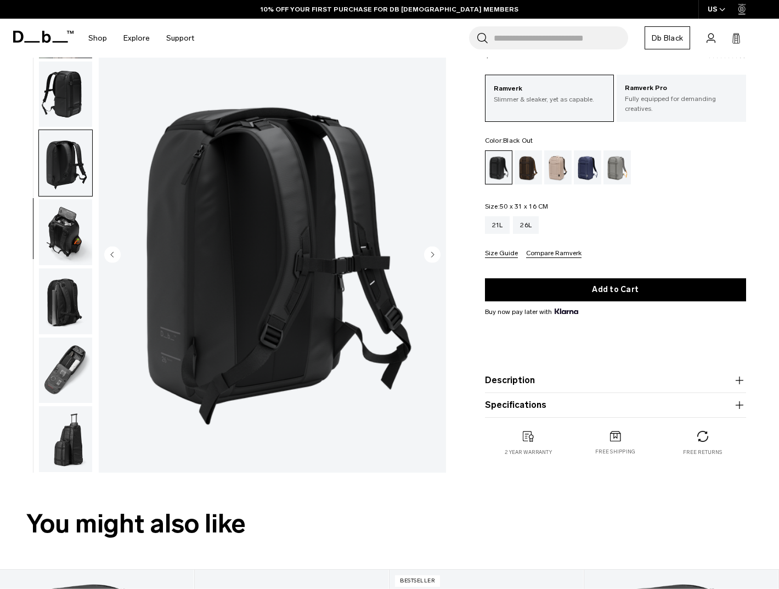
scroll to position [0, 0]
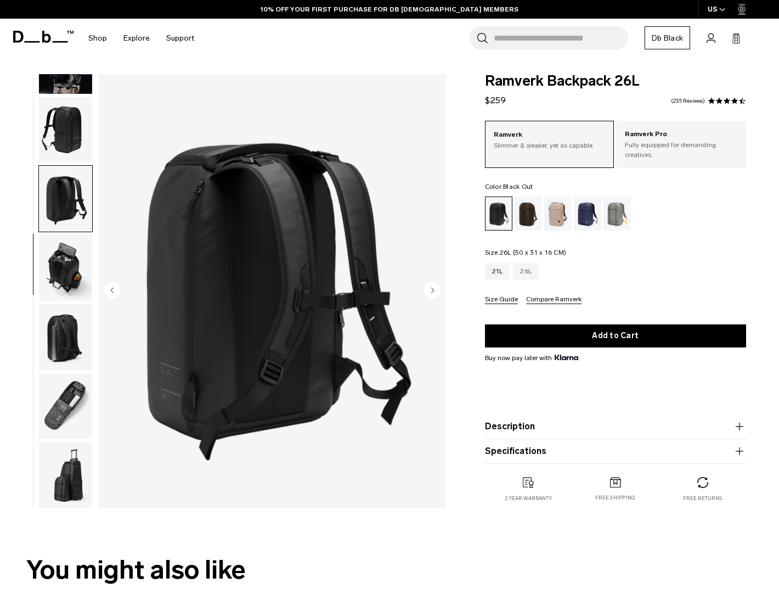
click at [528, 273] on div "26L" at bounding box center [526, 271] width 26 height 18
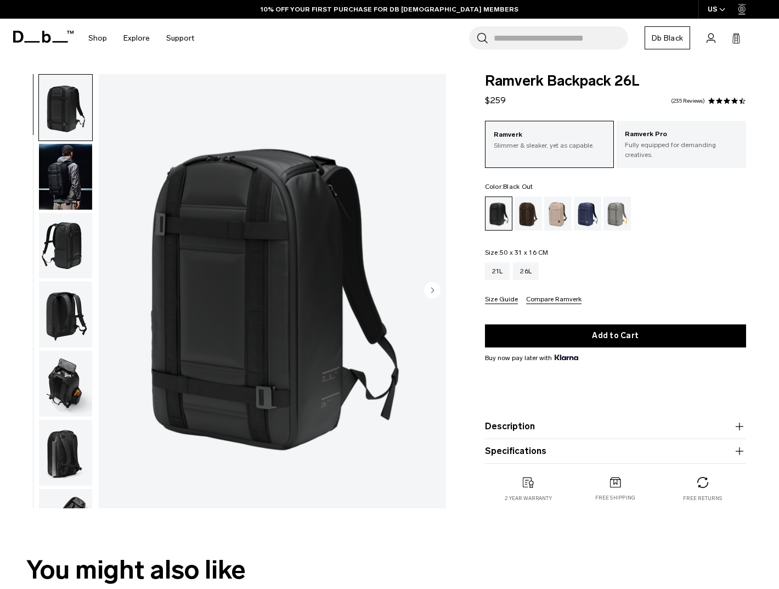
click at [635, 268] on div "21L 26L" at bounding box center [615, 271] width 261 height 18
click at [494, 274] on div "21L" at bounding box center [497, 271] width 25 height 18
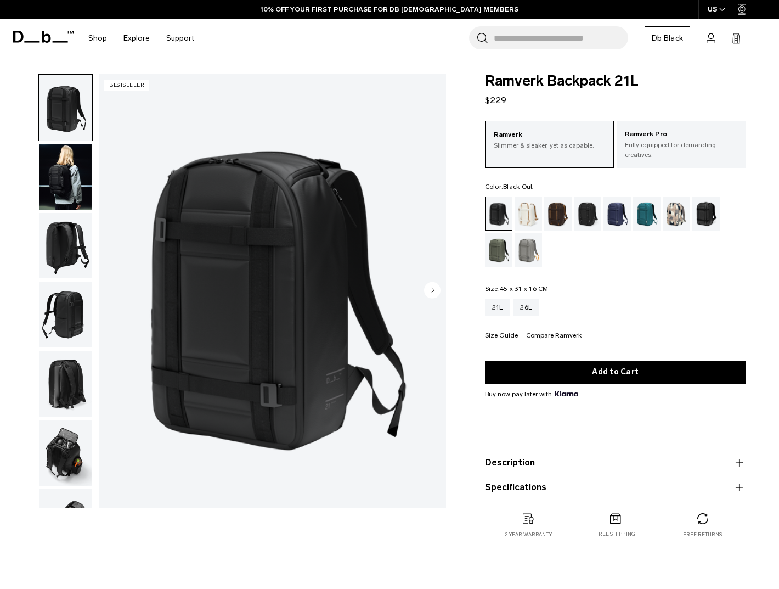
click at [61, 161] on img "button" at bounding box center [65, 177] width 53 height 66
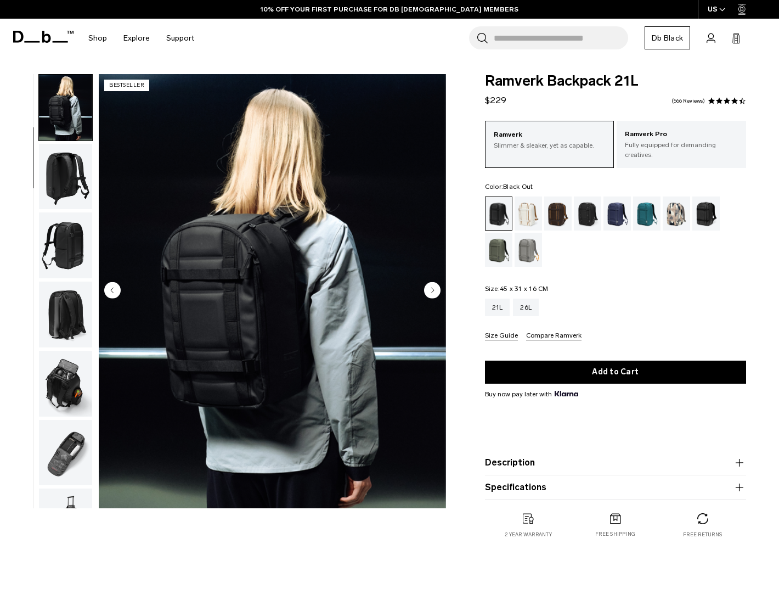
click at [61, 161] on img "button" at bounding box center [65, 177] width 53 height 66
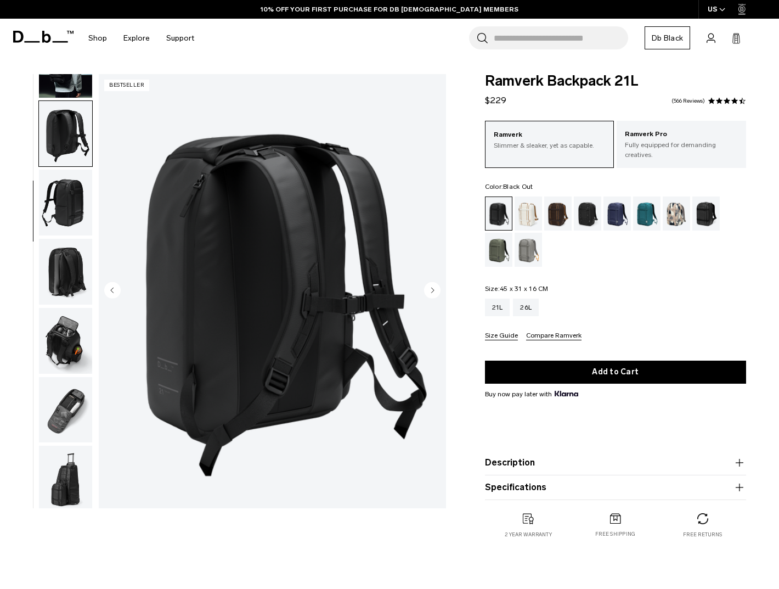
scroll to position [116, 0]
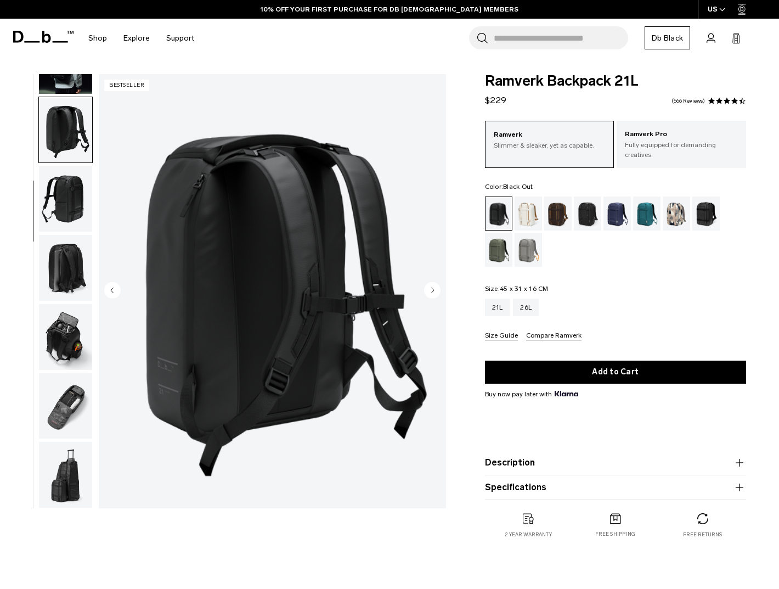
click at [61, 161] on img "button" at bounding box center [65, 130] width 53 height 66
click at [67, 217] on img "button" at bounding box center [65, 199] width 53 height 66
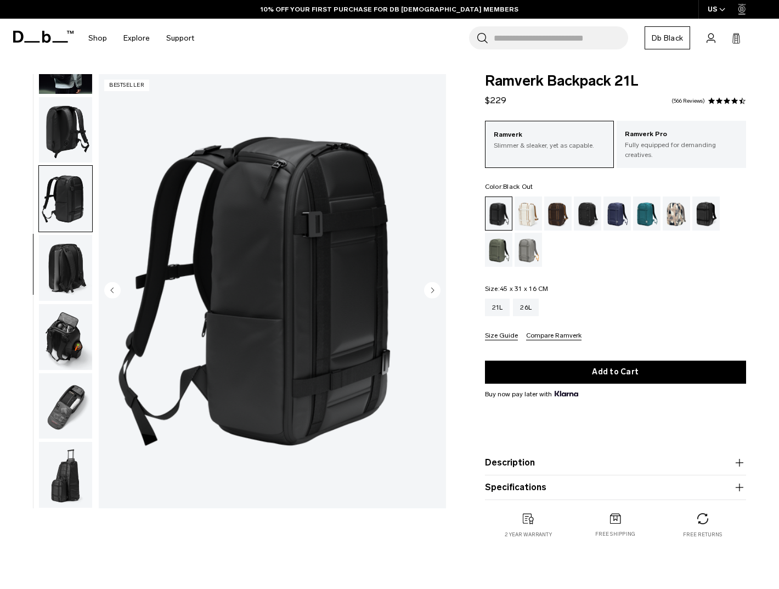
click at [83, 344] on img "button" at bounding box center [65, 337] width 53 height 66
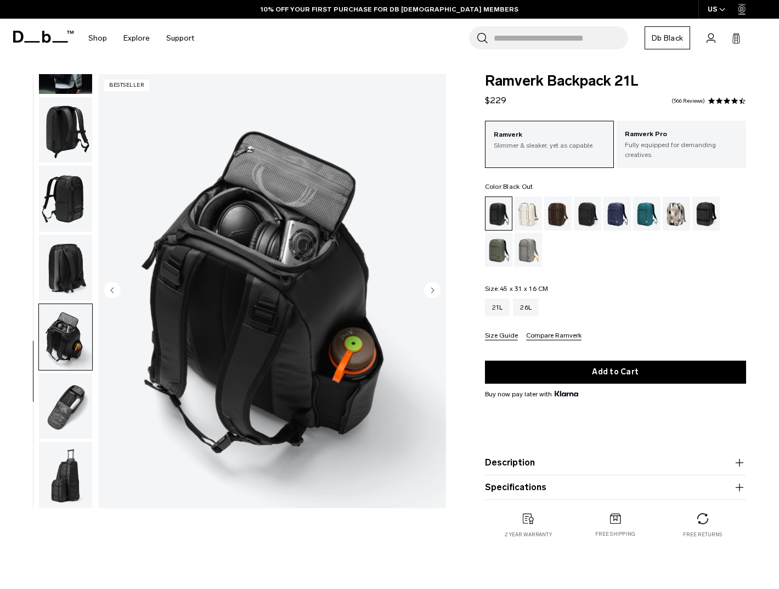
click at [67, 396] on img "button" at bounding box center [65, 406] width 53 height 66
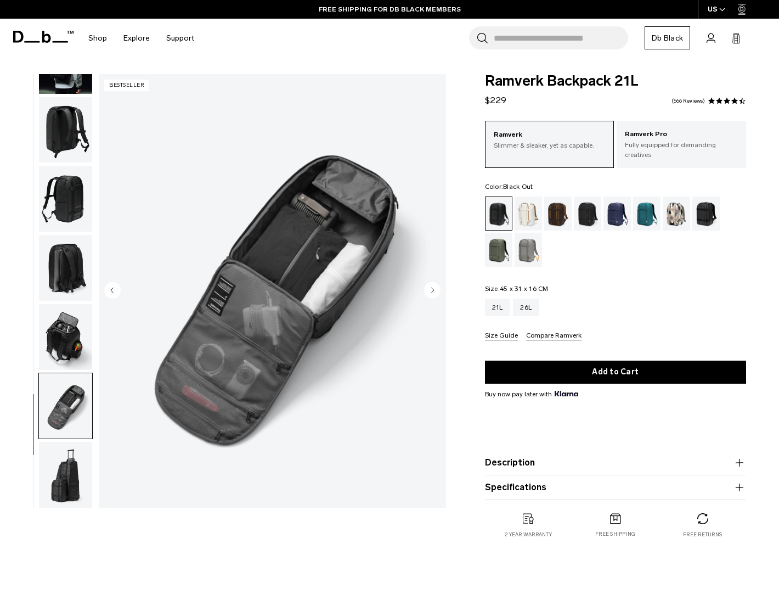
click at [60, 463] on img "button" at bounding box center [65, 475] width 53 height 66
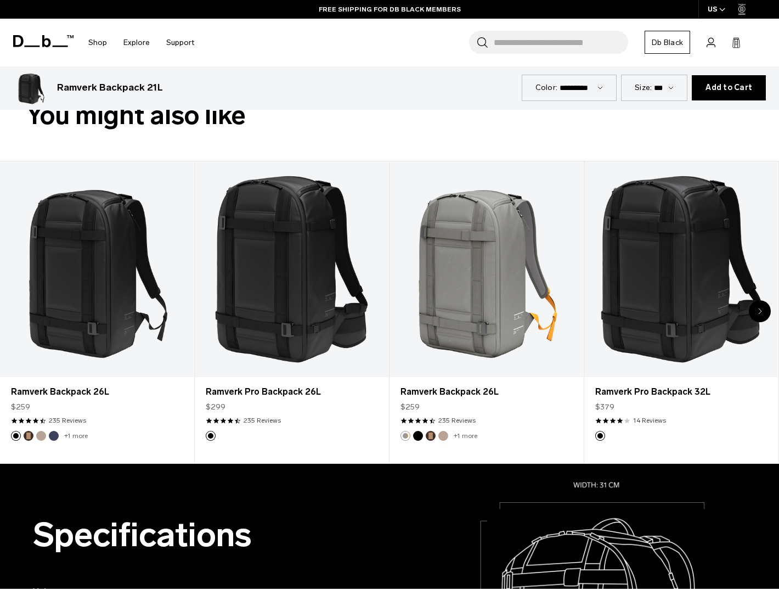
scroll to position [482, 0]
